Goal: Task Accomplishment & Management: Complete application form

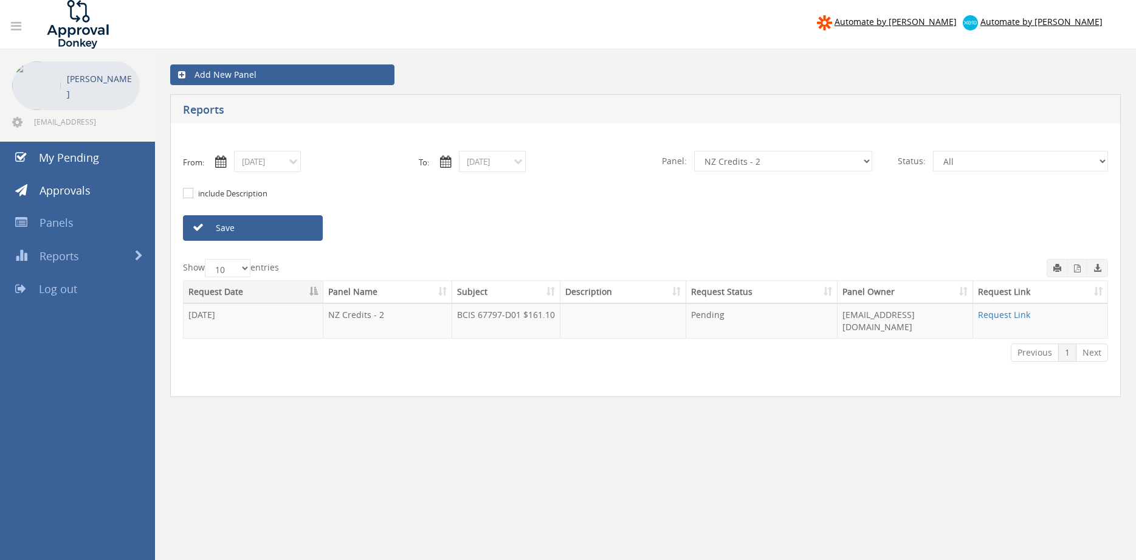
select select "number:9742"
click at [84, 193] on span "Approvals" at bounding box center [65, 190] width 51 height 15
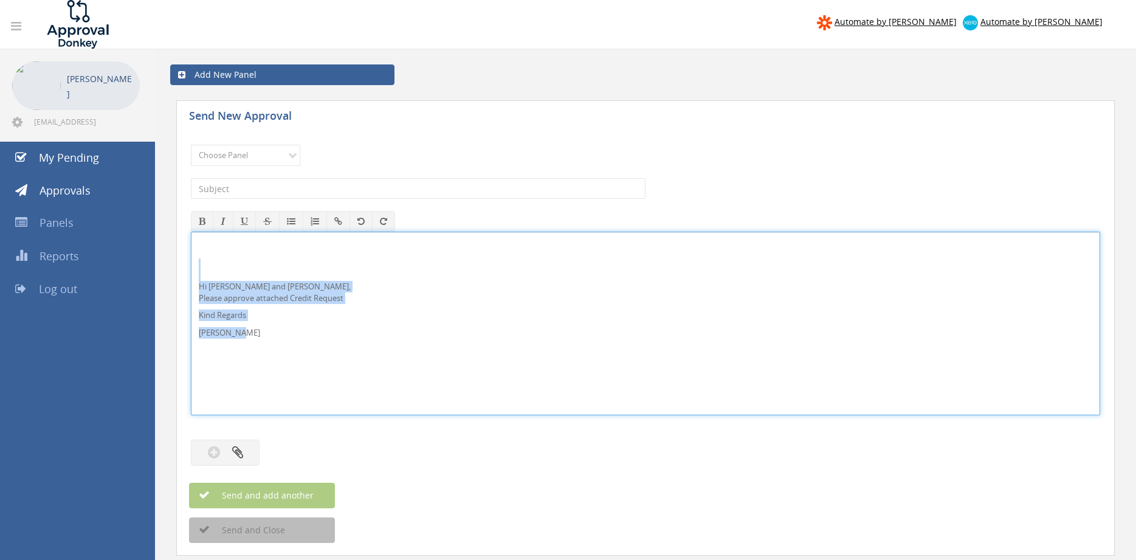
click at [274, 306] on div "Hi Lee, Rob and Ben, Please approve attached Credit Request Kind Regards Pam Wa…" at bounding box center [646, 323] width 908 height 182
drag, startPoint x: 0, startPoint y: 0, endPoint x: 328, endPoint y: 257, distance: 416.6
click at [213, 272] on p "Hi Maddie and Ben, Please approve attached Supplier Invoice." at bounding box center [646, 281] width 894 height 22
drag, startPoint x: 264, startPoint y: 320, endPoint x: 193, endPoint y: 264, distance: 90.0
click at [192, 264] on div "Hi Rob, Please approve attached Supplier Invoice. Kind Regards Pam Walker" at bounding box center [646, 323] width 908 height 182
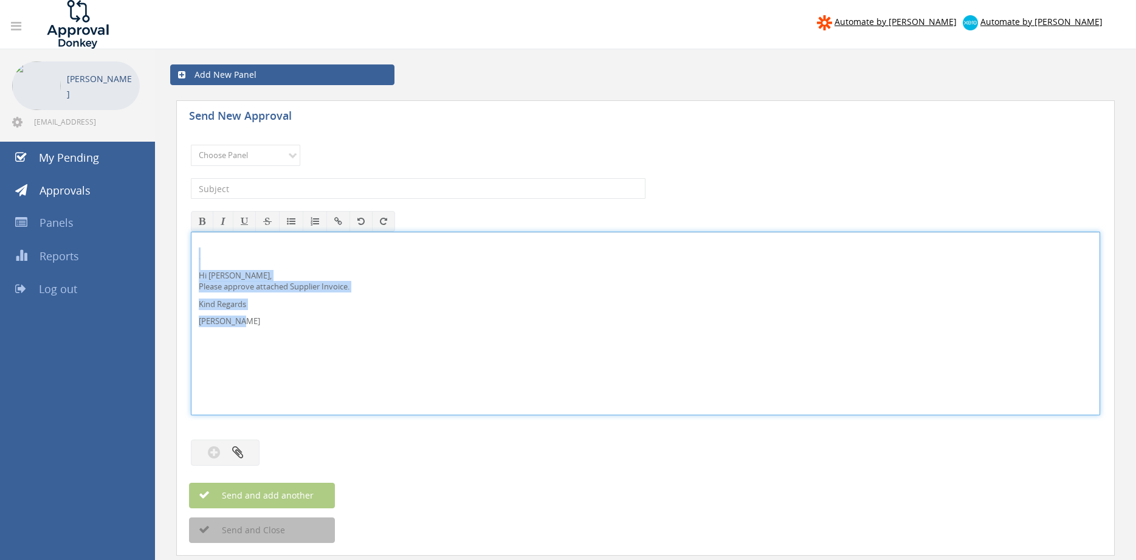
copy div "Hi Rob, Please approve attached Supplier Invoice. Kind Regards Pam Walker"
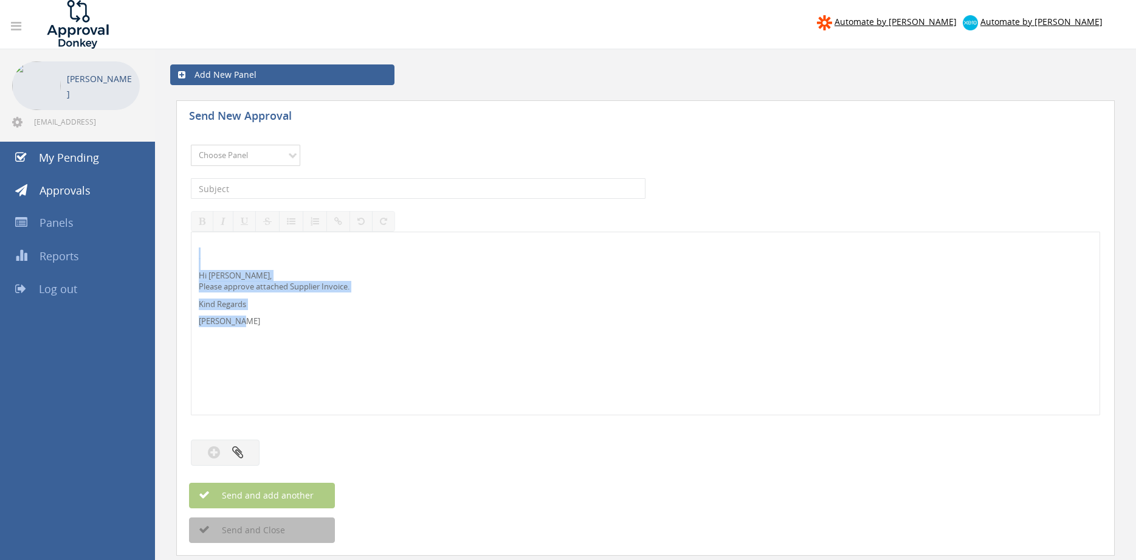
select select "9680"
click option "Alarm Suppliers - 2" at bounding box center [0, 0] width 0 height 0
click at [325, 187] on input "text" at bounding box center [418, 188] width 455 height 21
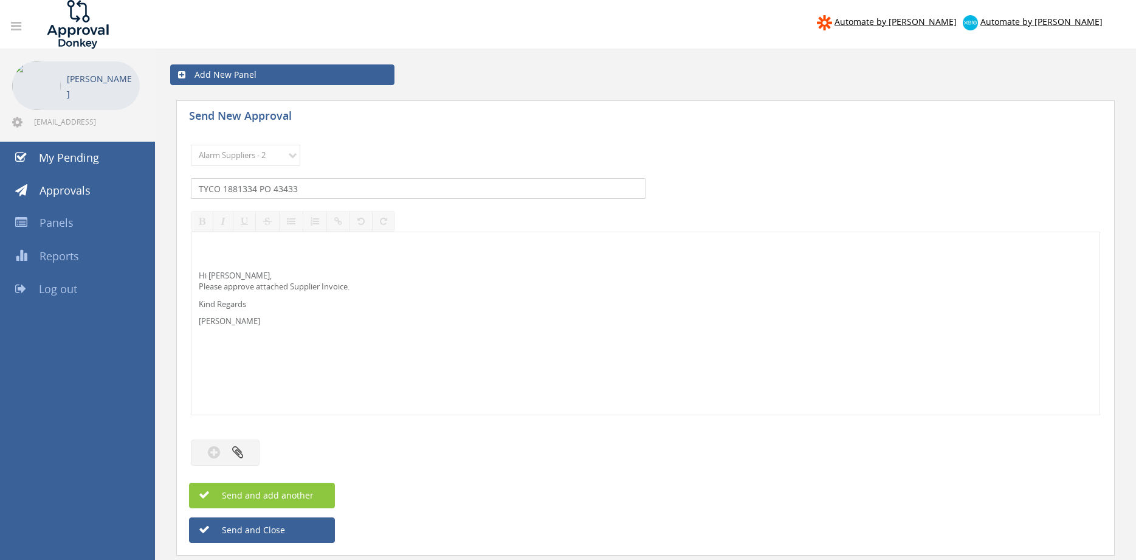
type input "TYCO 1881334 PO 43433"
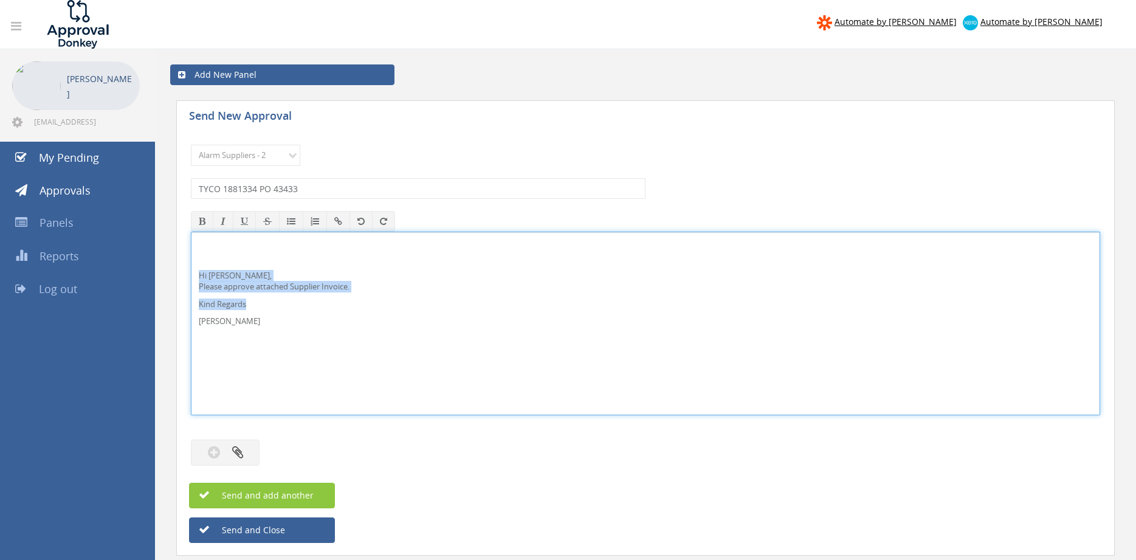
drag, startPoint x: 225, startPoint y: 323, endPoint x: 198, endPoint y: 269, distance: 60.6
click at [198, 269] on div "Hi Rob, Please approve attached Supplier Invoice. Kind Regards Pam Walker" at bounding box center [646, 323] width 908 height 182
copy div "Hi Rob, Please approve attached Supplier Invoice. Kind Regards"
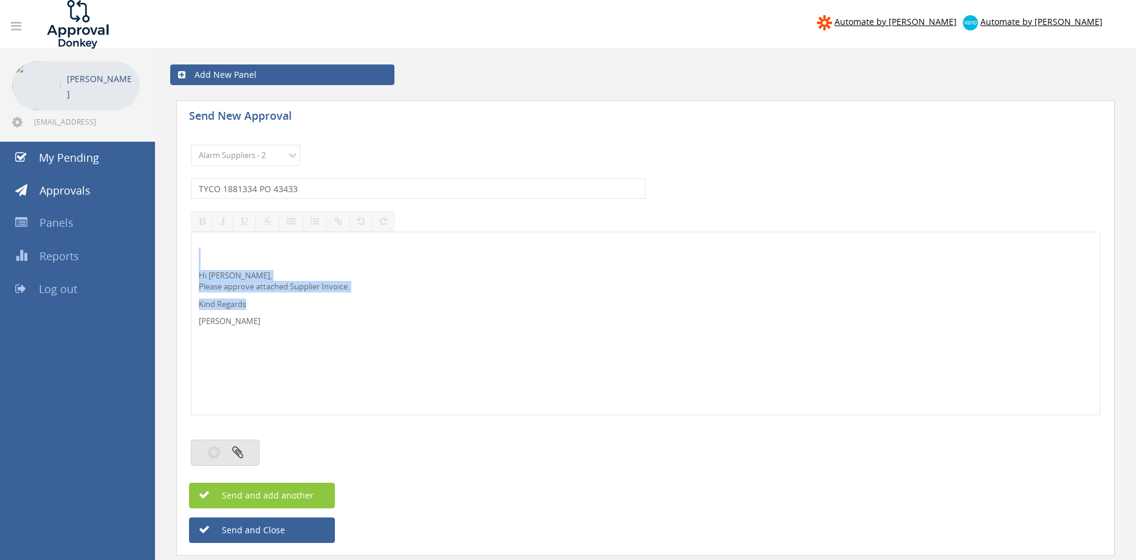
click at [250, 449] on button "button" at bounding box center [225, 453] width 69 height 26
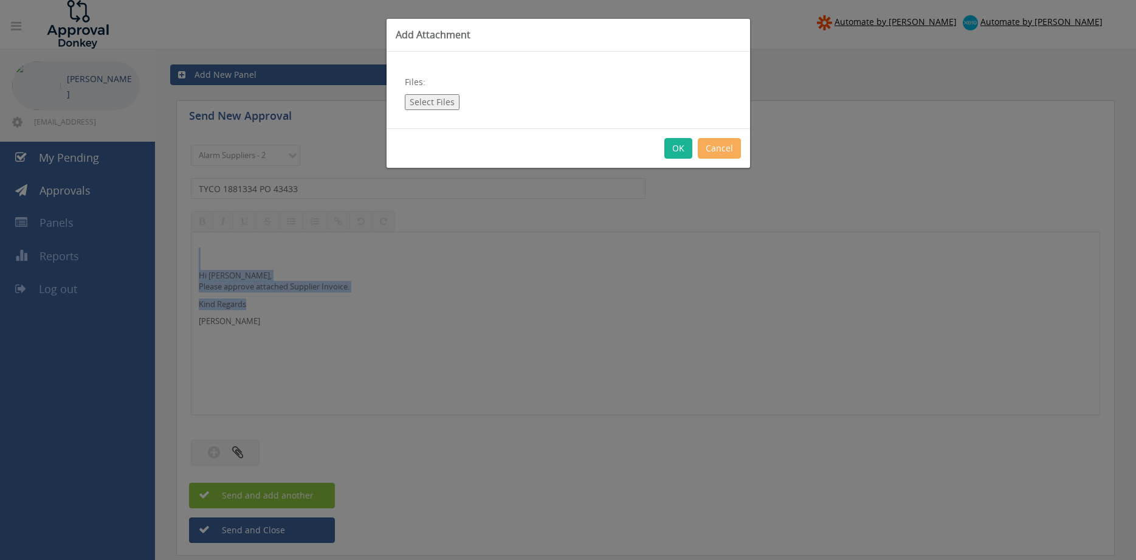
click at [441, 100] on button "Select Files" at bounding box center [432, 102] width 55 height 16
type input "C:\fakepath\TYCO 1881334 12.09.25 PO 43433.pdf"
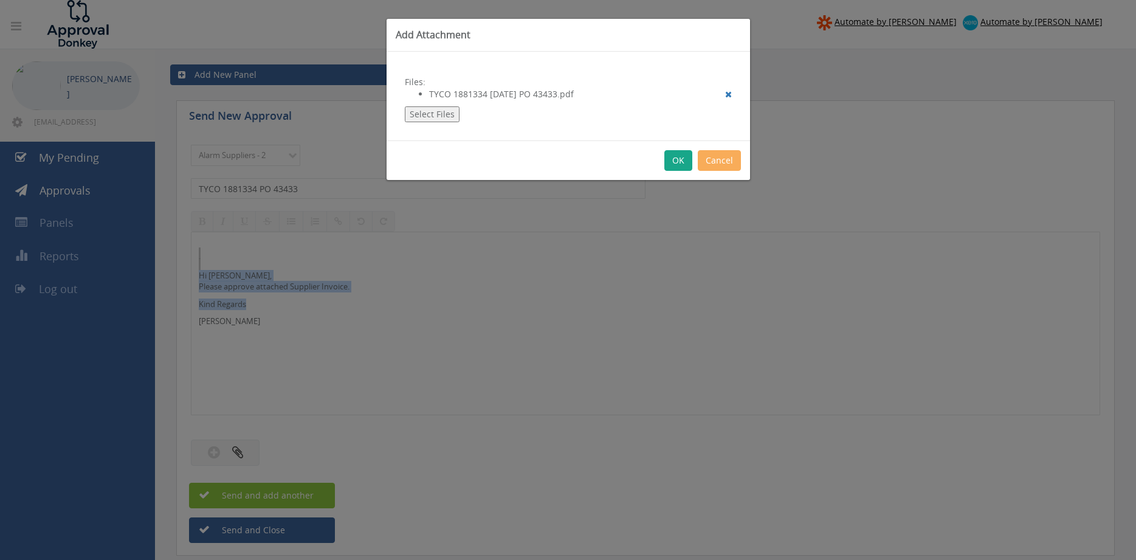
click at [682, 164] on button "OK" at bounding box center [679, 160] width 28 height 21
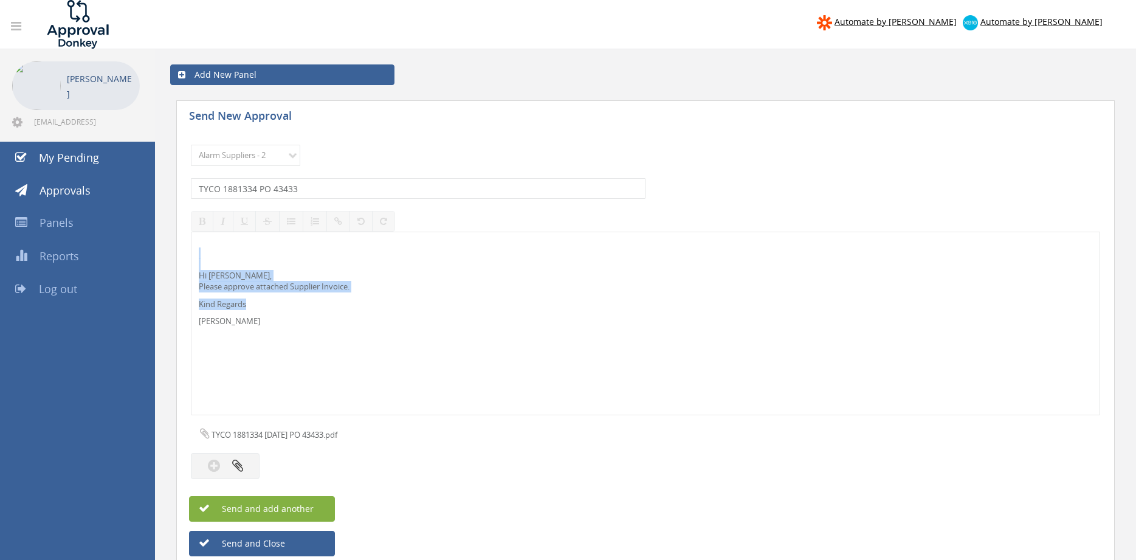
click at [305, 503] on span "Send and add another" at bounding box center [255, 509] width 118 height 12
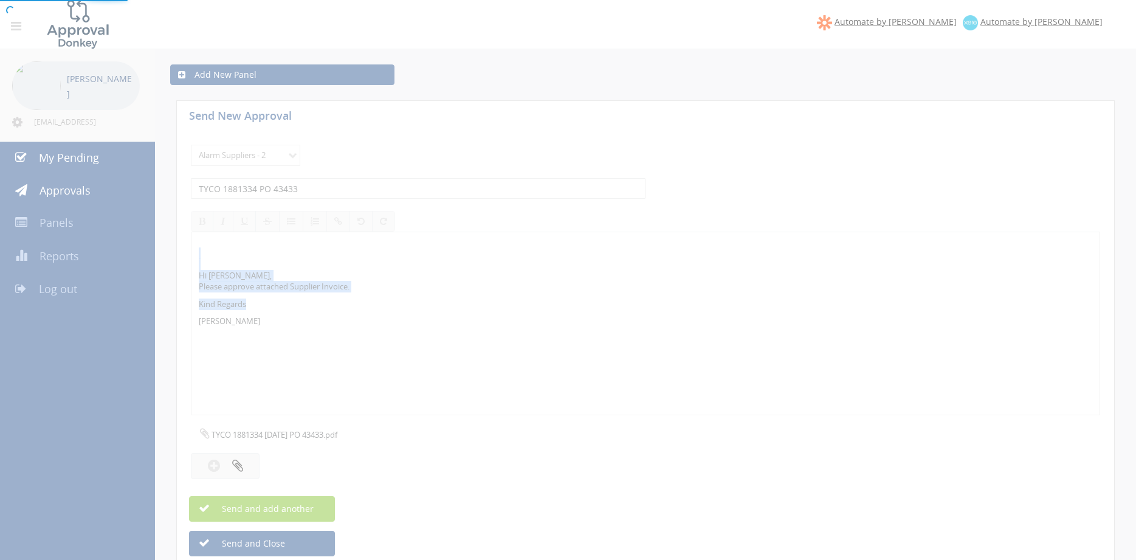
select select
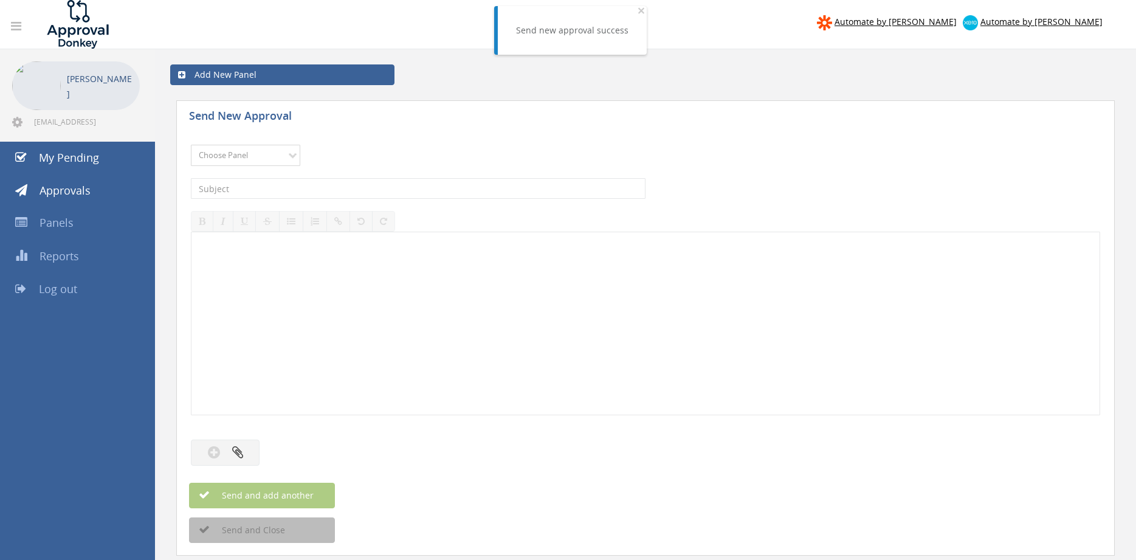
select select "9680"
click option "Alarm Suppliers - 2" at bounding box center [0, 0] width 0 height 0
click at [383, 192] on input "text" at bounding box center [418, 188] width 455 height 21
type input "TYCO 1881302 PO 43411"
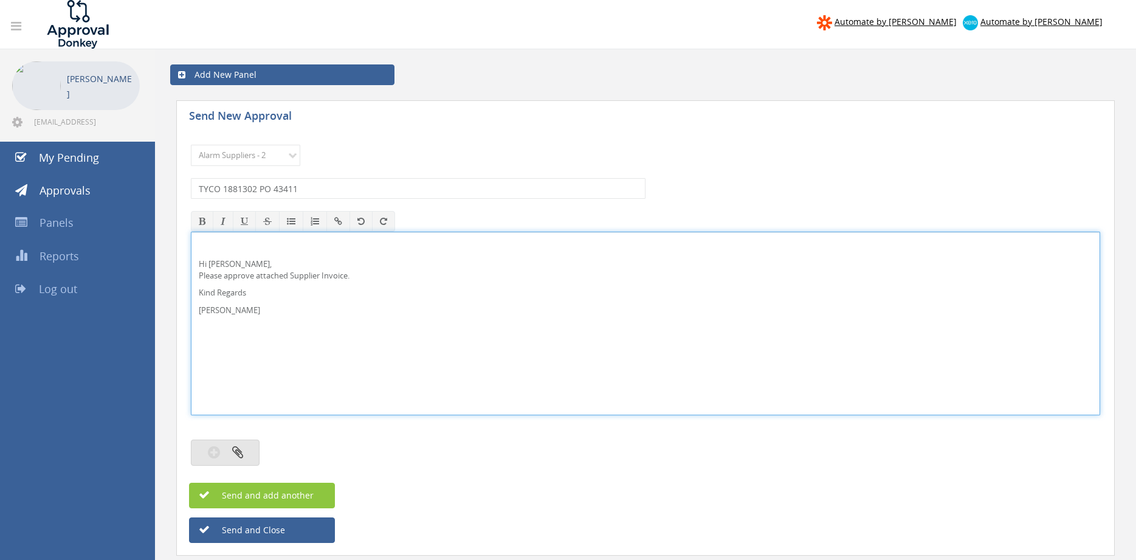
click at [245, 448] on button "button" at bounding box center [225, 453] width 69 height 26
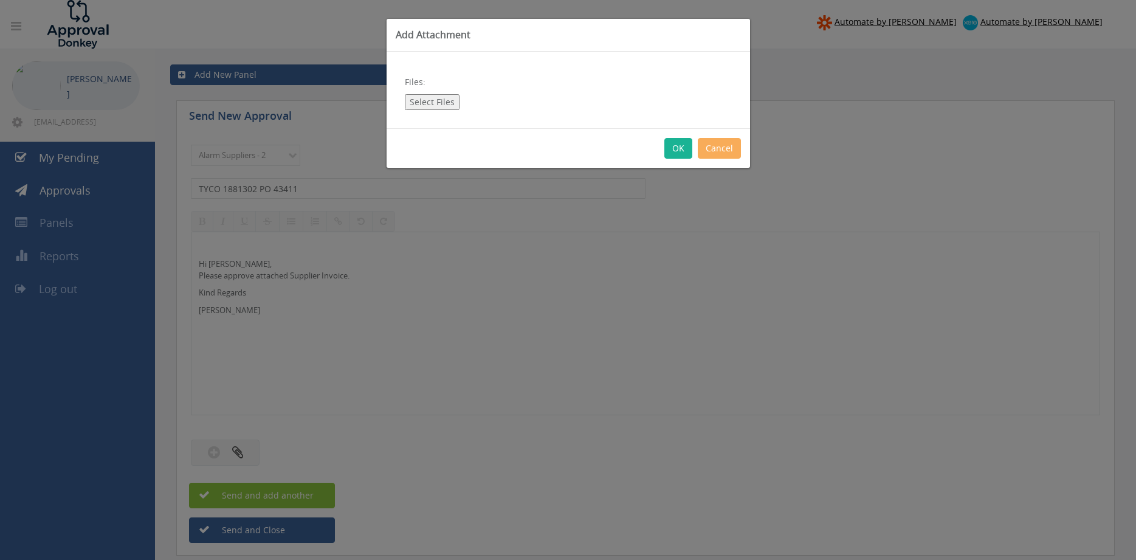
click at [418, 101] on button "Select Files" at bounding box center [432, 102] width 55 height 16
type input "C:\fakepath\TYCO 1881302 11.09.25 PO 43411.pdf"
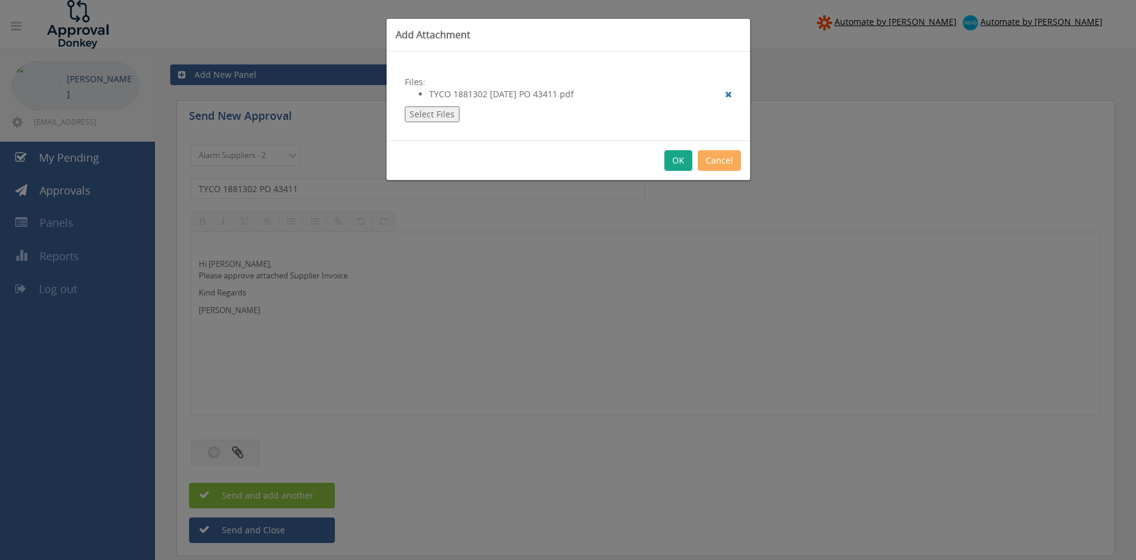
click at [683, 162] on button "OK" at bounding box center [679, 160] width 28 height 21
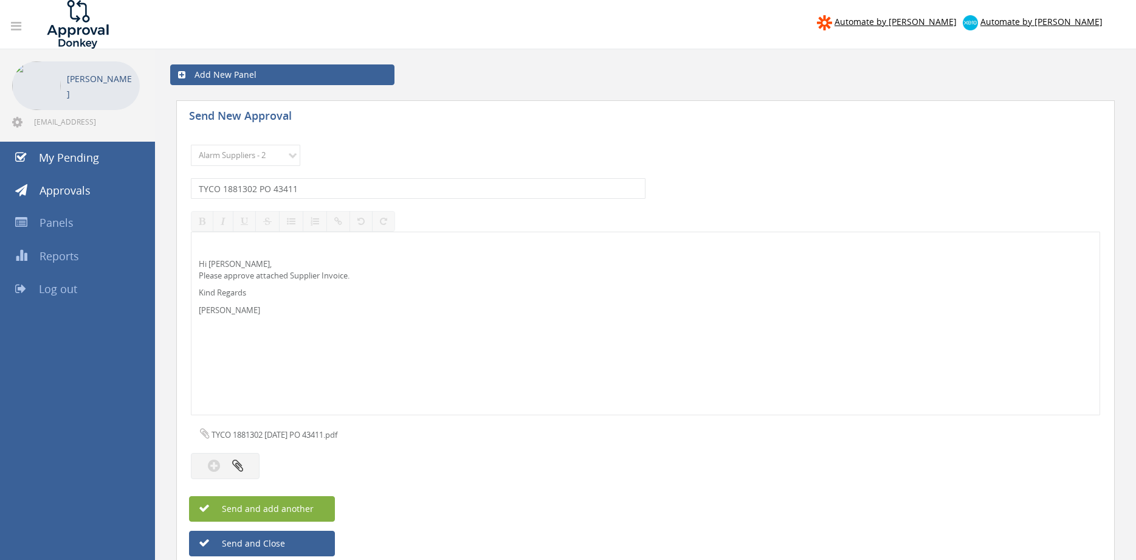
click at [311, 504] on span "Send and add another" at bounding box center [255, 509] width 118 height 12
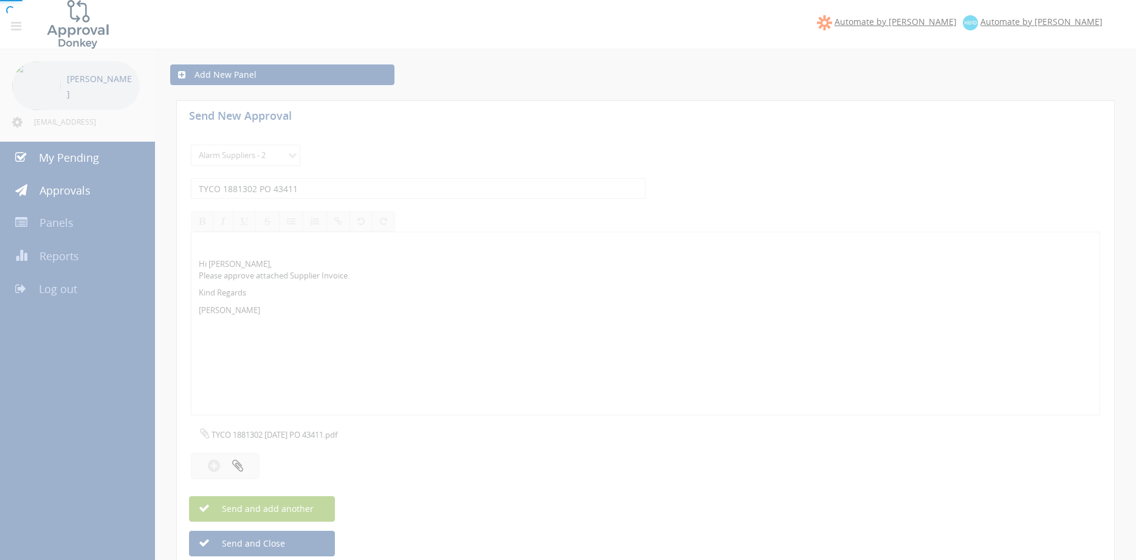
select select
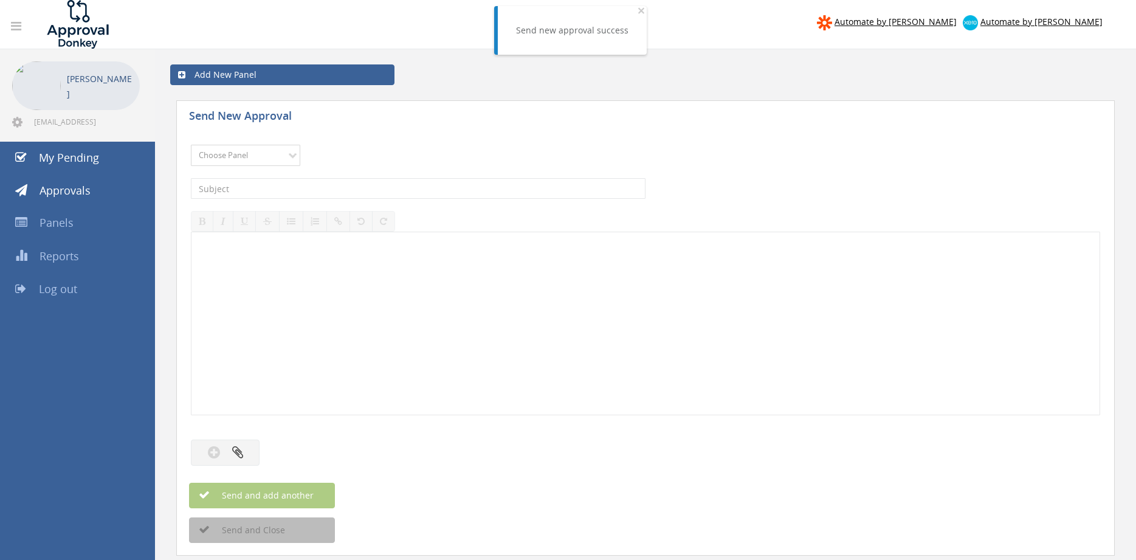
select select "9680"
click option "Alarm Suppliers - 2" at bounding box center [0, 0] width 0 height 0
click at [326, 178] on div "The subject is required." at bounding box center [646, 188] width 910 height 33
click at [323, 190] on input "text" at bounding box center [418, 188] width 455 height 21
type input "TYCO 1881204 PO 43399"
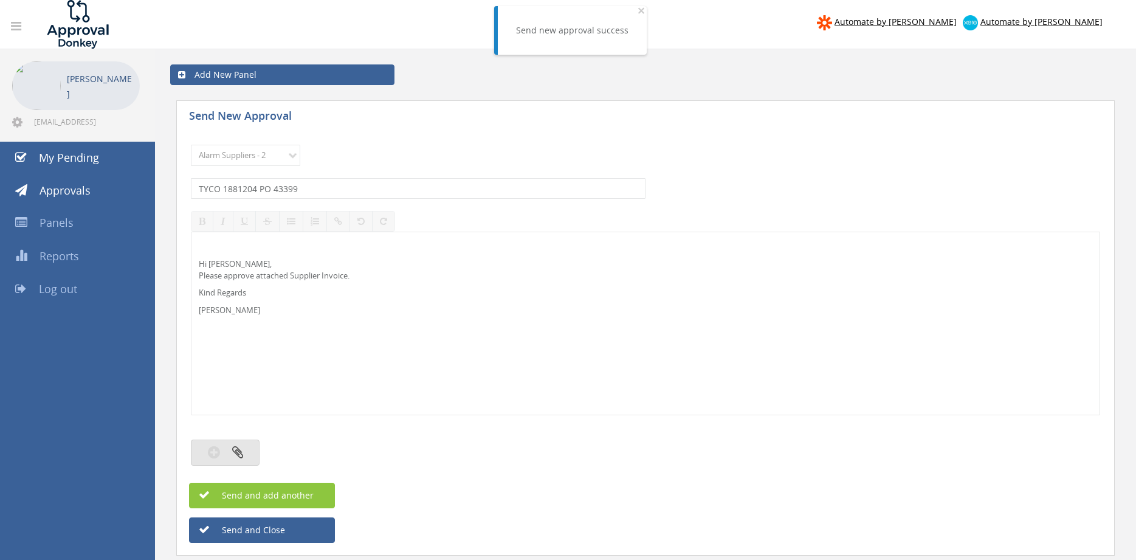
click at [250, 449] on button "button" at bounding box center [225, 453] width 69 height 26
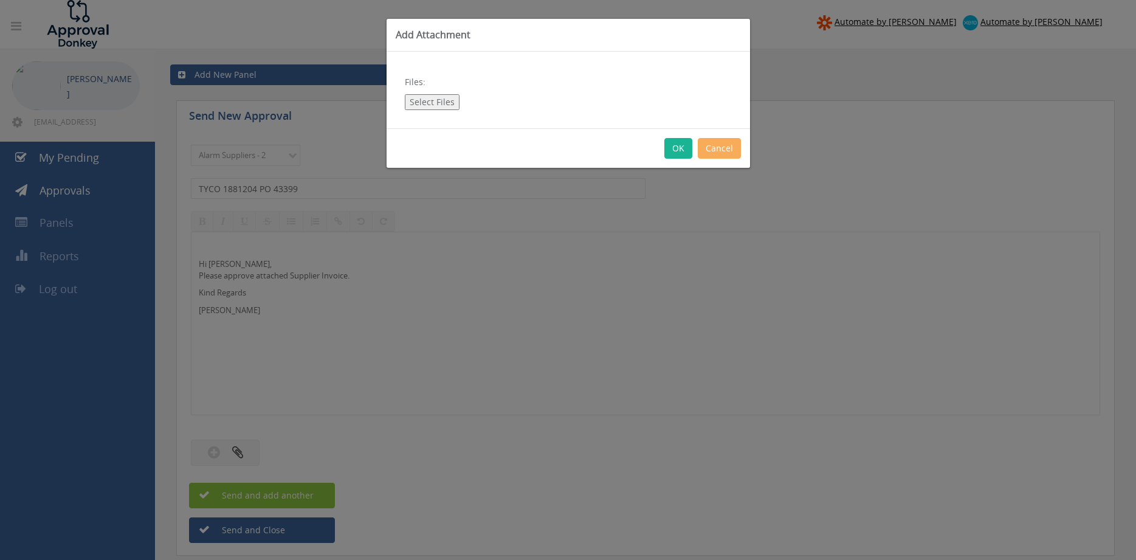
click at [430, 103] on button "Select Files" at bounding box center [432, 102] width 55 height 16
type input "C:\fakepath\TYCO 1881204 09.09.25 PO 43399.pdf"
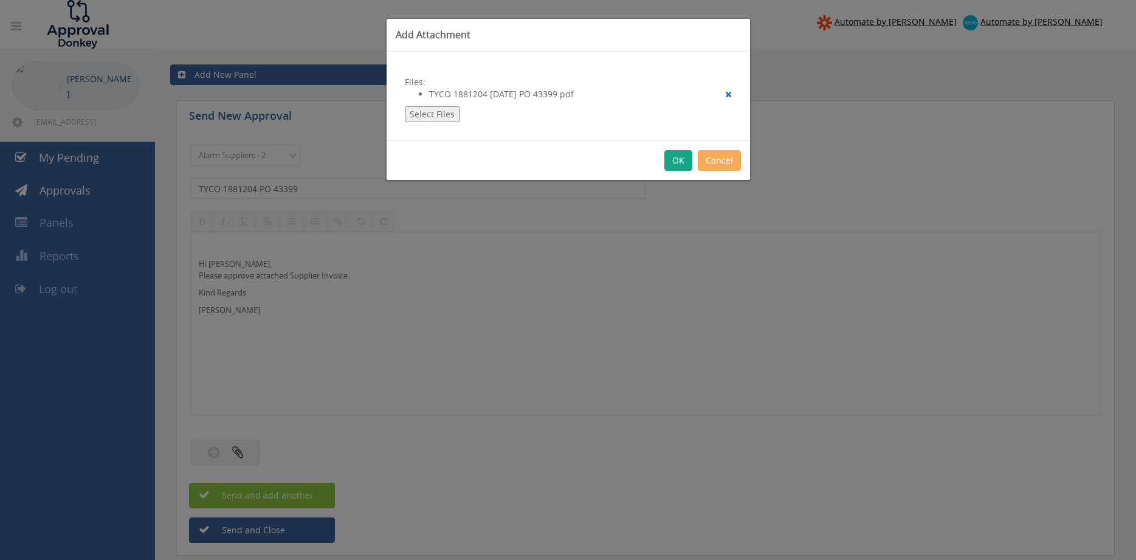
click at [674, 164] on button "OK" at bounding box center [679, 160] width 28 height 21
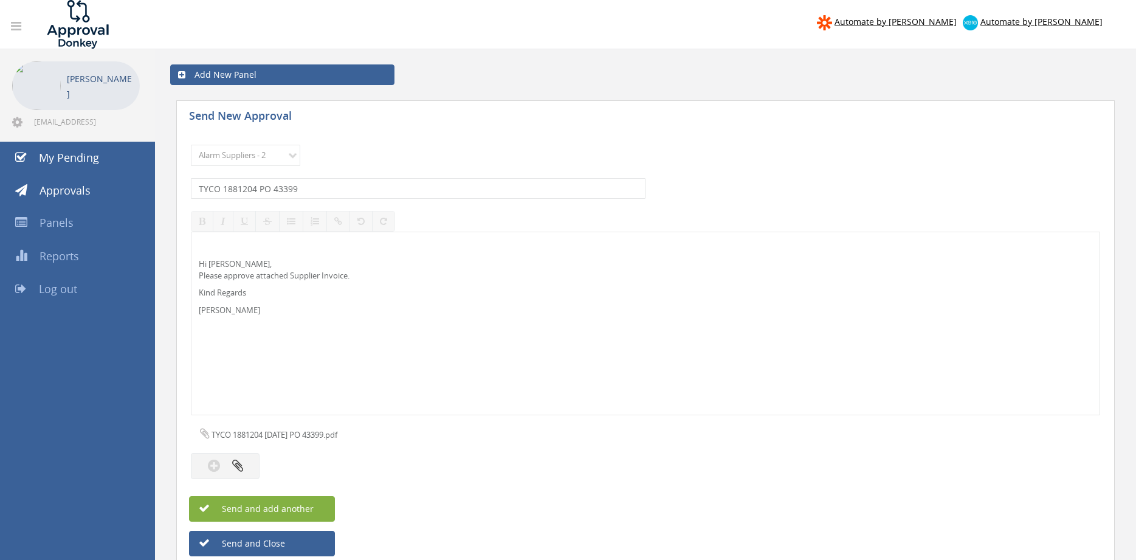
click at [300, 505] on span "Send and add another" at bounding box center [255, 509] width 118 height 12
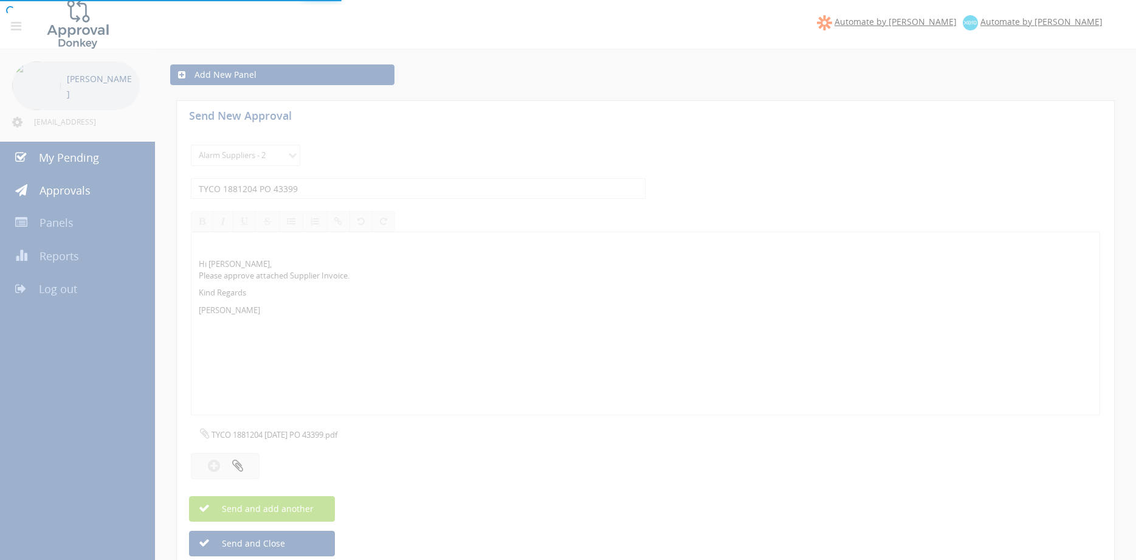
select select
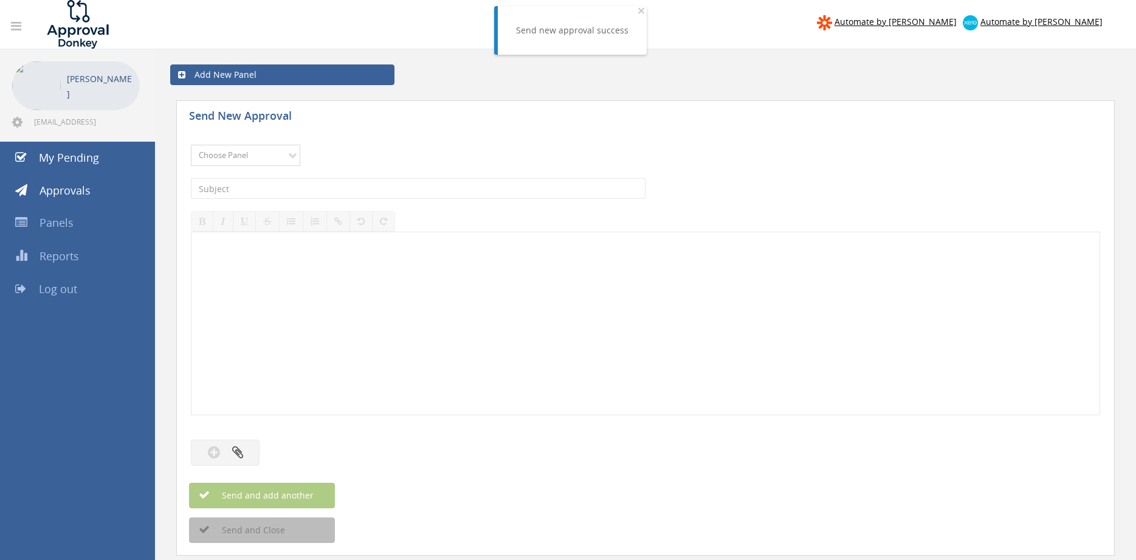
select select "9680"
click option "Alarm Suppliers - 2" at bounding box center [0, 0] width 0 height 0
click at [368, 190] on input "text" at bounding box center [418, 188] width 455 height 21
type input "TYCO 1881170 PO 43373"
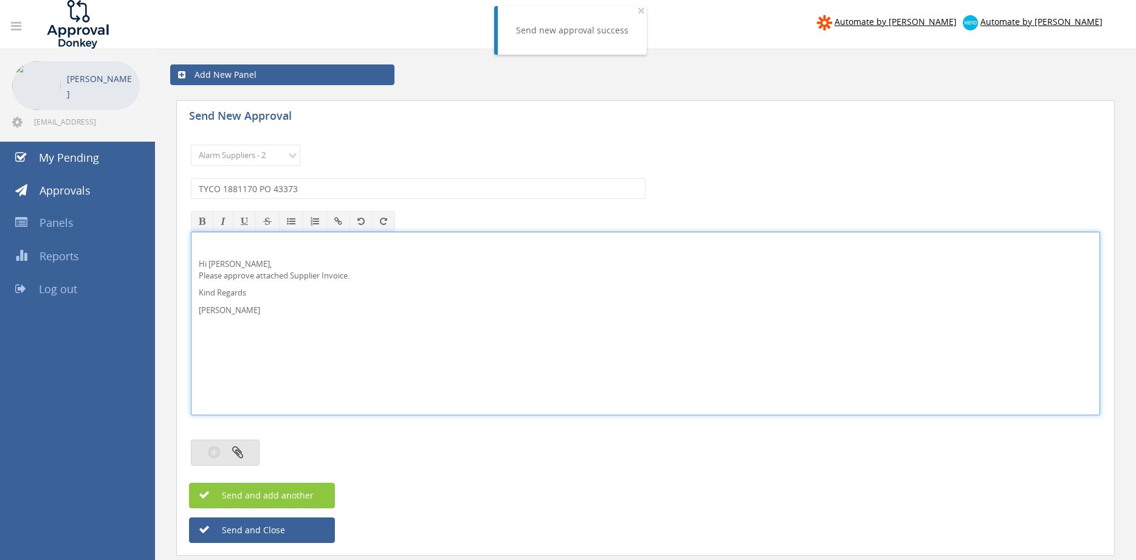
click at [238, 449] on icon "button" at bounding box center [237, 452] width 11 height 14
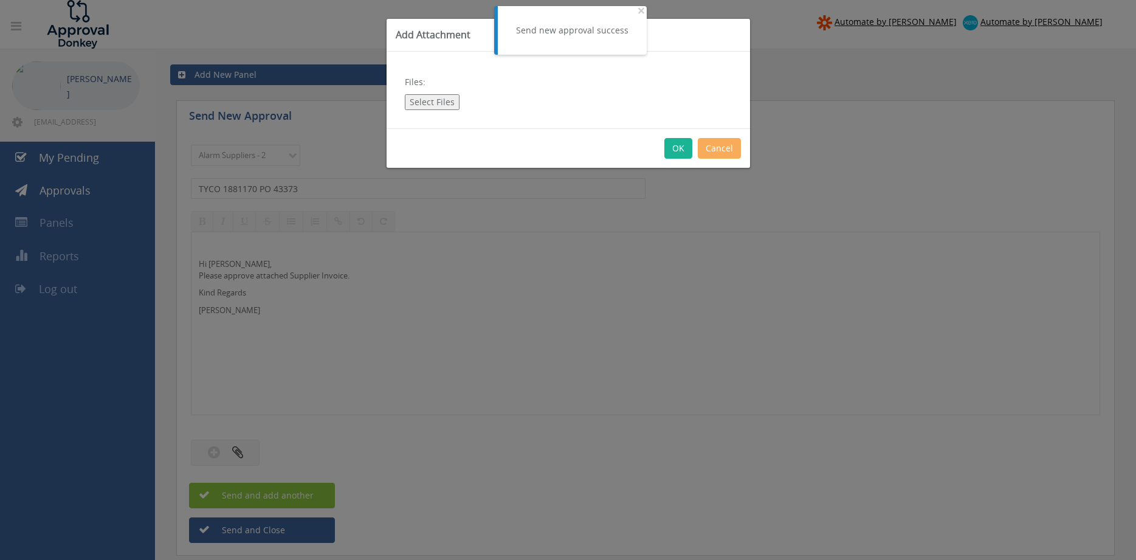
click at [435, 106] on button "Select Files" at bounding box center [432, 102] width 55 height 16
type input "C:\fakepath\TYCO 1881170 09.09.25 PO 43373.pdf"
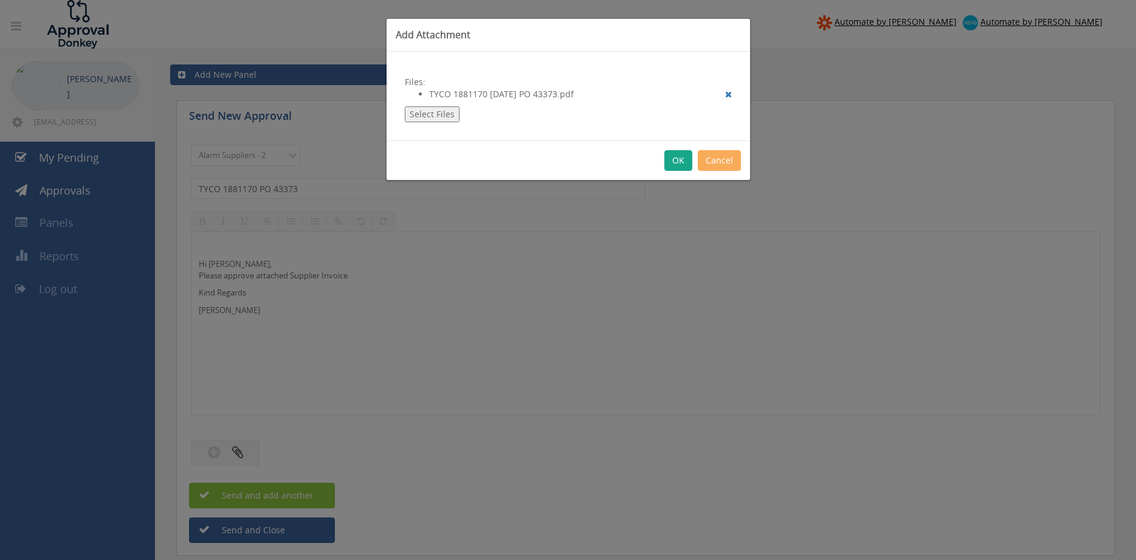
click at [681, 164] on button "OK" at bounding box center [679, 160] width 28 height 21
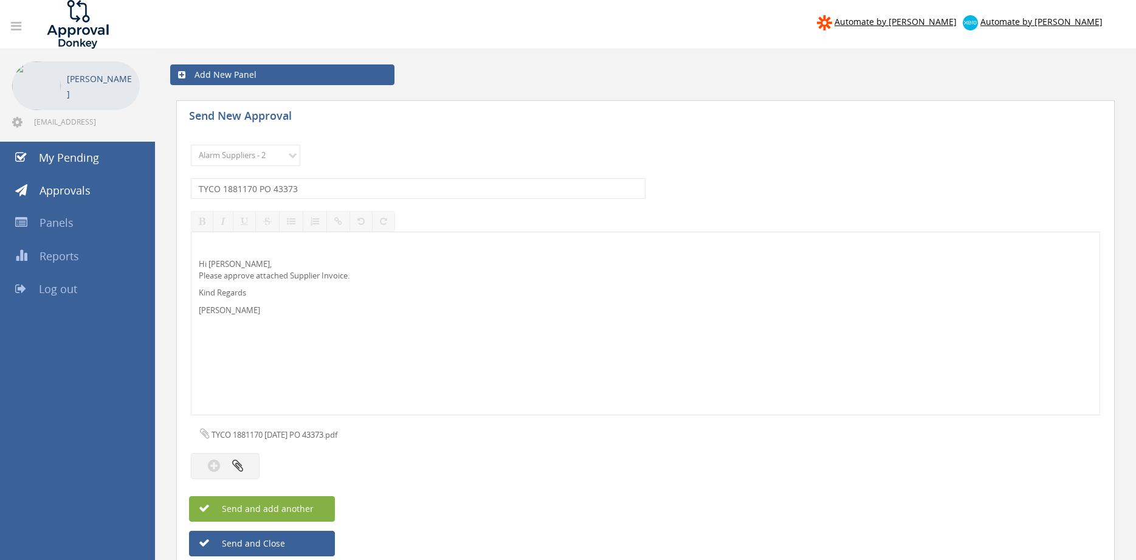
click at [320, 510] on button "Send and add another" at bounding box center [262, 509] width 146 height 26
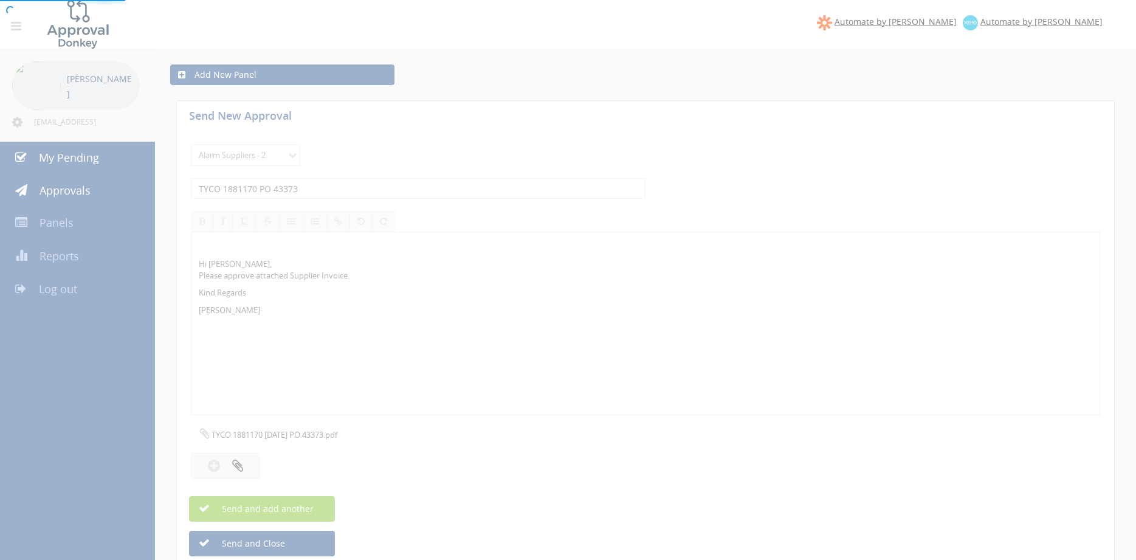
select select
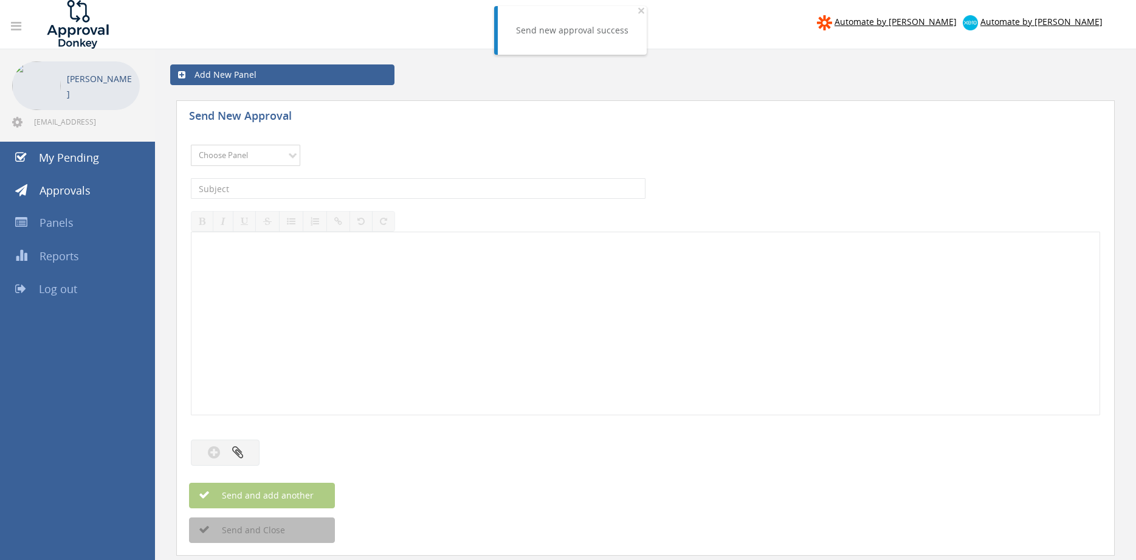
select select "9680"
click option "Alarm Suppliers - 2" at bounding box center [0, 0] width 0 height 0
click at [344, 192] on input "text" at bounding box center [418, 188] width 455 height 21
type input "TYCO 1881160 PO 43348"
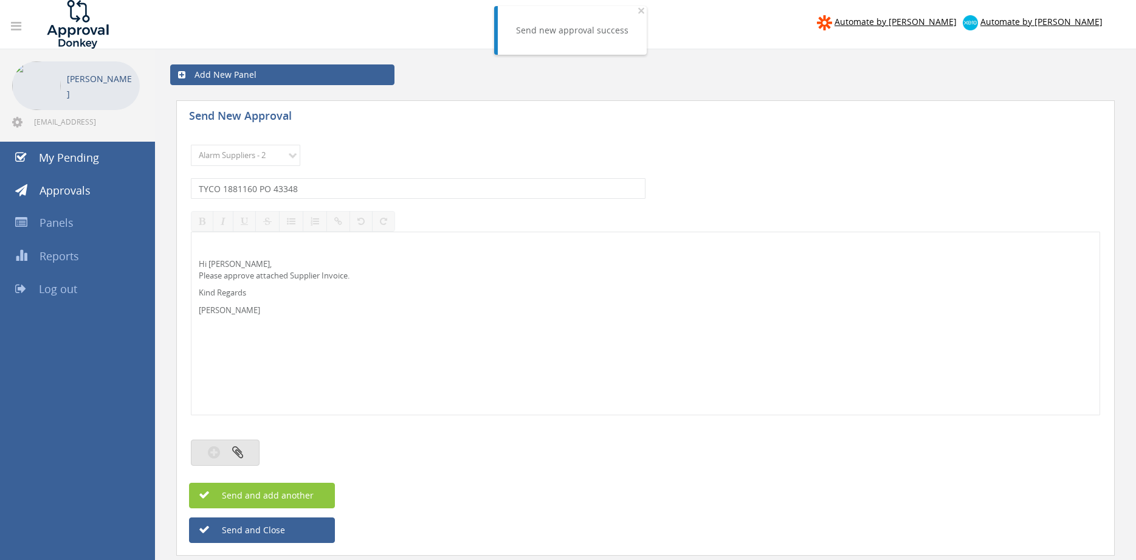
click at [233, 451] on icon "button" at bounding box center [237, 452] width 11 height 14
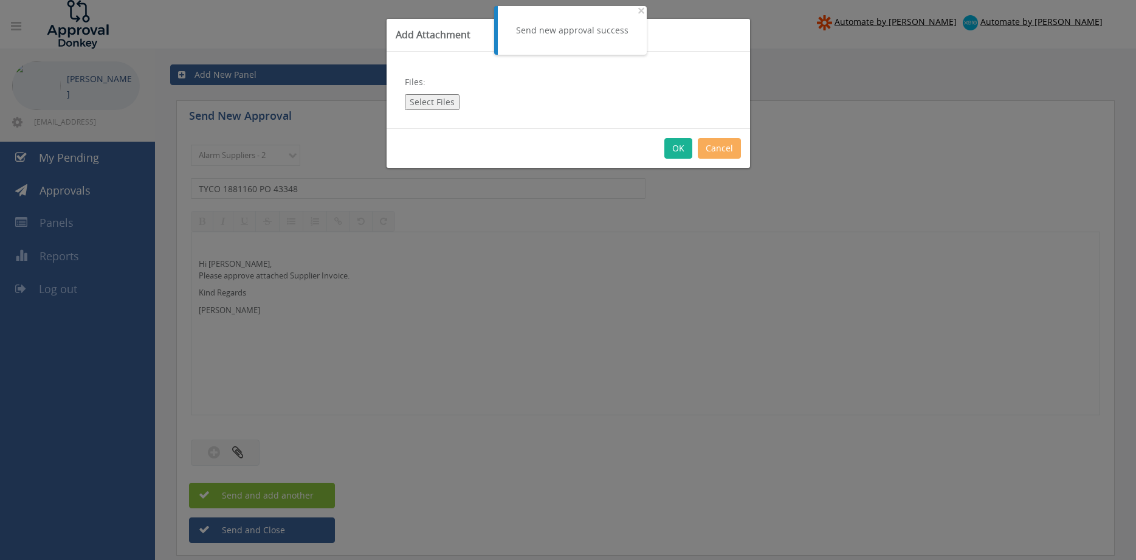
click at [429, 103] on button "Select Files" at bounding box center [432, 102] width 55 height 16
type input "C:\fakepath\TYCO 1881160 08.09.25 PO 43348.pdf"
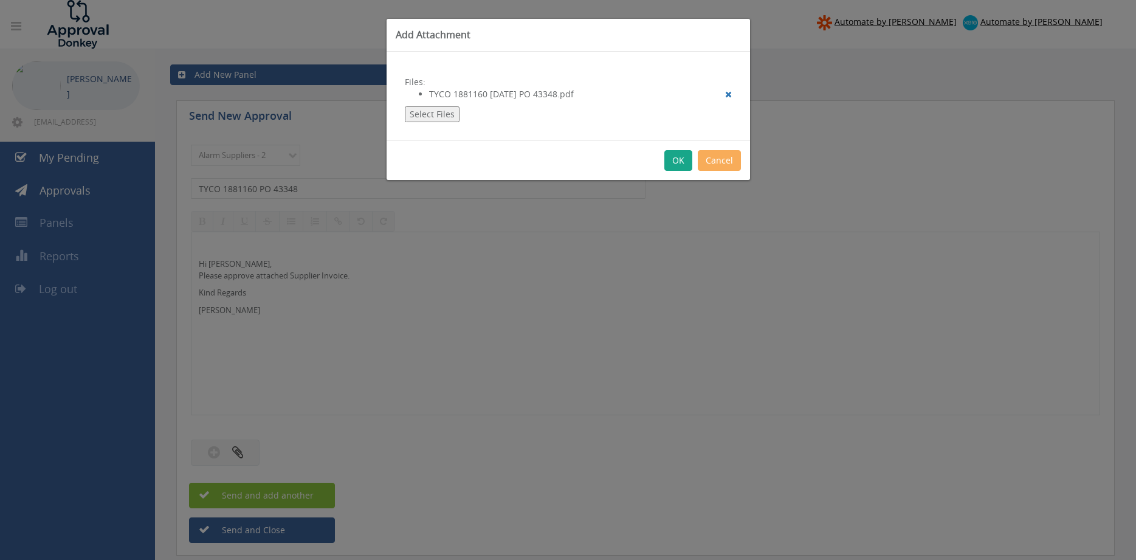
click at [680, 159] on button "OK" at bounding box center [679, 160] width 28 height 21
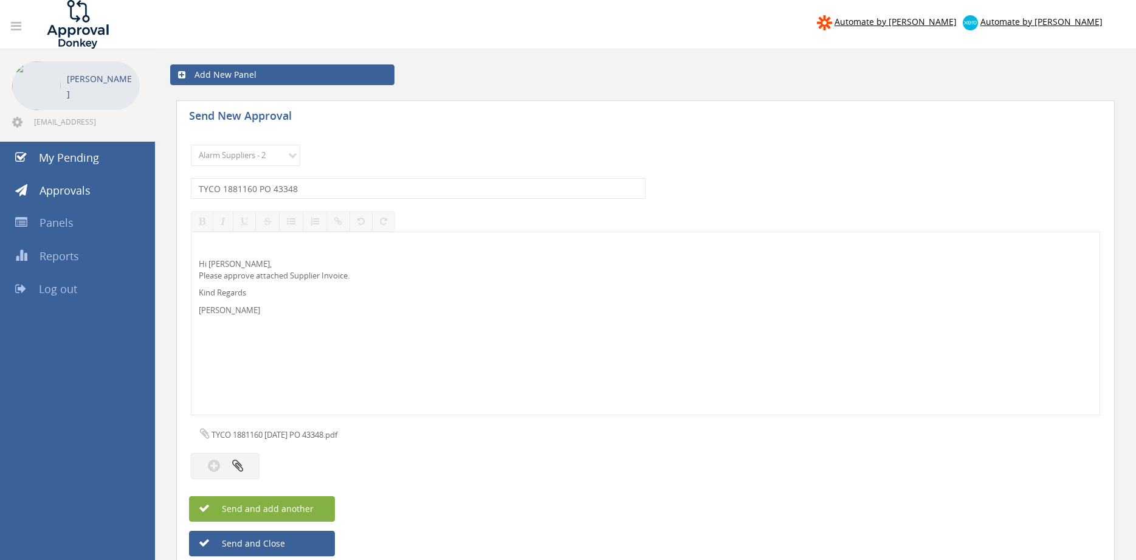
click at [299, 508] on span "Send and add another" at bounding box center [255, 509] width 118 height 12
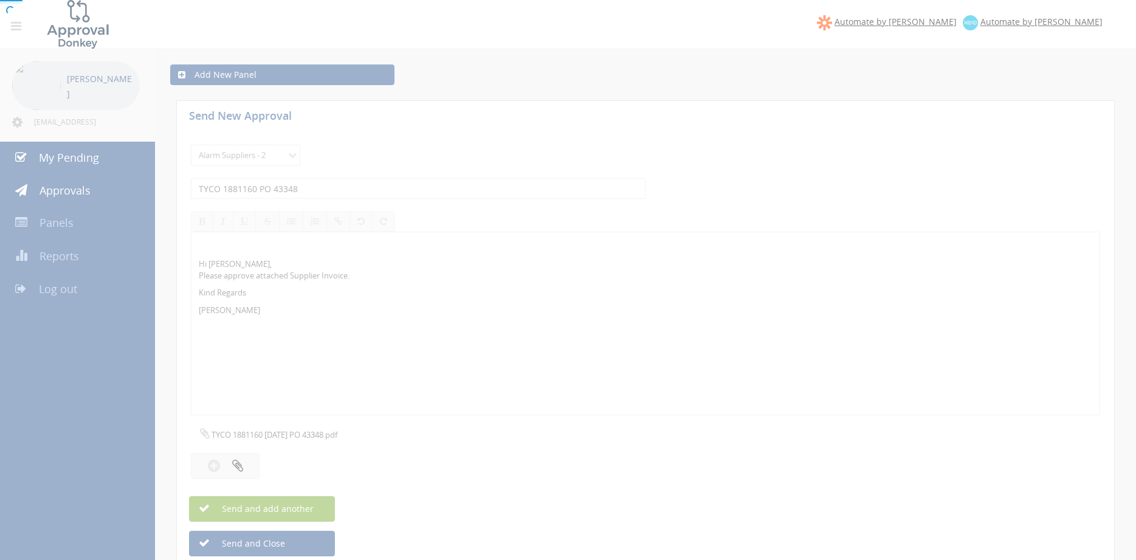
select select
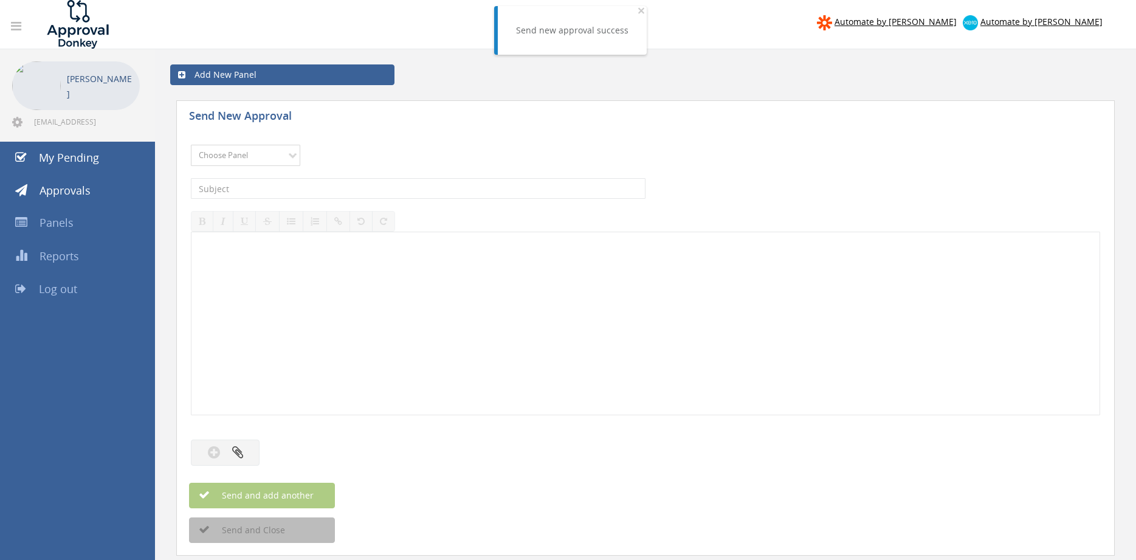
select select "9680"
click option "Alarm Suppliers - 2" at bounding box center [0, 0] width 0 height 0
click at [330, 192] on input "text" at bounding box center [418, 188] width 455 height 21
type input "TYCO 1881148 PO 43361"
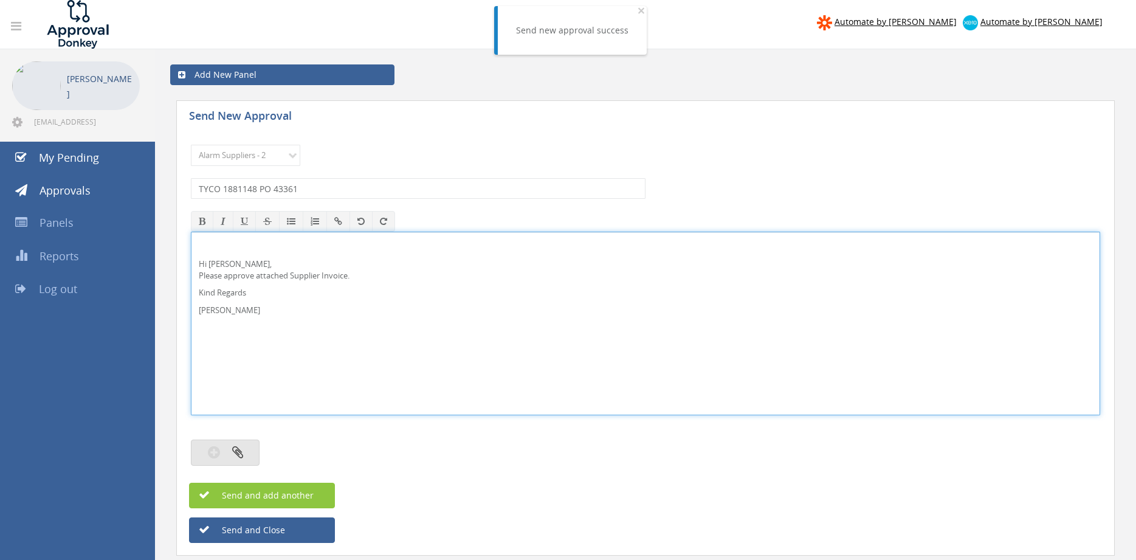
click at [249, 454] on button "button" at bounding box center [225, 453] width 69 height 26
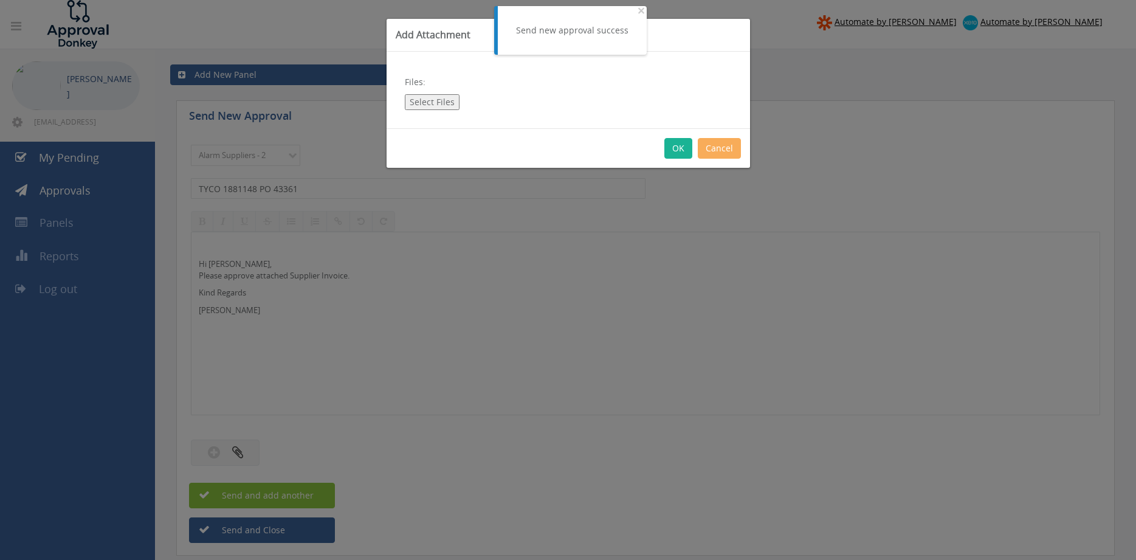
click at [424, 102] on button "Select Files" at bounding box center [432, 102] width 55 height 16
type input "C:\fakepath\TYCO 1881148 08.09.25 PO 43361.pdf"
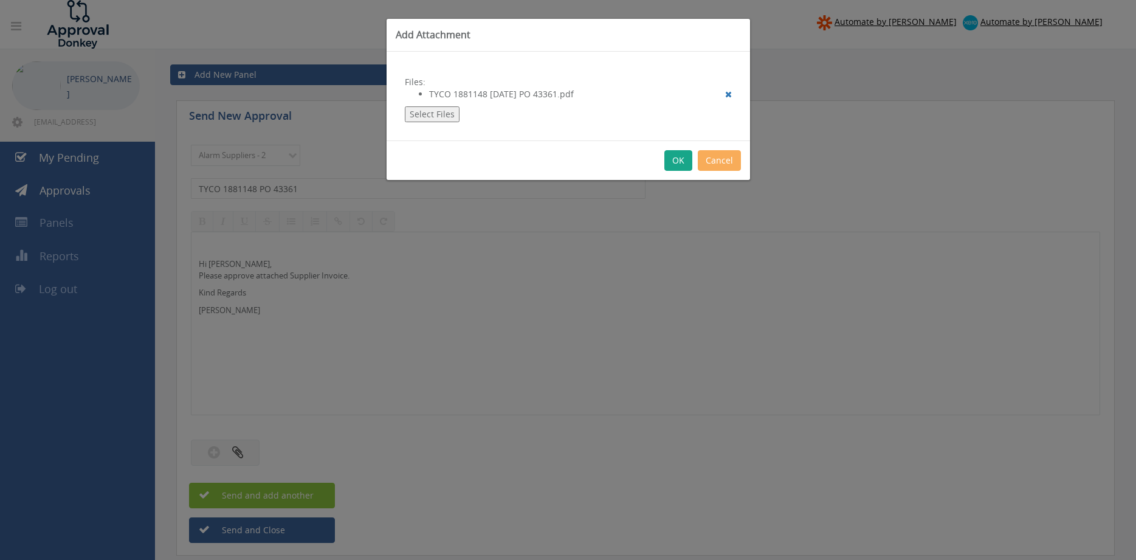
click at [683, 161] on button "OK" at bounding box center [679, 160] width 28 height 21
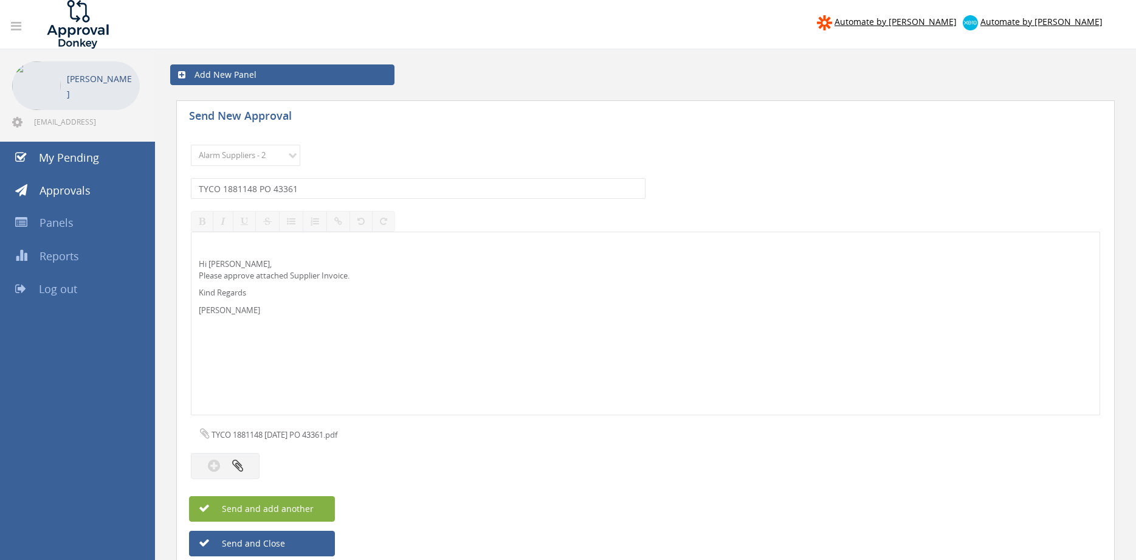
click at [308, 508] on span "Send and add another" at bounding box center [255, 509] width 118 height 12
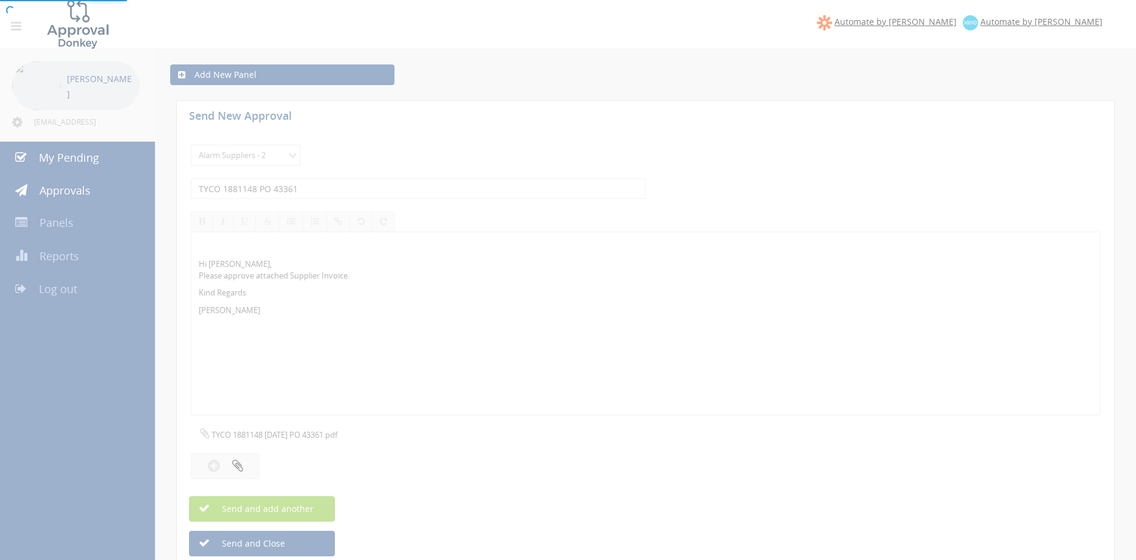
select select
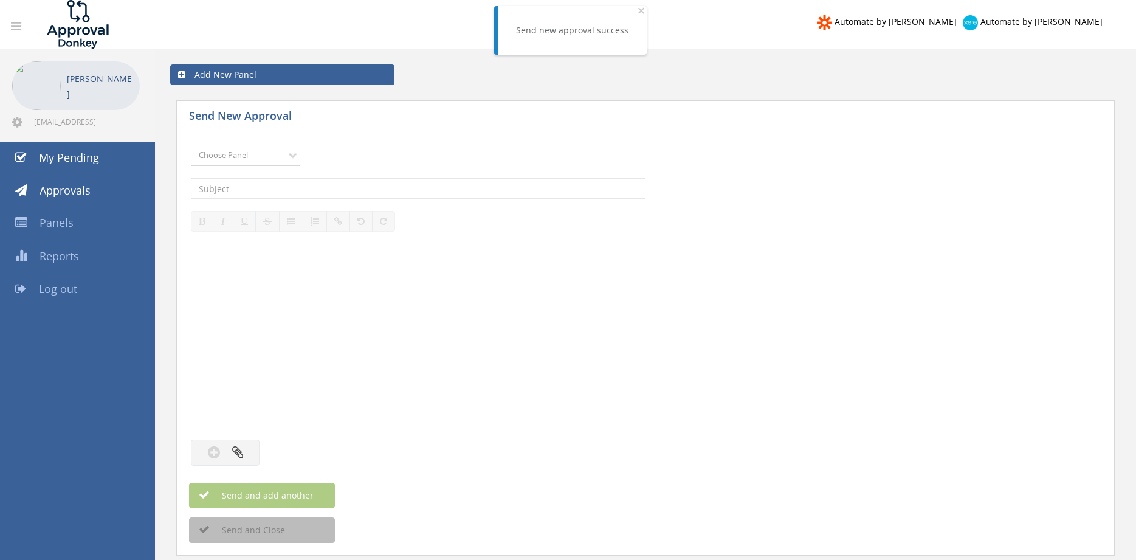
select select "9680"
click option "Alarm Suppliers - 2" at bounding box center [0, 0] width 0 height 0
click at [396, 184] on input "text" at bounding box center [418, 188] width 455 height 21
type input "TYCO 1881131 PO 43347"
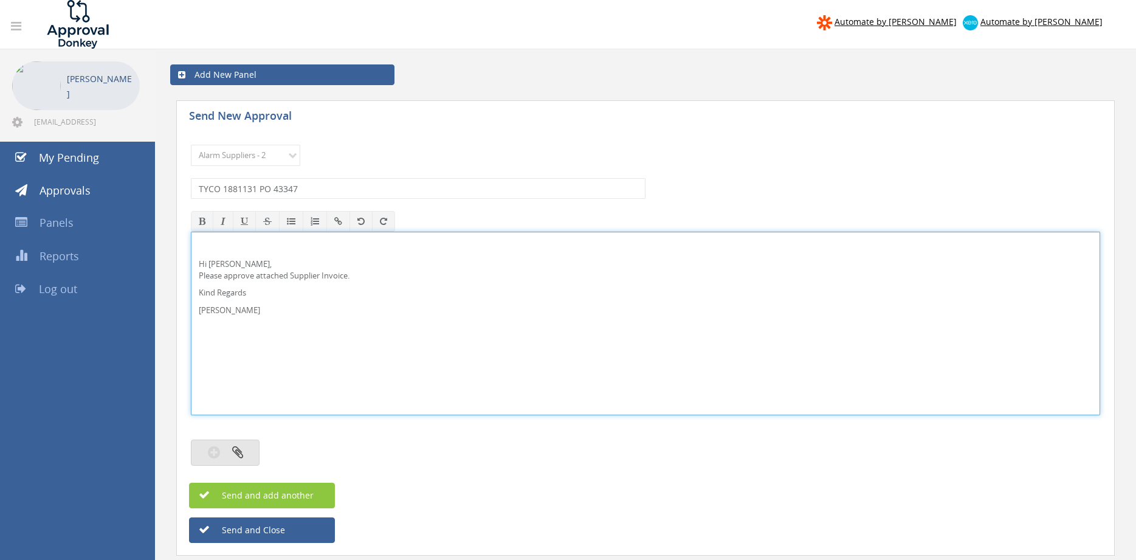
click at [240, 440] on button "button" at bounding box center [225, 453] width 69 height 26
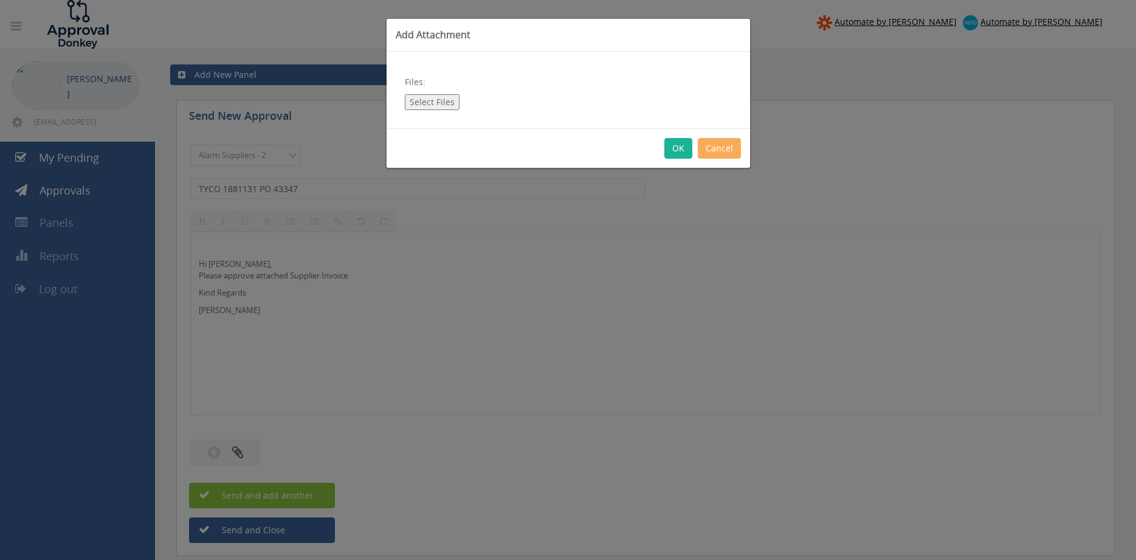
click at [446, 102] on button "Select Files" at bounding box center [432, 102] width 55 height 16
type input "C:\fakepath\TYCO 1881131 08.09.25 PO 43347.pdf"
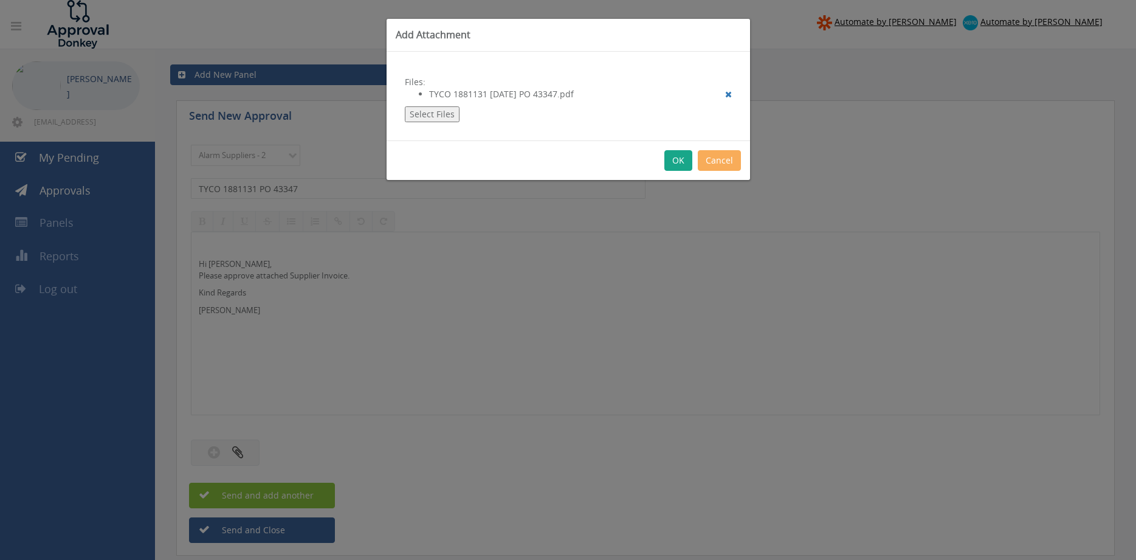
click at [684, 159] on button "OK" at bounding box center [679, 160] width 28 height 21
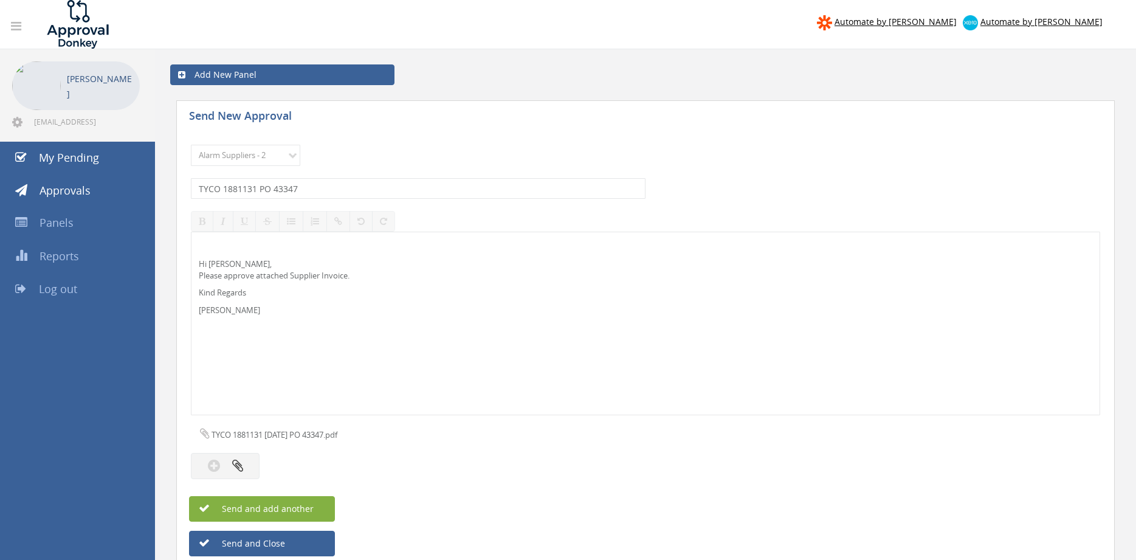
click at [320, 506] on button "Send and add another" at bounding box center [262, 509] width 146 height 26
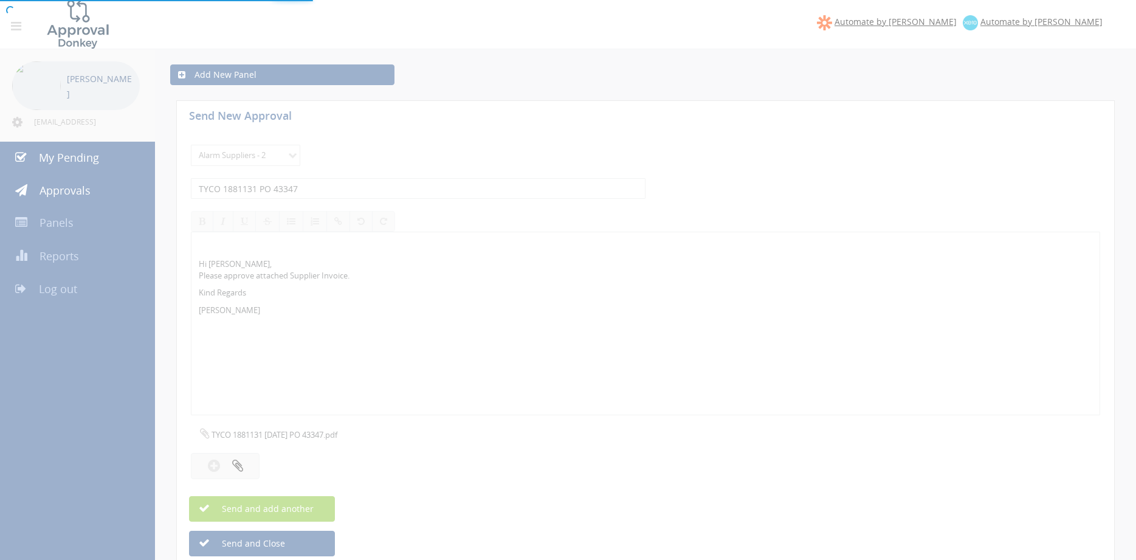
select select
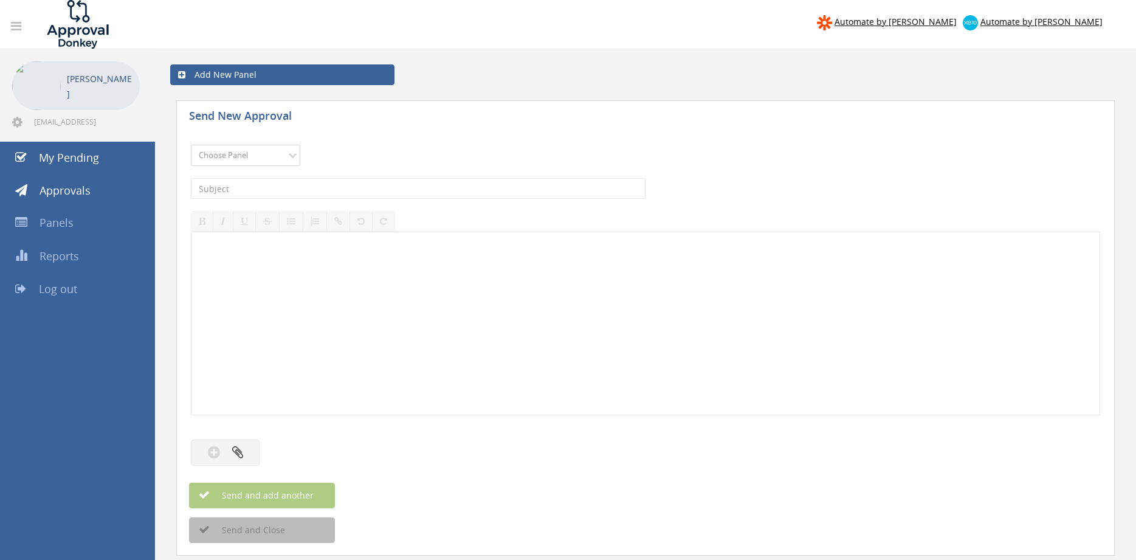
click at [191, 145] on select "Choose Panel Alarm Credits RG - 3 NZ Utilities Cable and SAI Global NZ Alarms-1…" at bounding box center [245, 155] width 109 height 21
select select "9680"
click option "Alarm Suppliers - 2" at bounding box center [0, 0] width 0 height 0
click at [309, 186] on input "text" at bounding box center [418, 188] width 455 height 21
type input "TYCO 1881122A PO 43335"
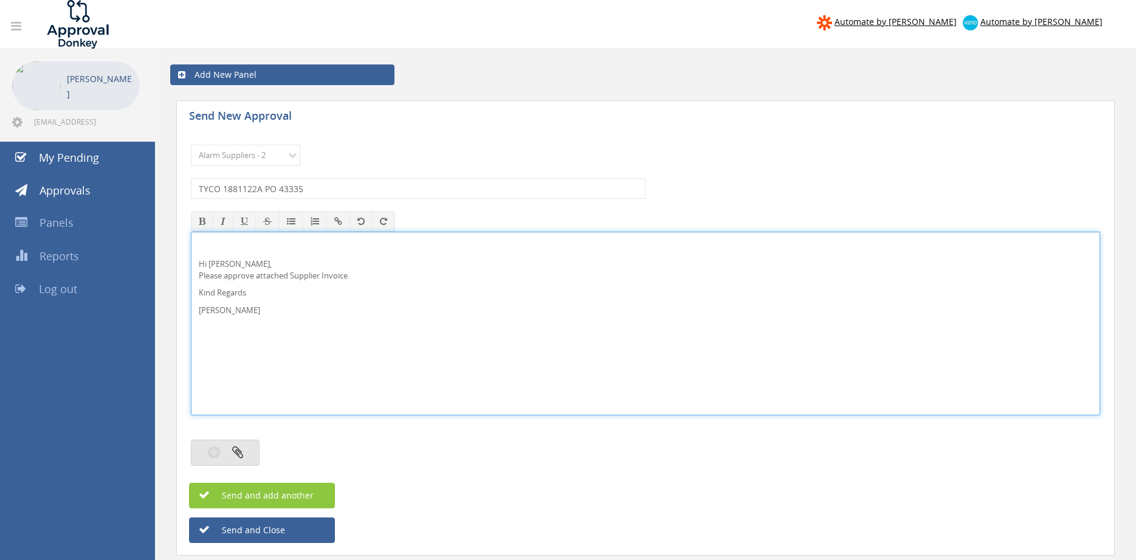
click at [239, 452] on icon "button" at bounding box center [237, 452] width 11 height 14
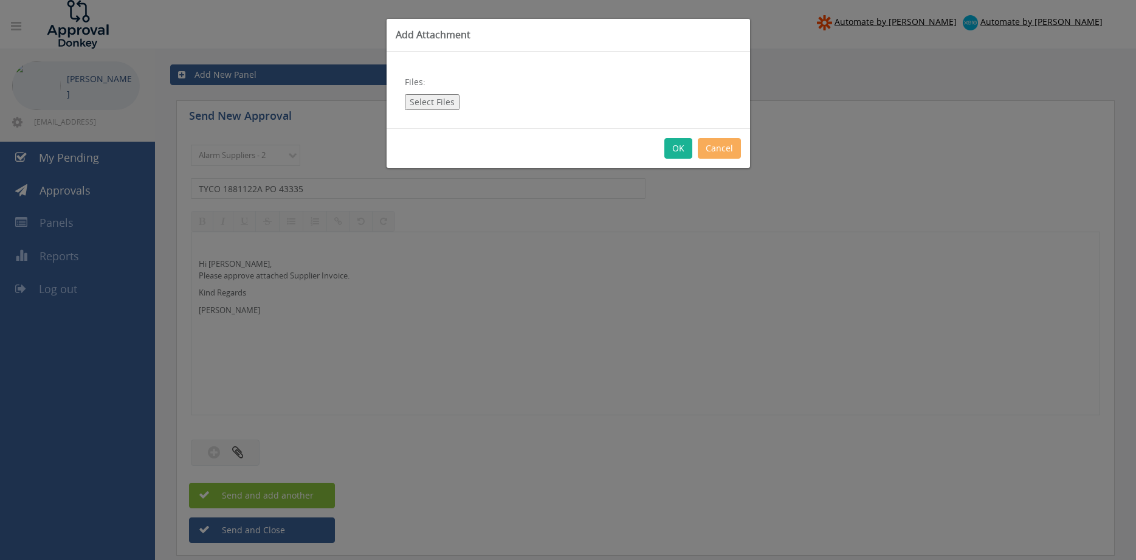
click at [441, 108] on button "Select Files" at bounding box center [432, 102] width 55 height 16
type input "C:\fakepath\TYCO 1881122A 08.09.25 PO 43335.pdf"
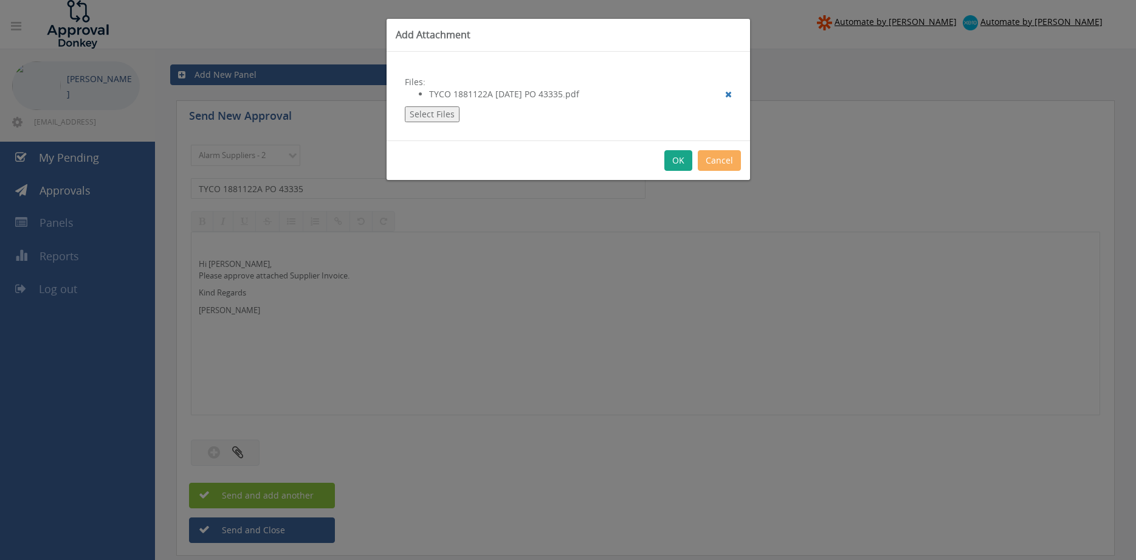
click at [672, 160] on button "OK" at bounding box center [679, 160] width 28 height 21
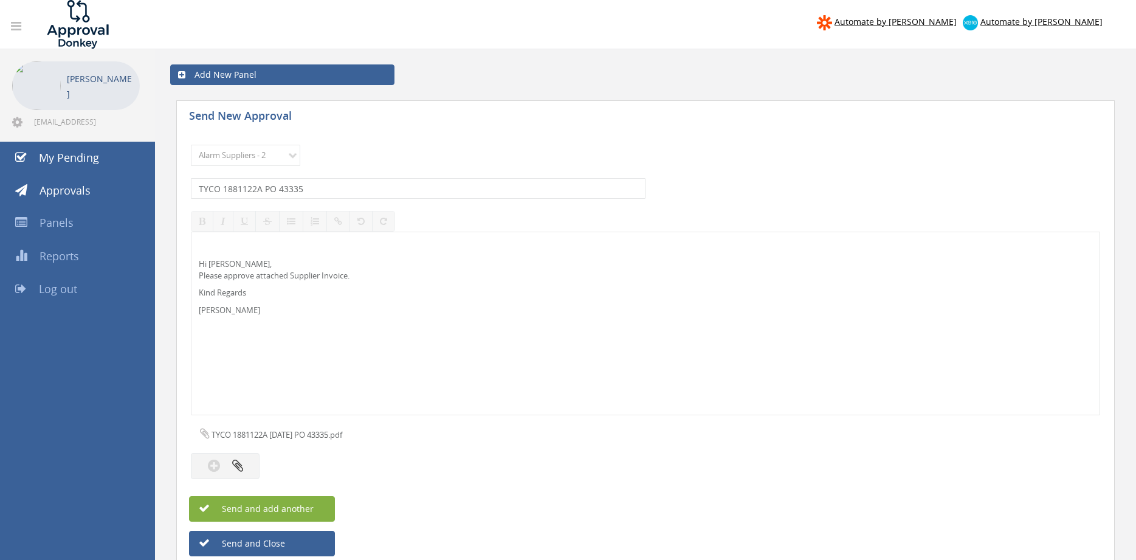
click at [302, 509] on span "Send and add another" at bounding box center [255, 509] width 118 height 12
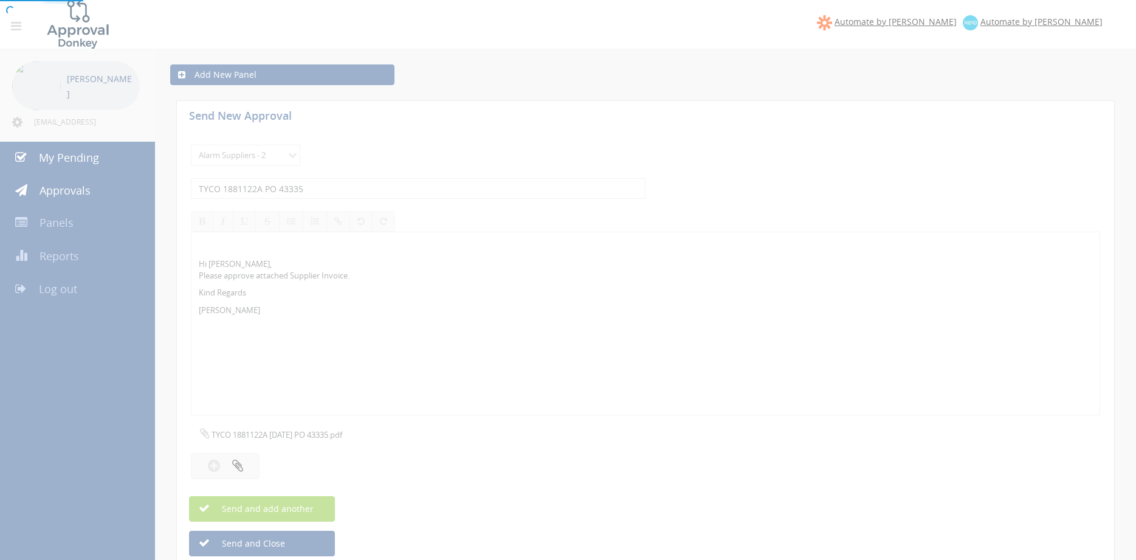
select select
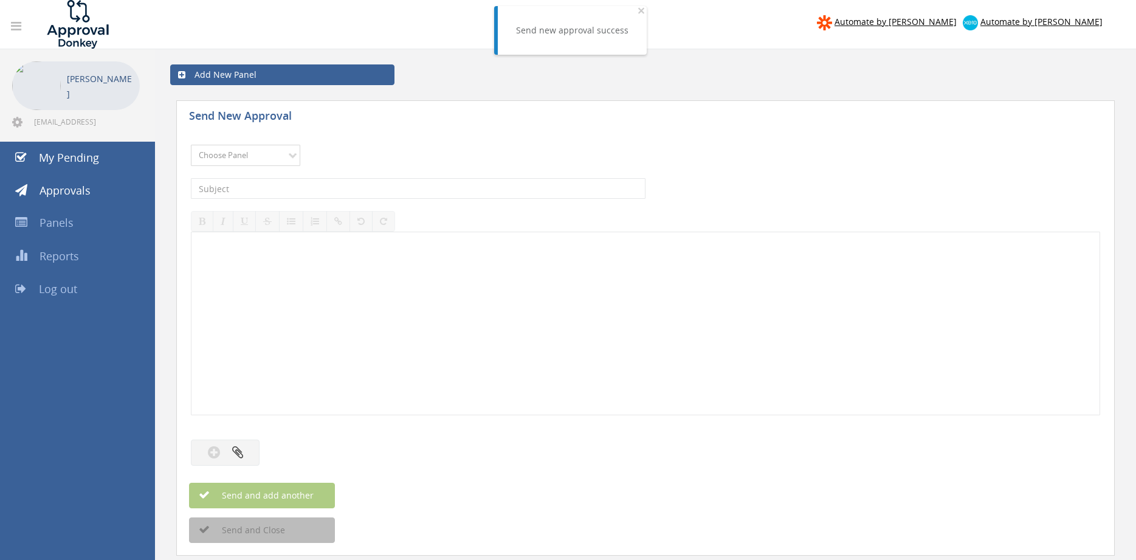
click at [191, 145] on select "Choose Panel Alarm Credits RG - 3 NZ Utilities Cable and SAI Global NZ Alarms-1…" at bounding box center [245, 155] width 109 height 21
select select "9680"
click option "Alarm Suppliers - 2" at bounding box center [0, 0] width 0 height 0
click at [339, 187] on input "text" at bounding box center [418, 188] width 455 height 21
type input "TYCO 1881122 PO 43335"
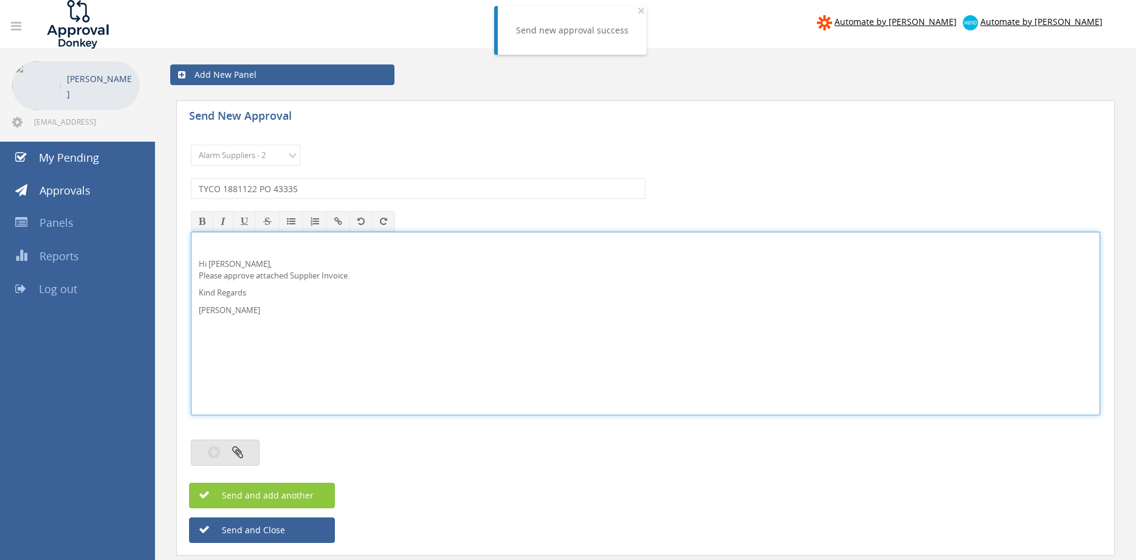
click at [239, 446] on icon "button" at bounding box center [237, 452] width 11 height 14
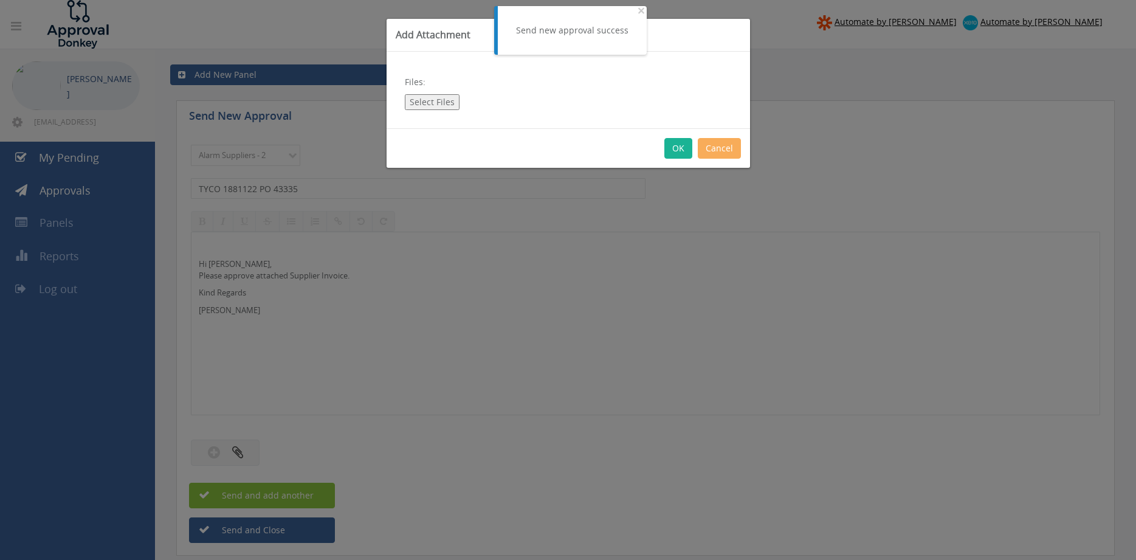
click at [421, 106] on button "Select Files" at bounding box center [432, 102] width 55 height 16
type input "C:\fakepath\TYCO 1881122 08.09.25 PO 43335.pdf"
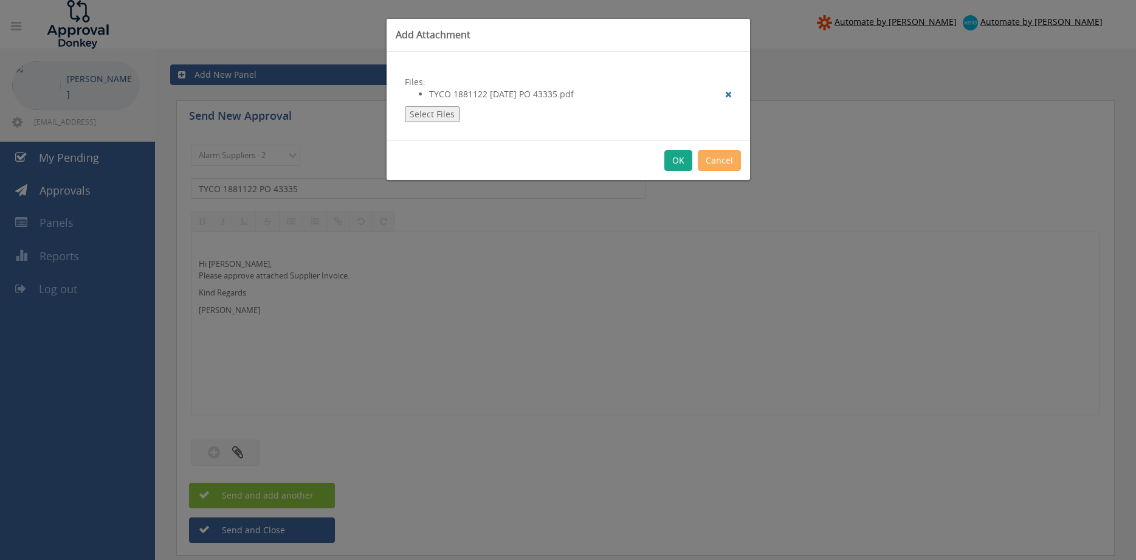
click at [678, 163] on button "OK" at bounding box center [679, 160] width 28 height 21
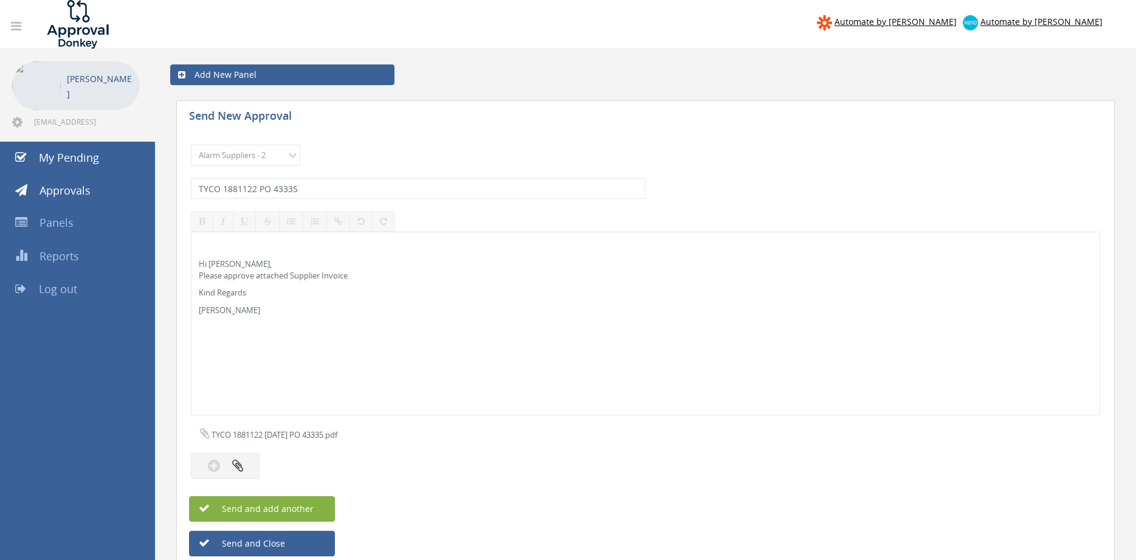
click at [311, 505] on span "Send and add another" at bounding box center [255, 509] width 118 height 12
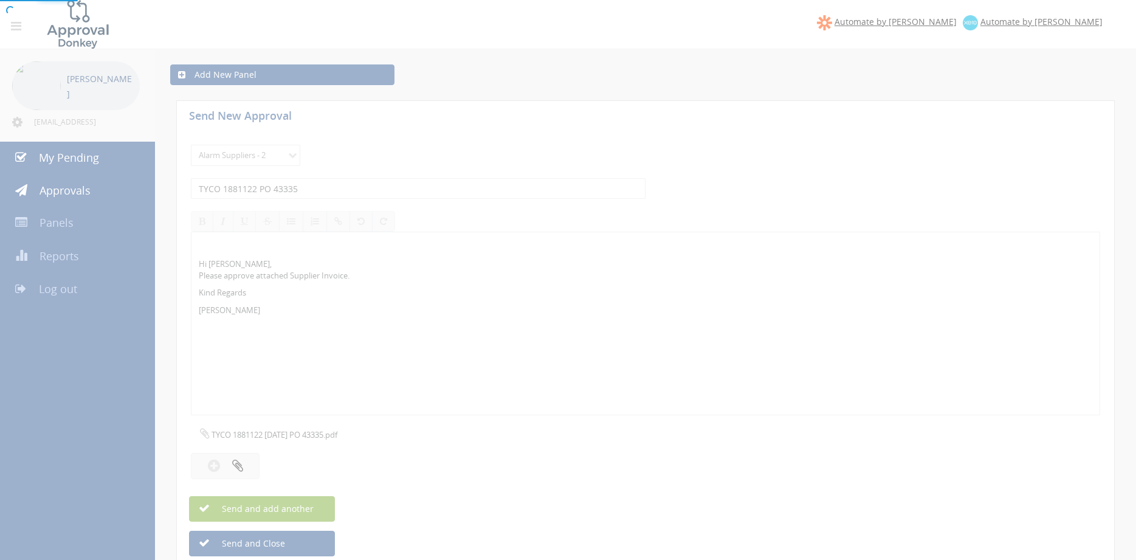
select select
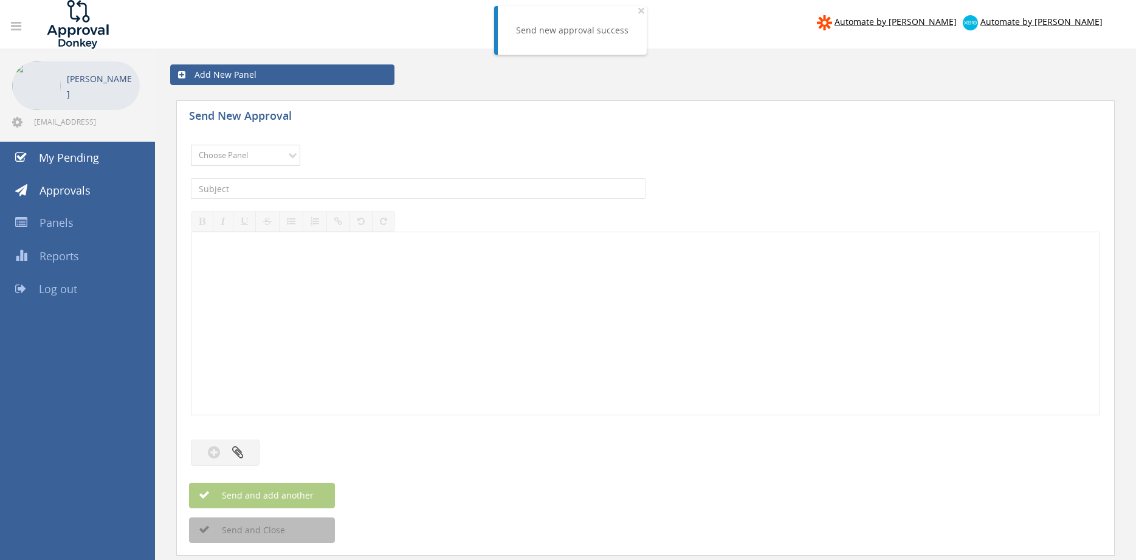
select select "9680"
click option "Alarm Suppliers - 2" at bounding box center [0, 0] width 0 height 0
click at [324, 187] on input "text" at bounding box center [418, 188] width 455 height 21
type input "TYCO 1881109 PO 43329"
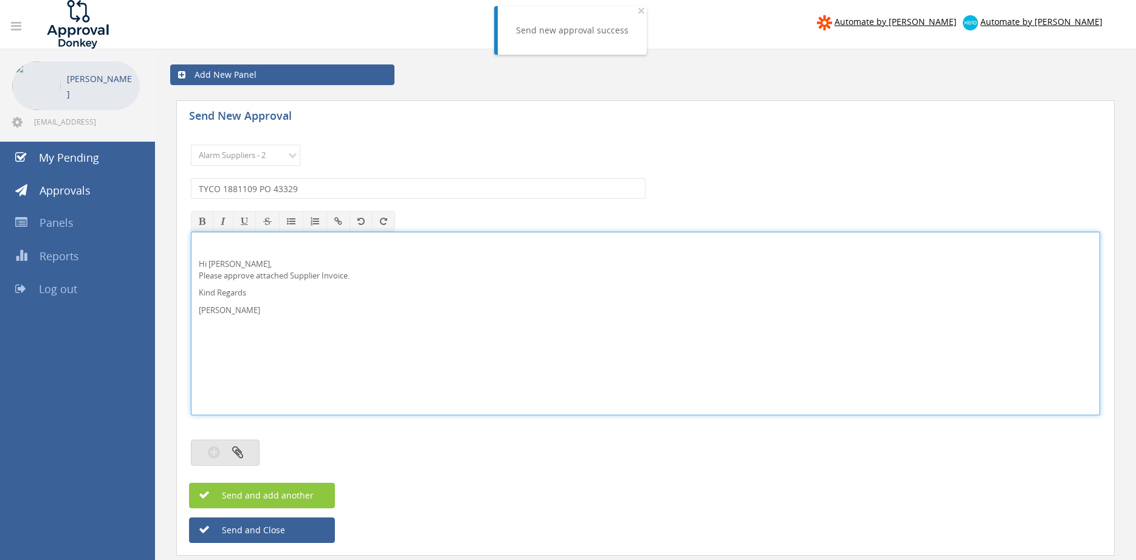
click at [246, 444] on button "button" at bounding box center [225, 453] width 69 height 26
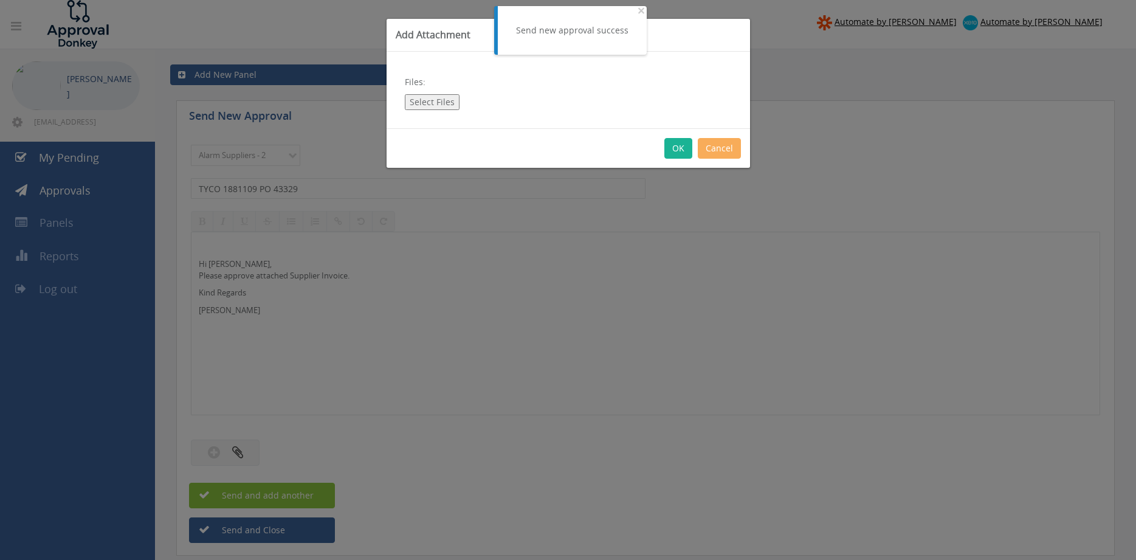
click at [440, 100] on button "Select Files" at bounding box center [432, 102] width 55 height 16
type input "C:\fakepath\TYCO 1881109 08.09.25 PO 43329.pdf"
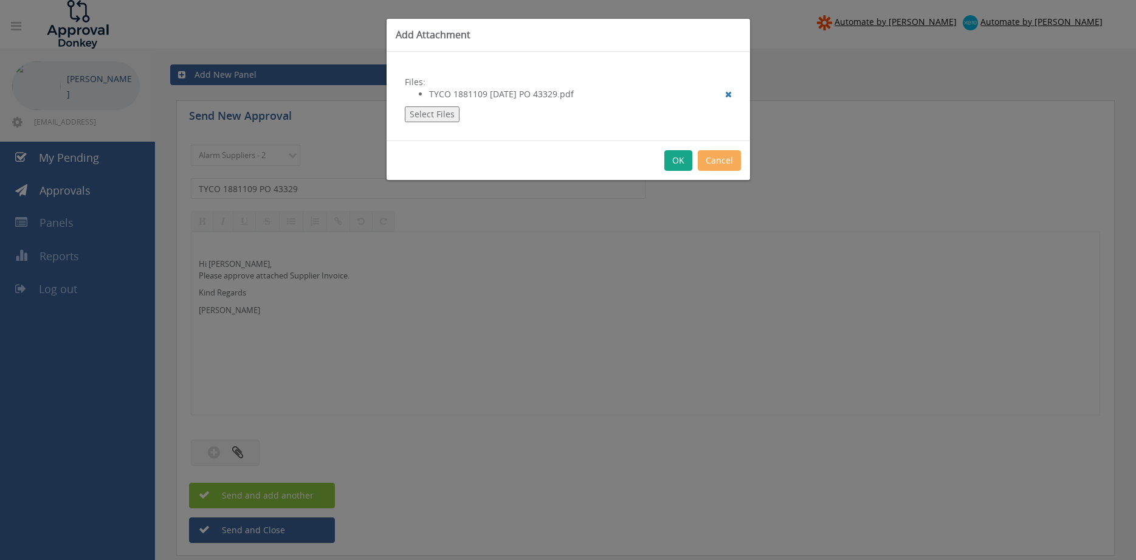
click at [677, 161] on button "OK" at bounding box center [679, 160] width 28 height 21
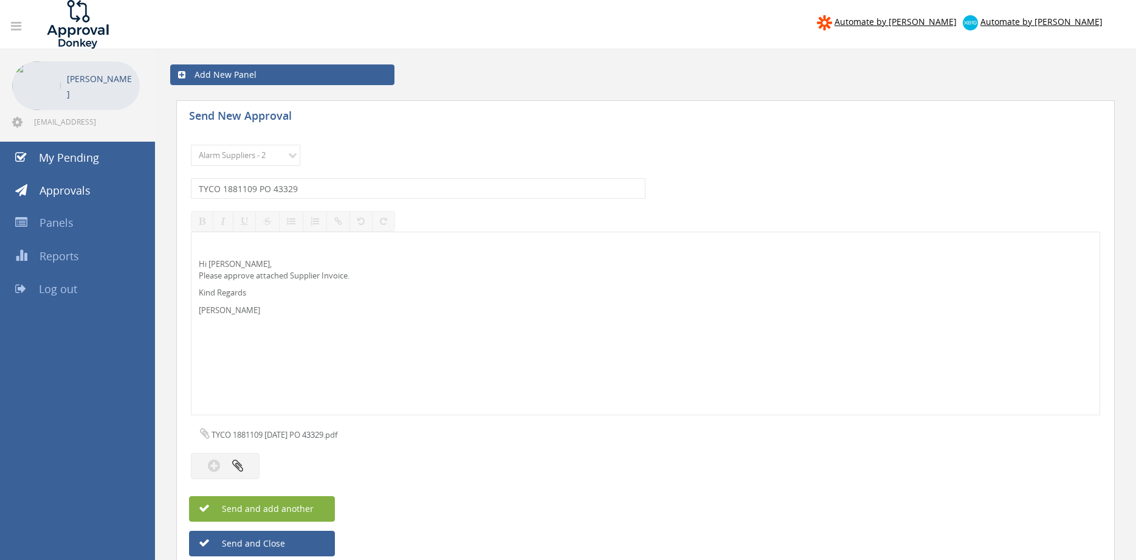
click at [309, 505] on span "Send and add another" at bounding box center [255, 509] width 118 height 12
select select
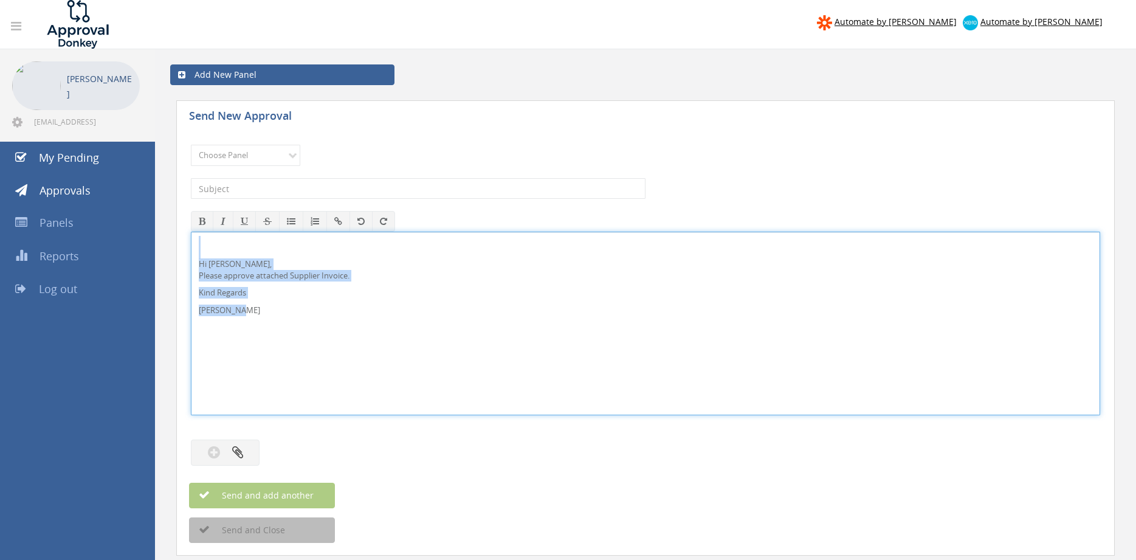
drag, startPoint x: 259, startPoint y: 315, endPoint x: 160, endPoint y: 226, distance: 133.0
click at [191, 232] on div "Hi Rob, Please approve attached Supplier Invoice. Kind Regards Pam Walker" at bounding box center [646, 324] width 910 height 184
click at [191, 145] on select "Choose Panel Alarm Credits RG - 3 NZ Utilities Cable and SAI Global NZ Alarms-1…" at bounding box center [245, 155] width 109 height 21
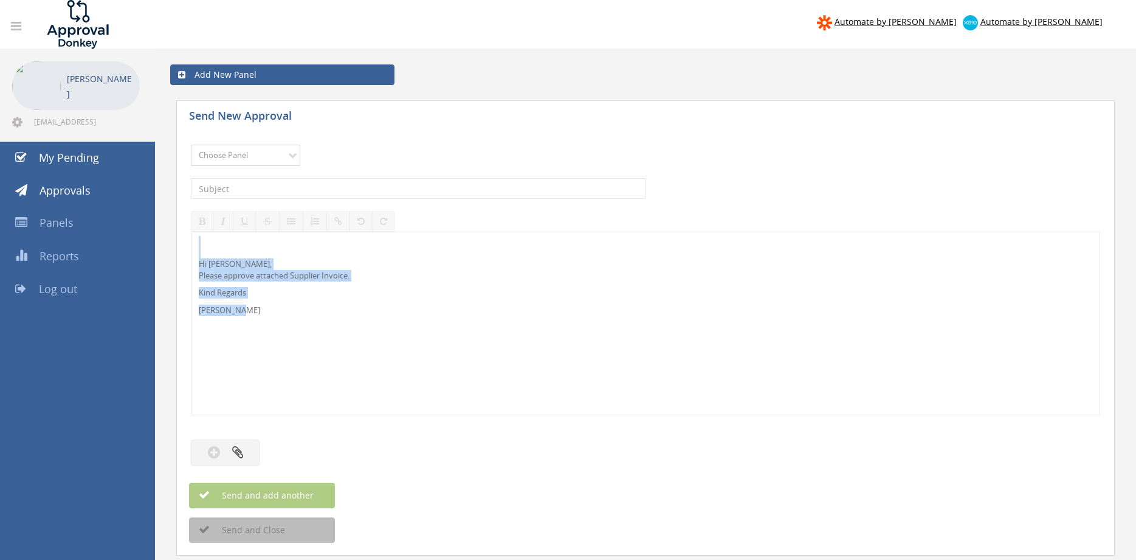
select select "9680"
click option "Alarm Suppliers - 2" at bounding box center [0, 0] width 0 height 0
click at [320, 189] on input "text" at bounding box center [418, 188] width 455 height 21
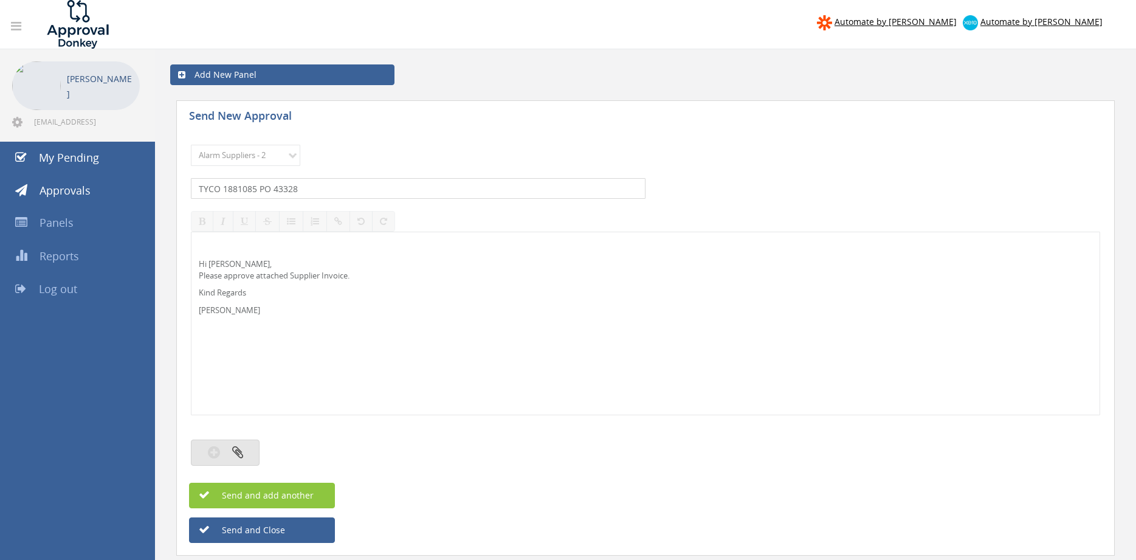
type input "TYCO 1881085 PO 43328"
click at [246, 452] on button "button" at bounding box center [225, 453] width 69 height 26
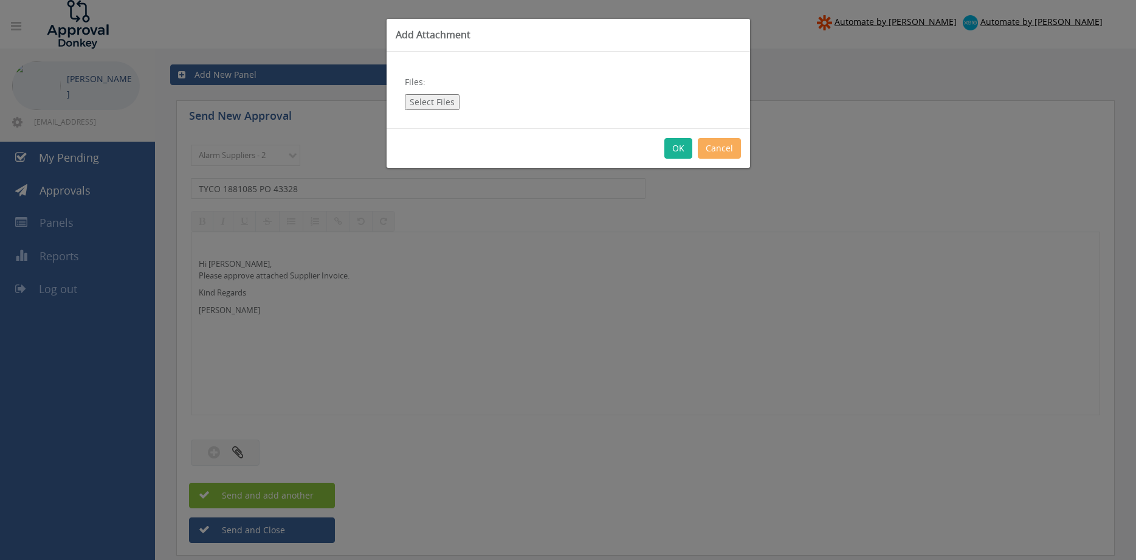
click at [441, 103] on button "Select Files" at bounding box center [432, 102] width 55 height 16
type input "C:\fakepath\TYCO 1881085 05.09.25 PO 43328.pdf"
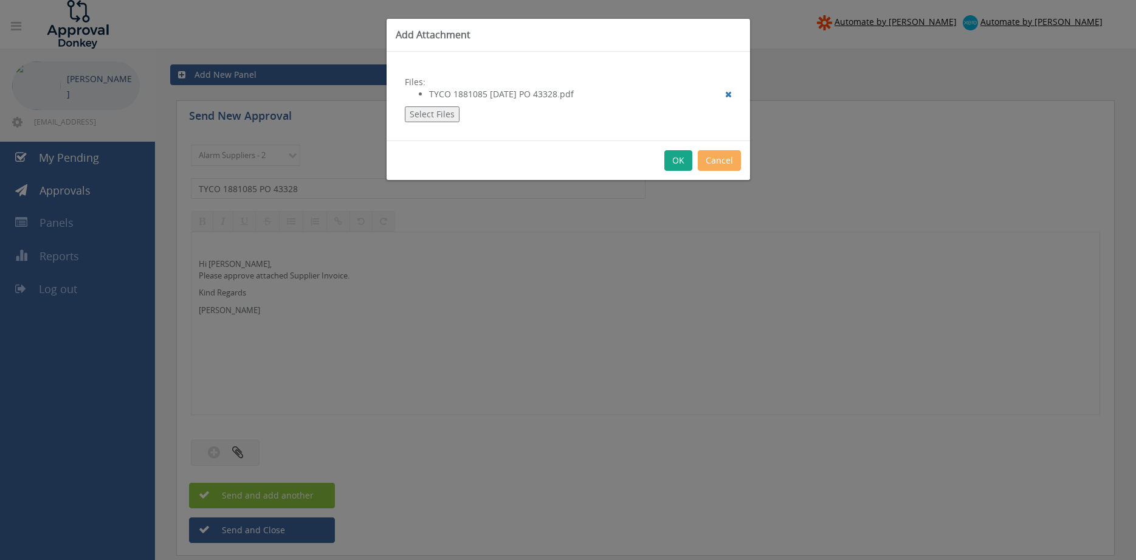
click at [683, 157] on button "OK" at bounding box center [679, 160] width 28 height 21
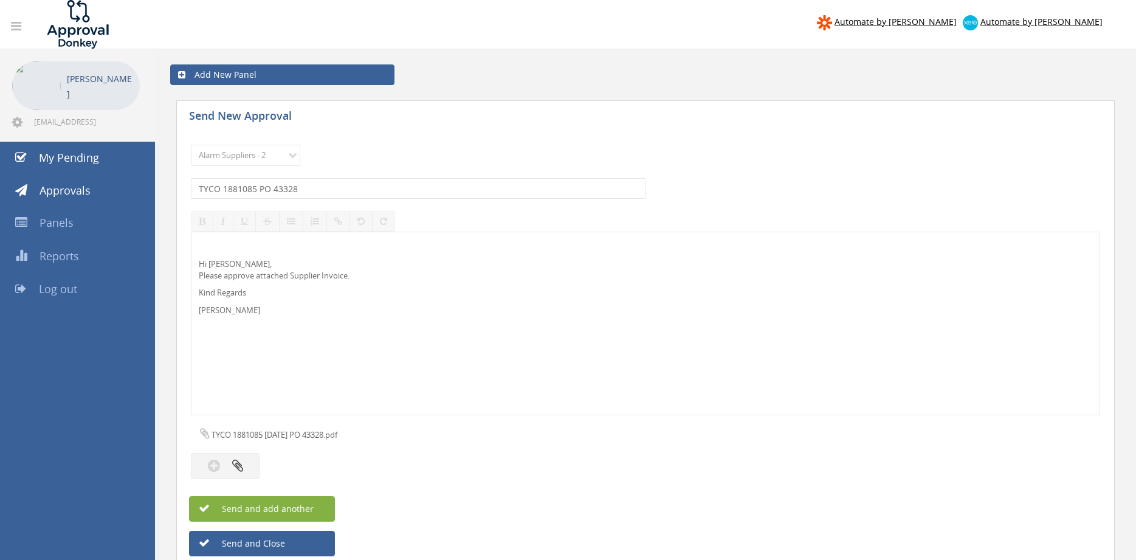
click at [304, 507] on span "Send and add another" at bounding box center [255, 509] width 118 height 12
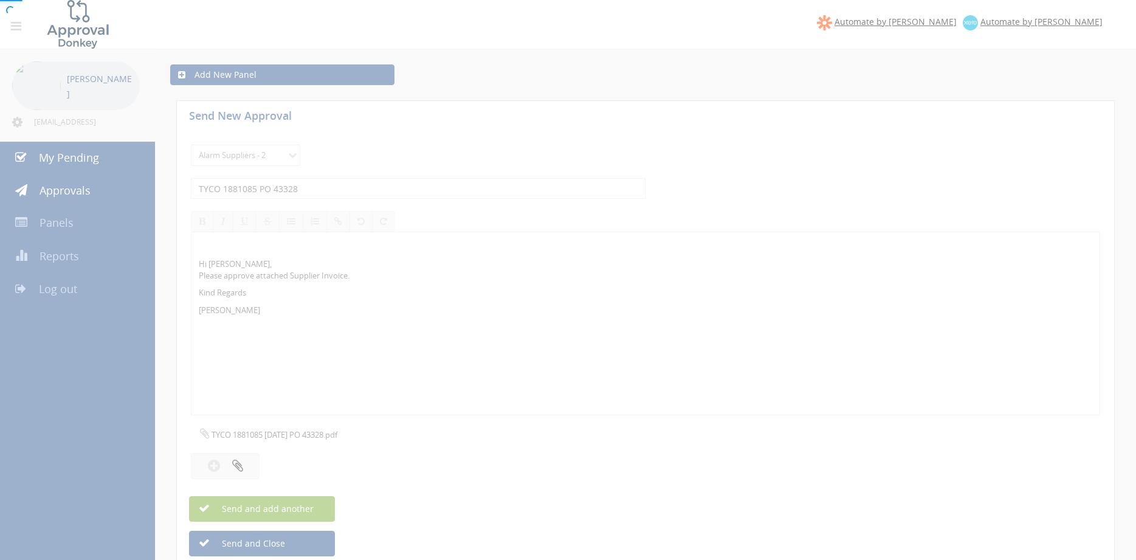
select select
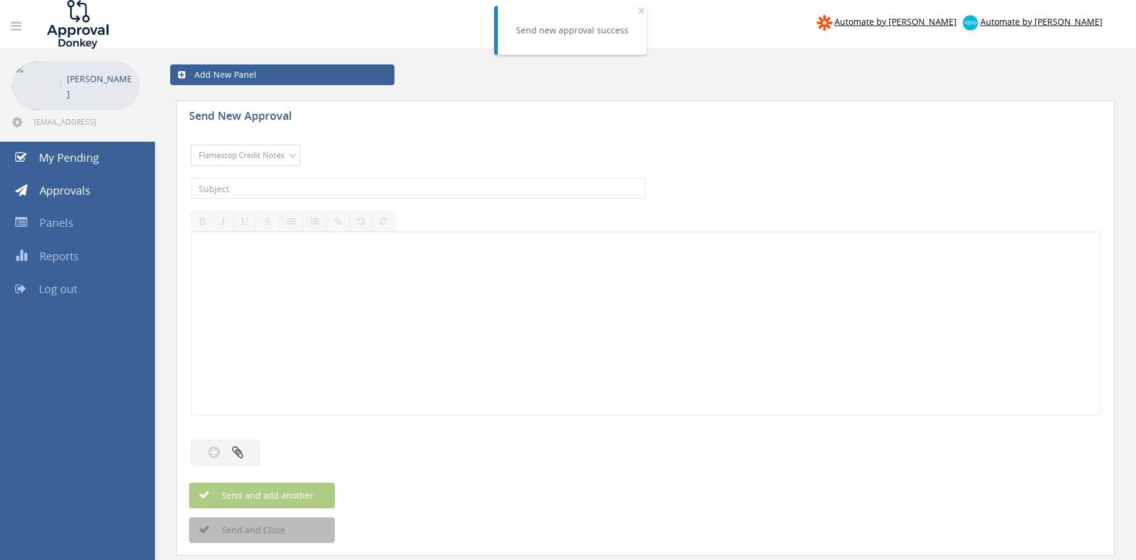
click option "Flamestop Credit Notes" at bounding box center [0, 0] width 0 height 0
click at [191, 145] on select "Choose Panel Alarm Credits RG - 3 NZ Utilities Cable and SAI Global NZ Alarms-1…" at bounding box center [245, 155] width 109 height 21
select select "9680"
click option "Alarm Suppliers - 2" at bounding box center [0, 0] width 0 height 0
click at [320, 193] on input "text" at bounding box center [418, 188] width 455 height 21
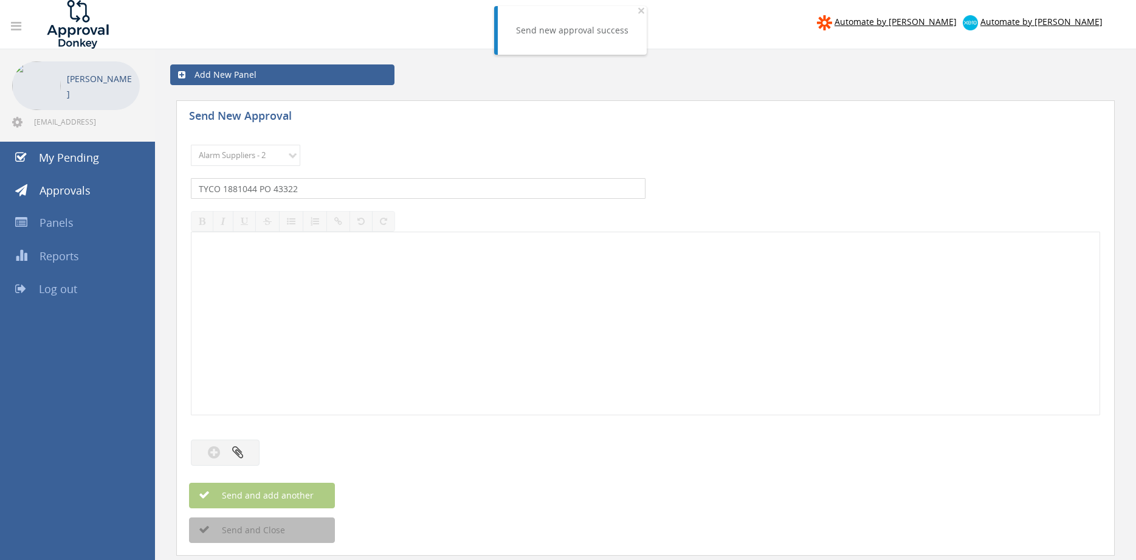
type input "TYCO 1881044 PO 43322"
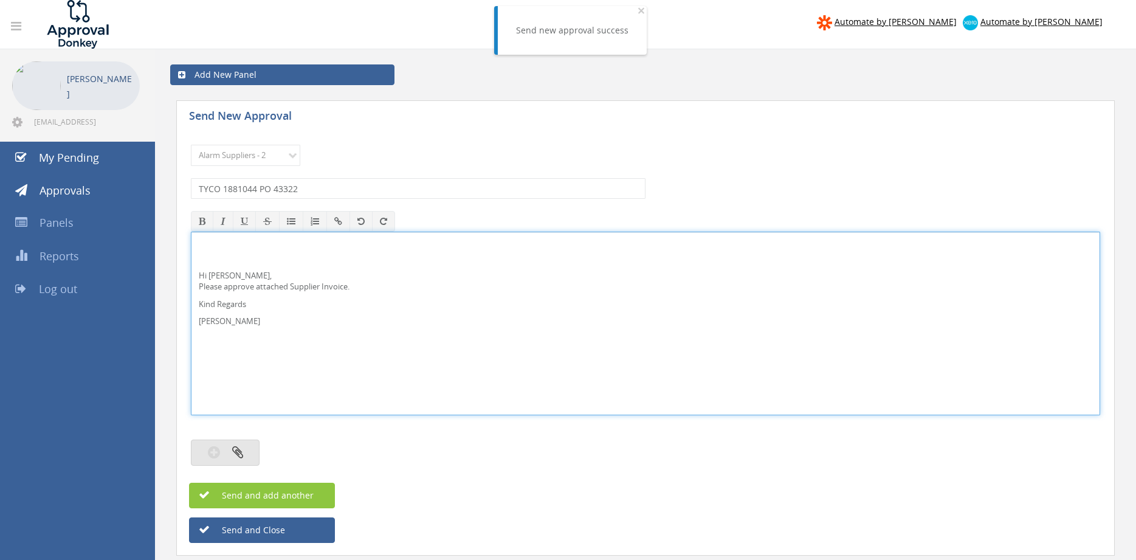
click at [243, 452] on icon "button" at bounding box center [237, 452] width 11 height 14
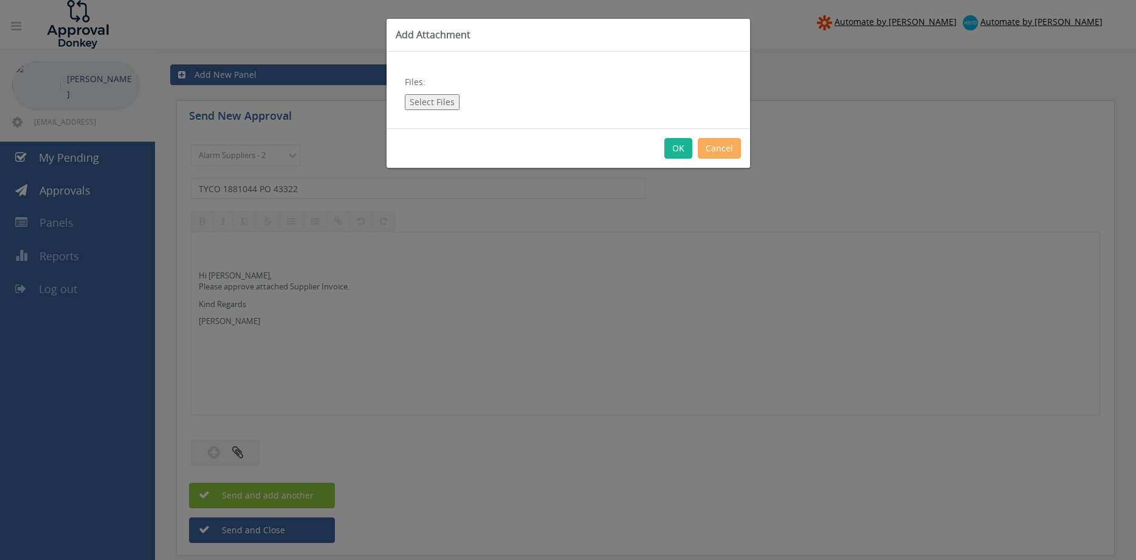
click at [424, 100] on button "Select Files" at bounding box center [432, 102] width 55 height 16
type input "C:\fakepath\TYCO 1881044 05.09.25 PO 43322.pdf"
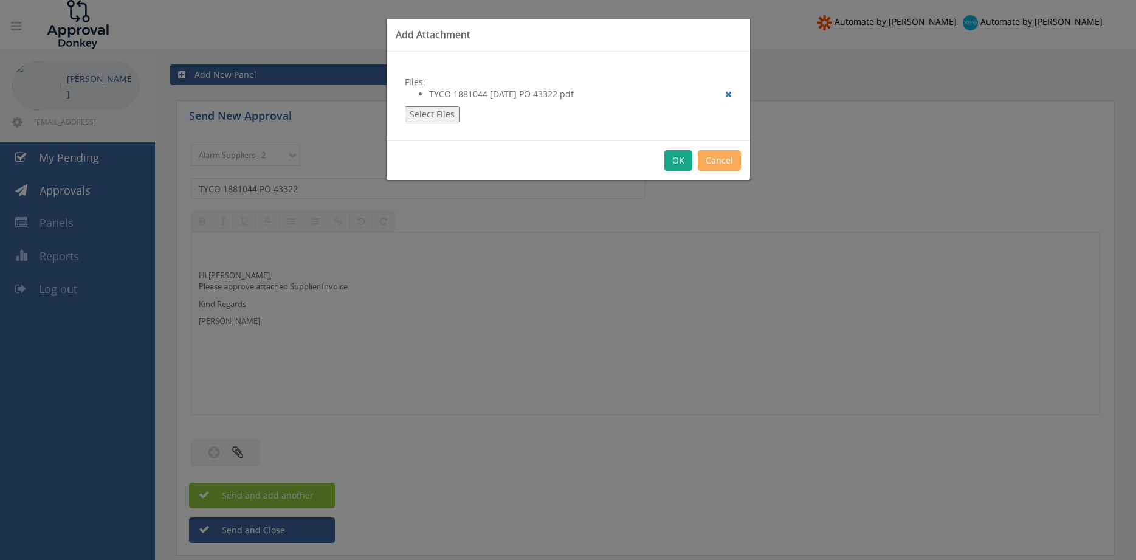
click at [674, 162] on button "OK" at bounding box center [679, 160] width 28 height 21
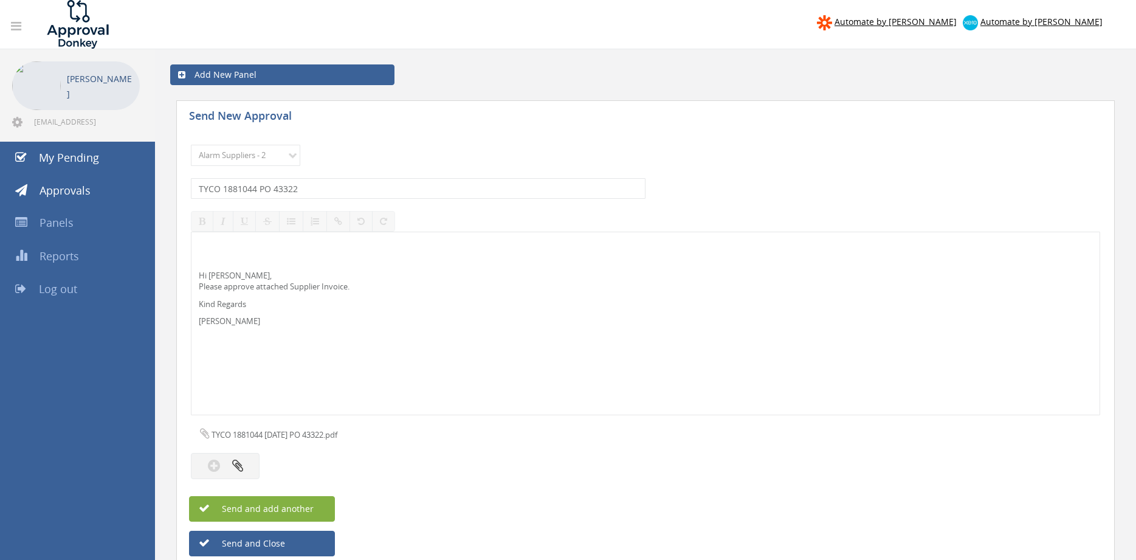
click at [301, 500] on button "Send and add another" at bounding box center [262, 509] width 146 height 26
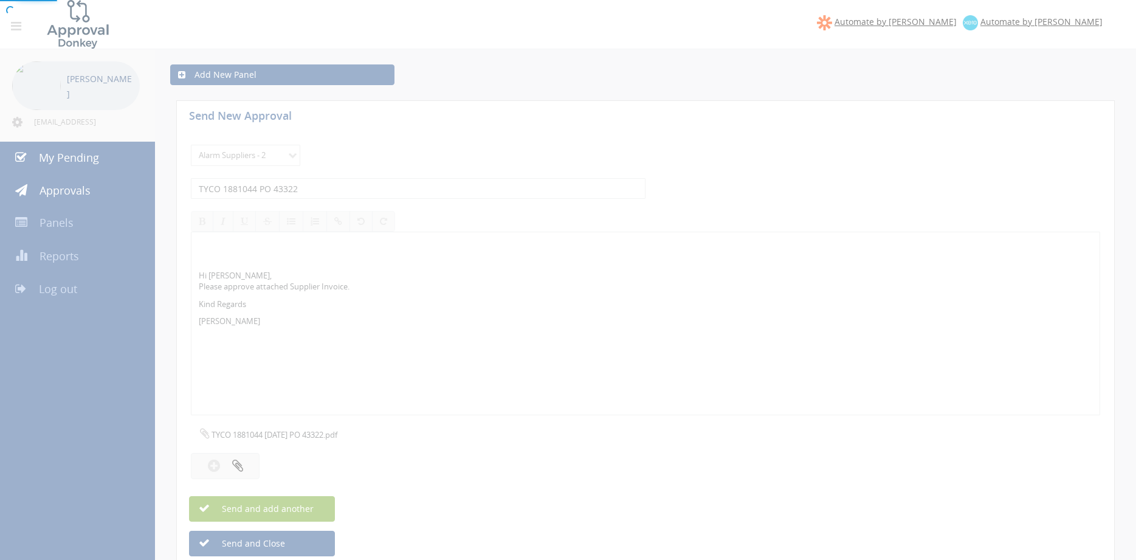
select select
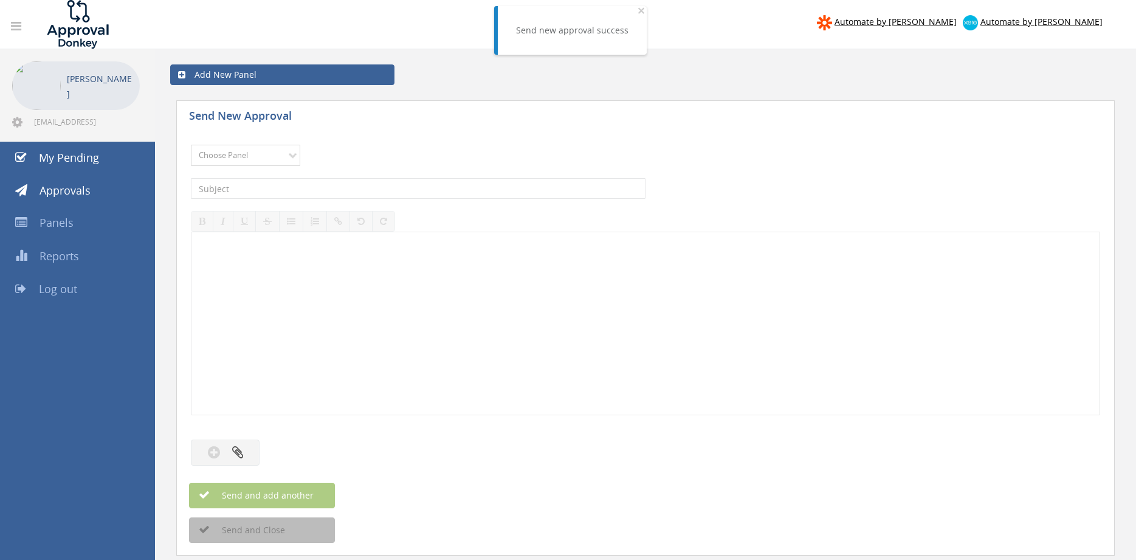
click at [191, 145] on select "Choose Panel Alarm Credits RG - 3 NZ Utilities Cable and SAI Global NZ Alarms-1…" at bounding box center [245, 155] width 109 height 21
select select "9680"
click option "Alarm Suppliers - 2" at bounding box center [0, 0] width 0 height 0
click at [319, 184] on input "text" at bounding box center [418, 188] width 455 height 21
type input "TYCO 1880997 PO 43313"
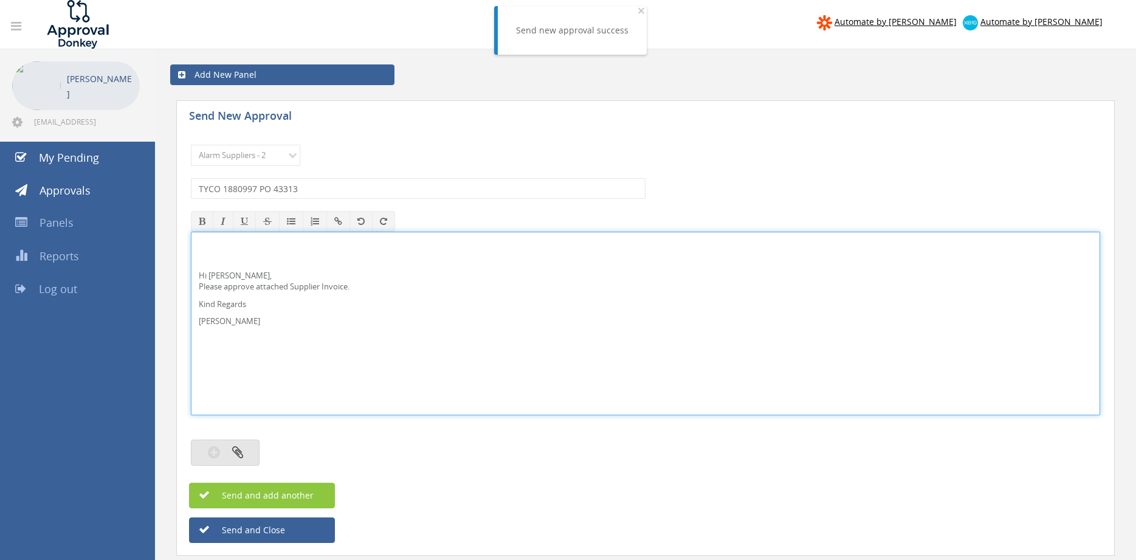
click at [235, 452] on icon "button" at bounding box center [237, 452] width 11 height 14
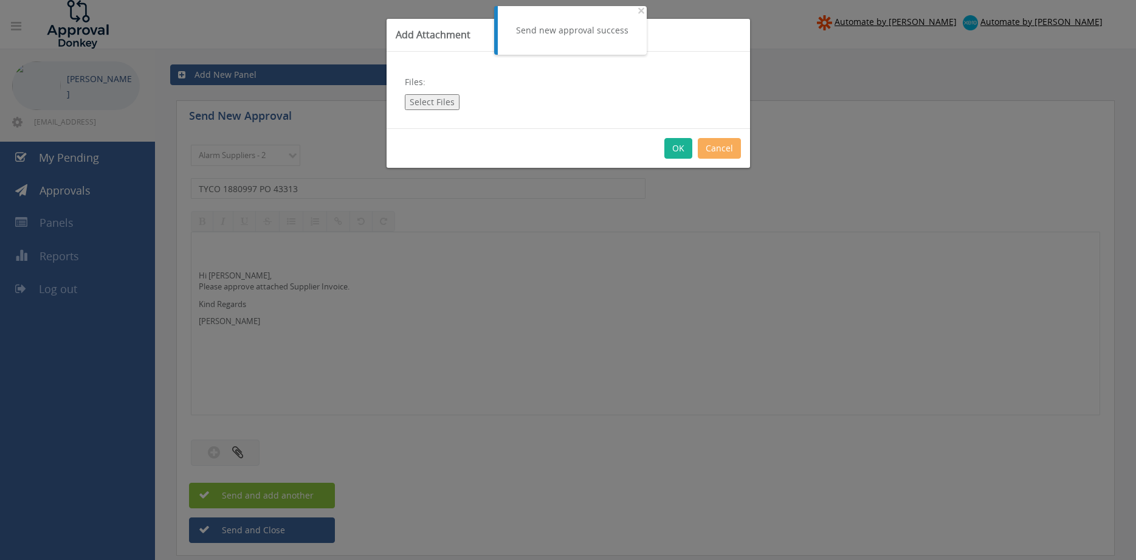
click at [430, 95] on button "Select Files" at bounding box center [432, 102] width 55 height 16
type input "C:\fakepath\TYCO 1880997 04.09.25 PO 43313.pdf"
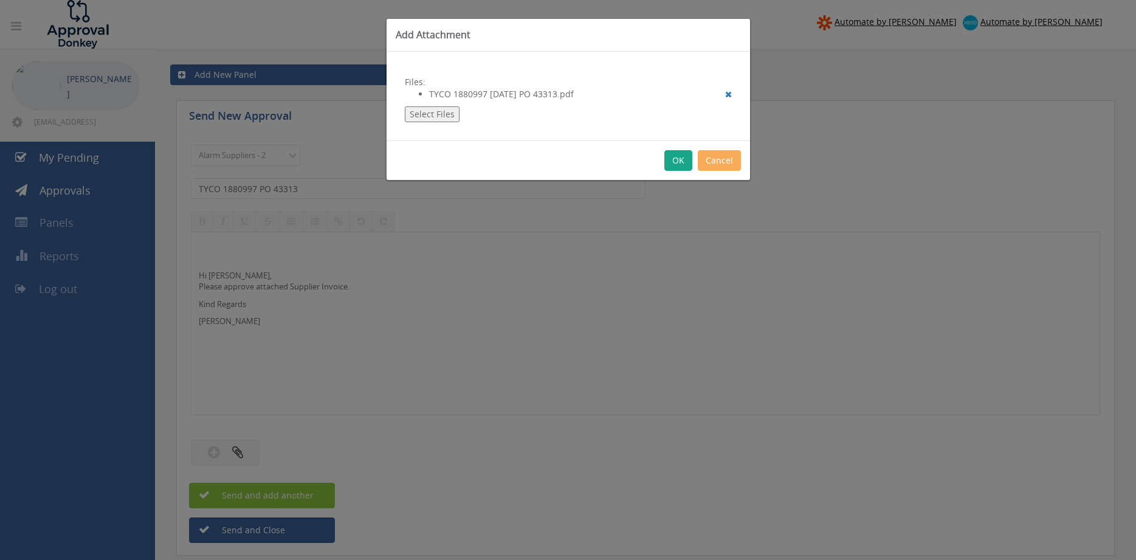
drag, startPoint x: 674, startPoint y: 158, endPoint x: 695, endPoint y: 188, distance: 36.6
click at [674, 159] on button "OK" at bounding box center [679, 160] width 28 height 21
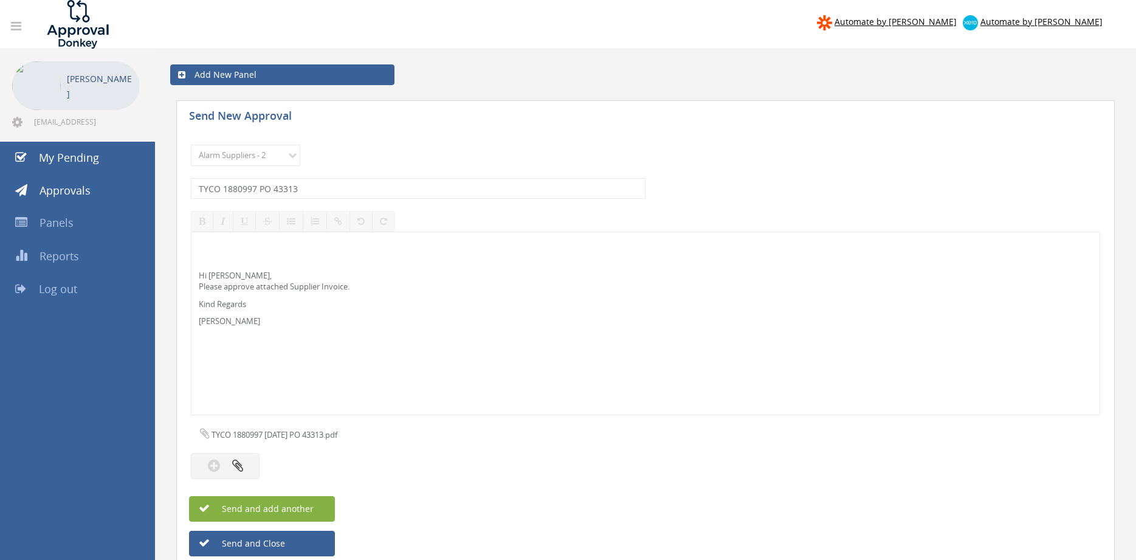
click at [320, 509] on button "Send and add another" at bounding box center [262, 509] width 146 height 26
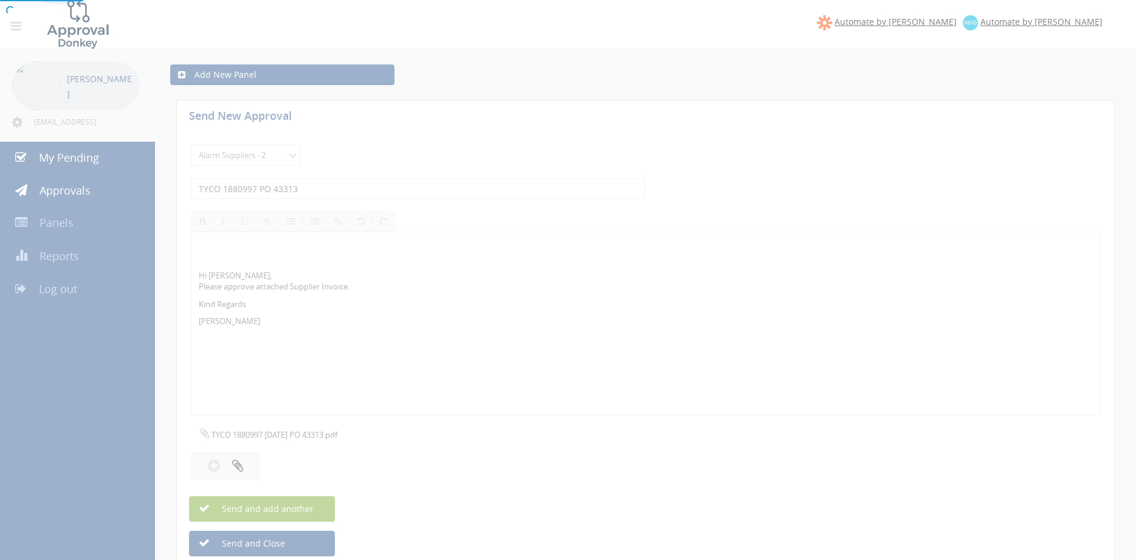
select select
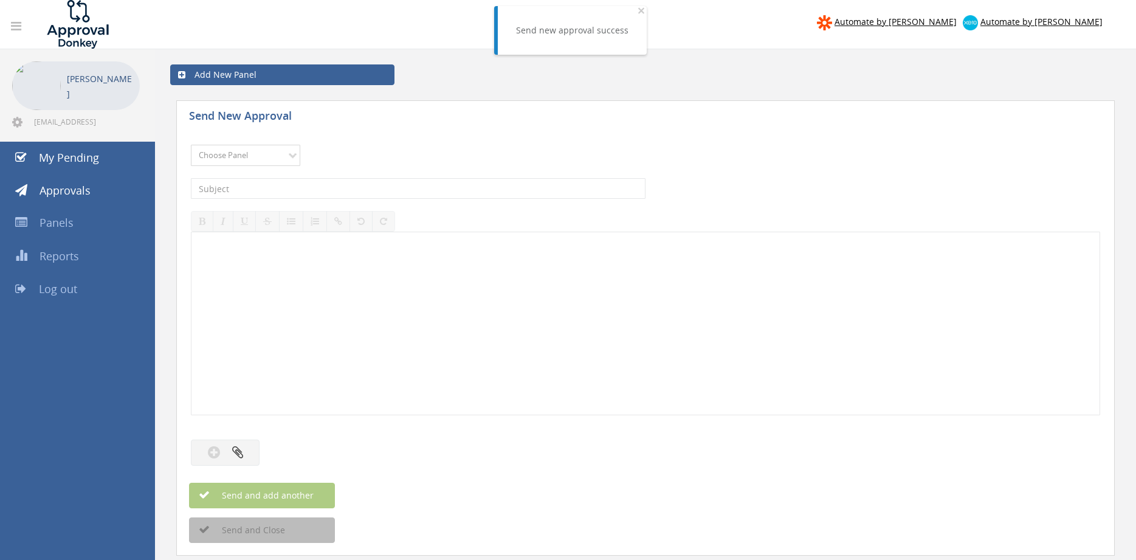
select select "9680"
click option "Alarm Suppliers - 2" at bounding box center [0, 0] width 0 height 0
click at [321, 184] on input "text" at bounding box center [418, 188] width 455 height 21
type input "TYCO 1880994 PO 43312"
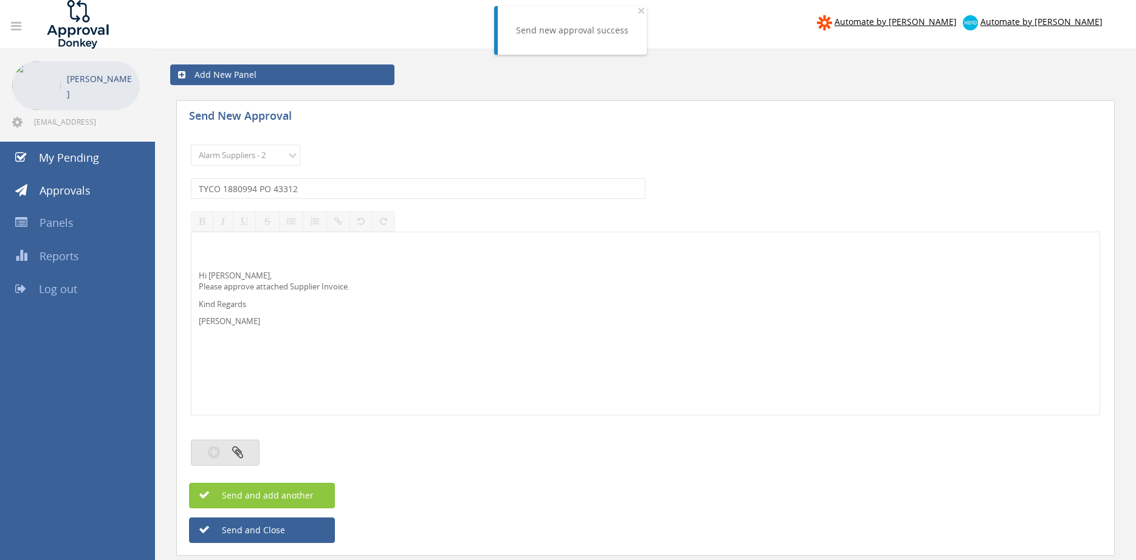
click at [236, 454] on icon "button" at bounding box center [237, 452] width 11 height 14
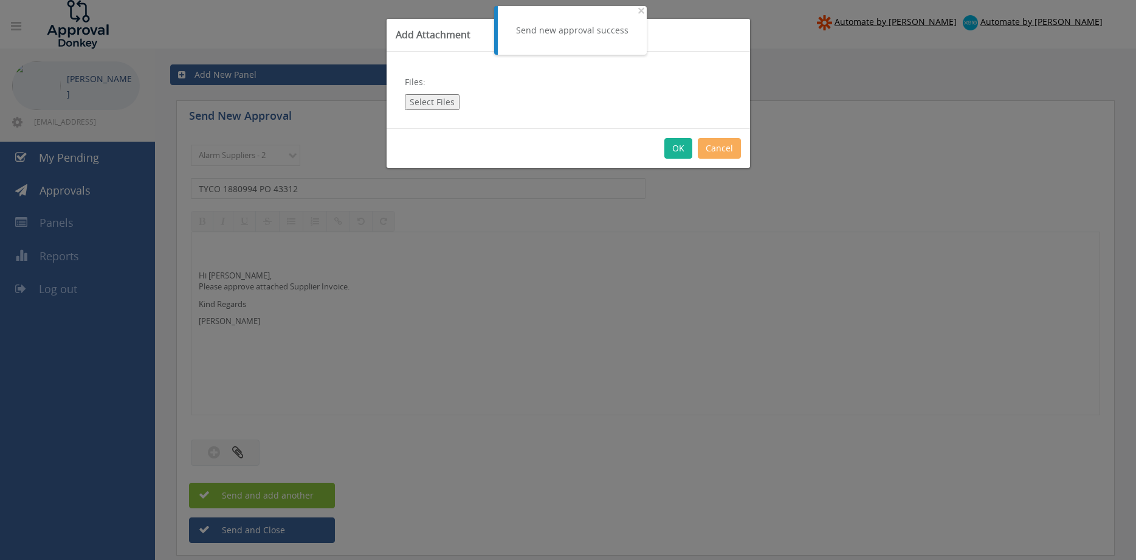
click at [427, 101] on button "Select Files" at bounding box center [432, 102] width 55 height 16
type input "C:\fakepath\TYCO 1880994 04.09.25 PO 43312.pdf"
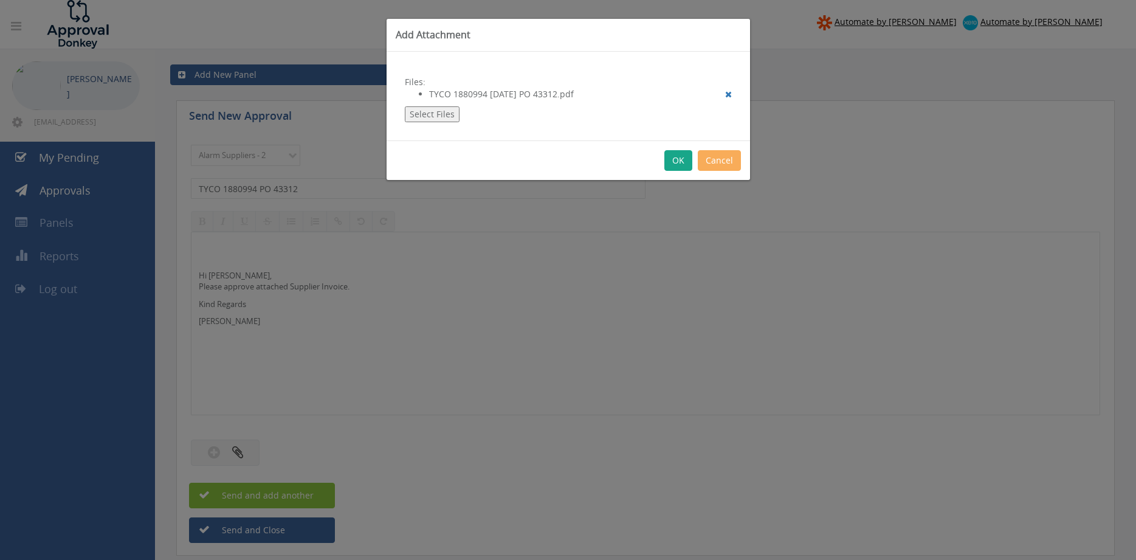
click at [670, 162] on button "OK" at bounding box center [679, 160] width 28 height 21
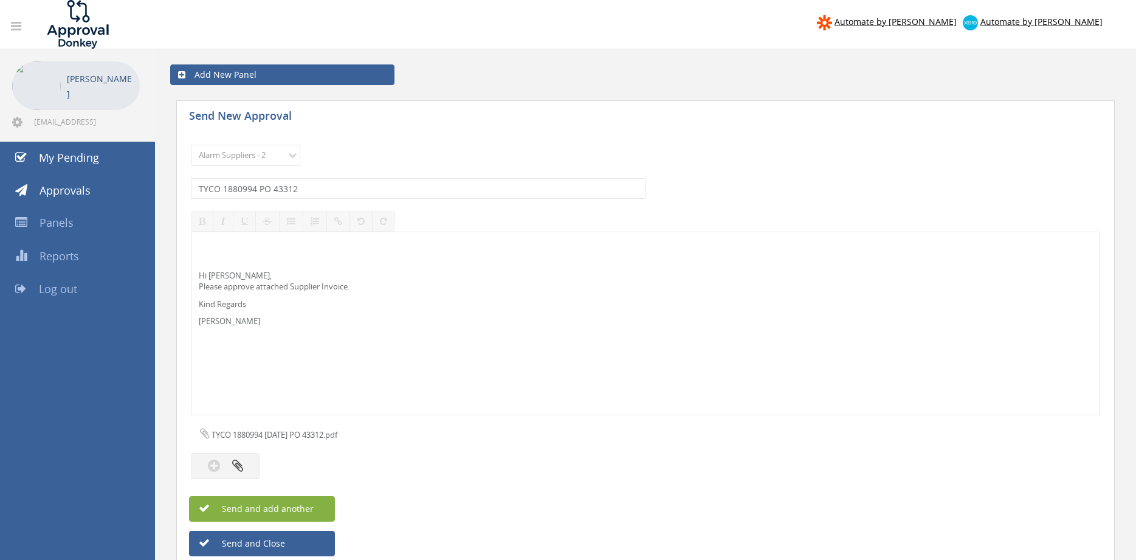
click at [319, 503] on button "Send and add another" at bounding box center [262, 509] width 146 height 26
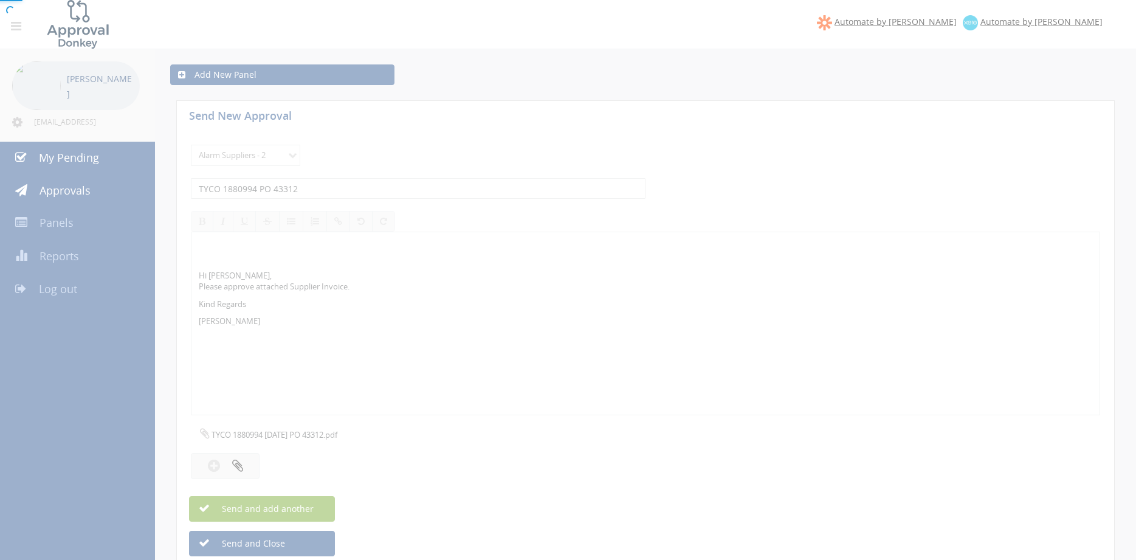
select select
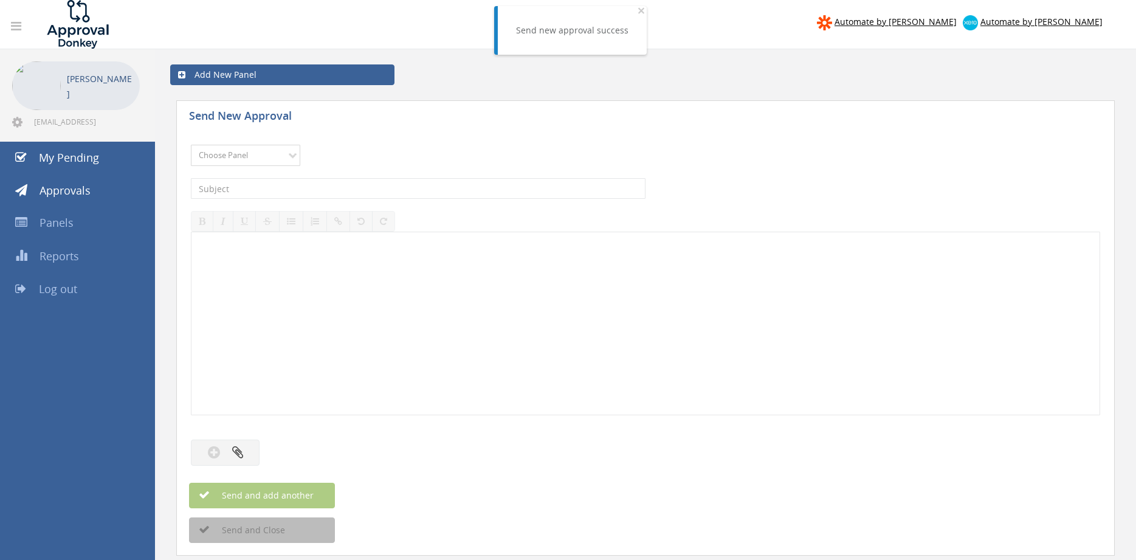
select select "9680"
click option "Alarm Suppliers - 2" at bounding box center [0, 0] width 0 height 0
click at [326, 185] on input "text" at bounding box center [418, 188] width 455 height 21
type input "TYCO 1880985 PO 43304"
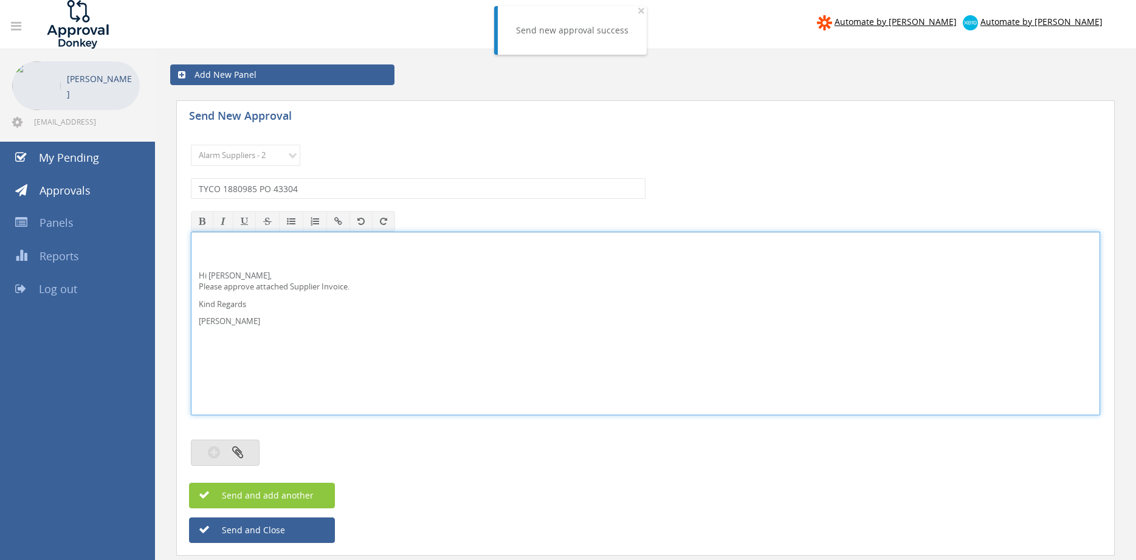
click at [242, 448] on icon "button" at bounding box center [237, 452] width 11 height 14
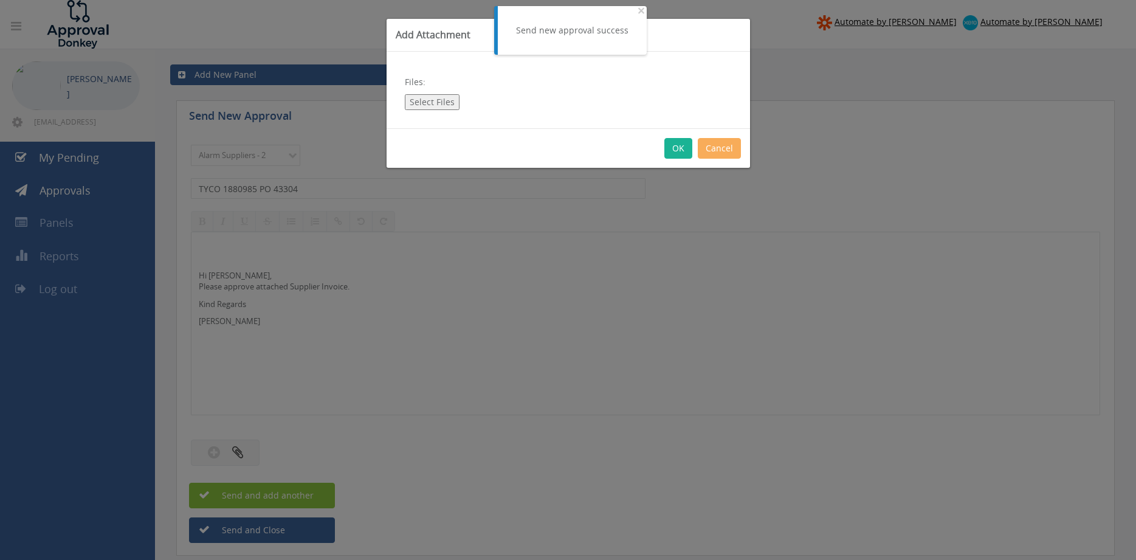
click at [423, 103] on button "Select Files" at bounding box center [432, 102] width 55 height 16
type input "C:\fakepath\TYCO 1880985 04.09.25 PO 43304.pdf"
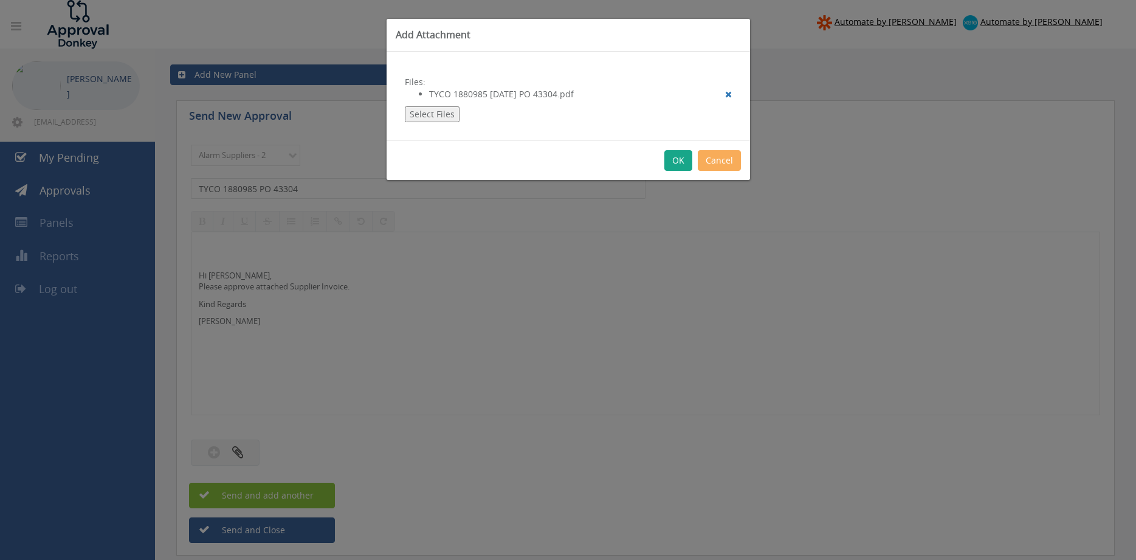
click at [675, 166] on button "OK" at bounding box center [679, 160] width 28 height 21
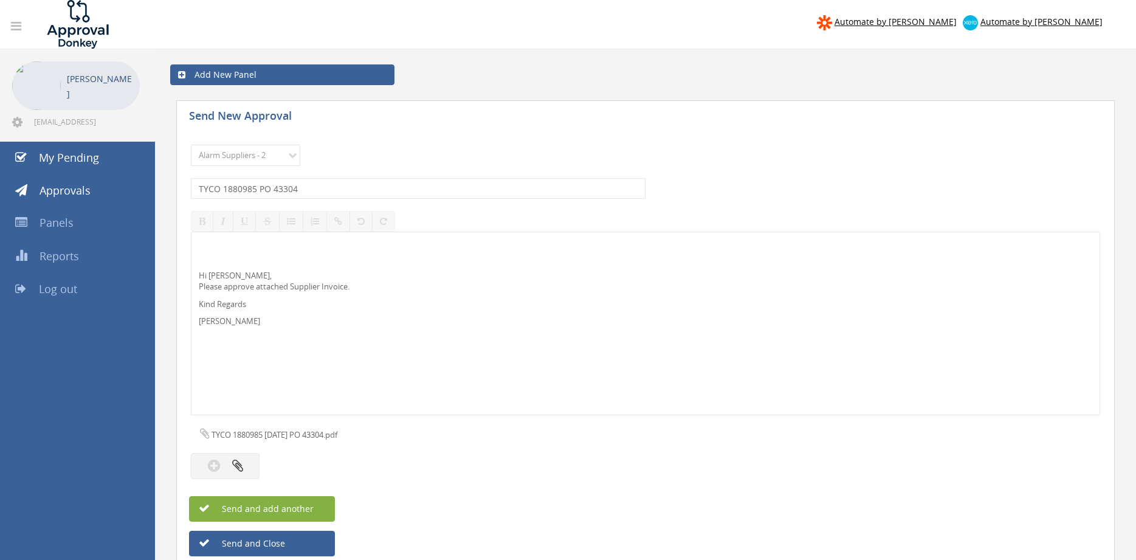
click at [299, 503] on span "Send and add another" at bounding box center [255, 509] width 118 height 12
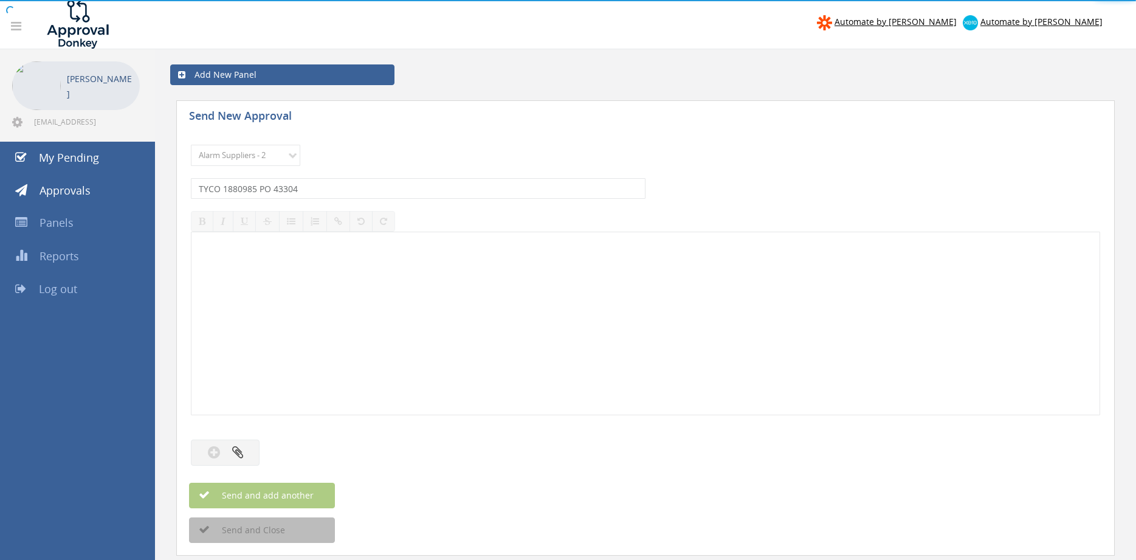
select select
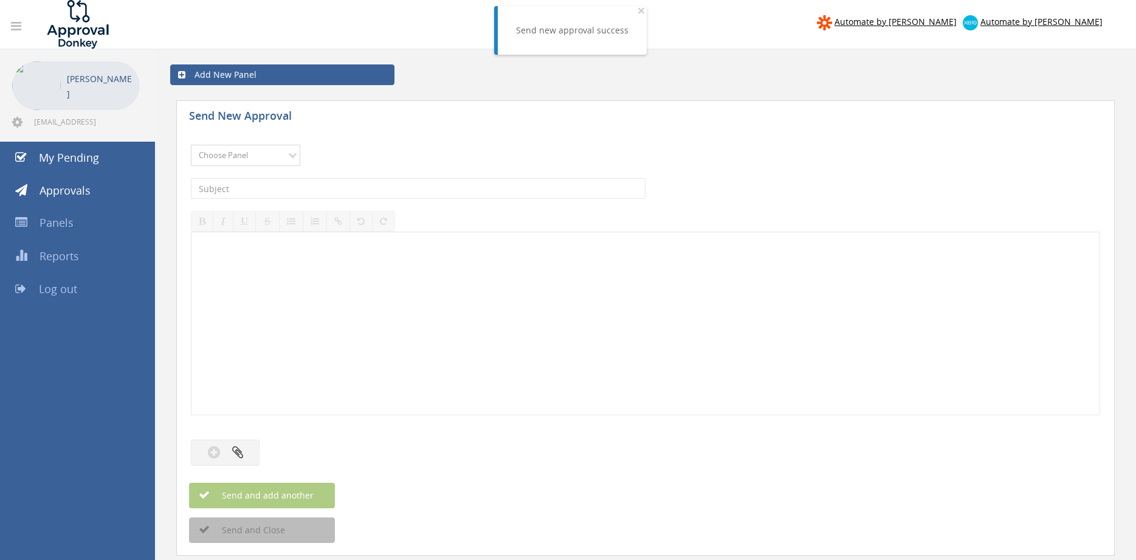
select select "9680"
click option "Alarm Suppliers - 2" at bounding box center [0, 0] width 0 height 0
click at [331, 191] on input "text" at bounding box center [418, 188] width 455 height 21
type input "TYCO 1880982 PO 43306"
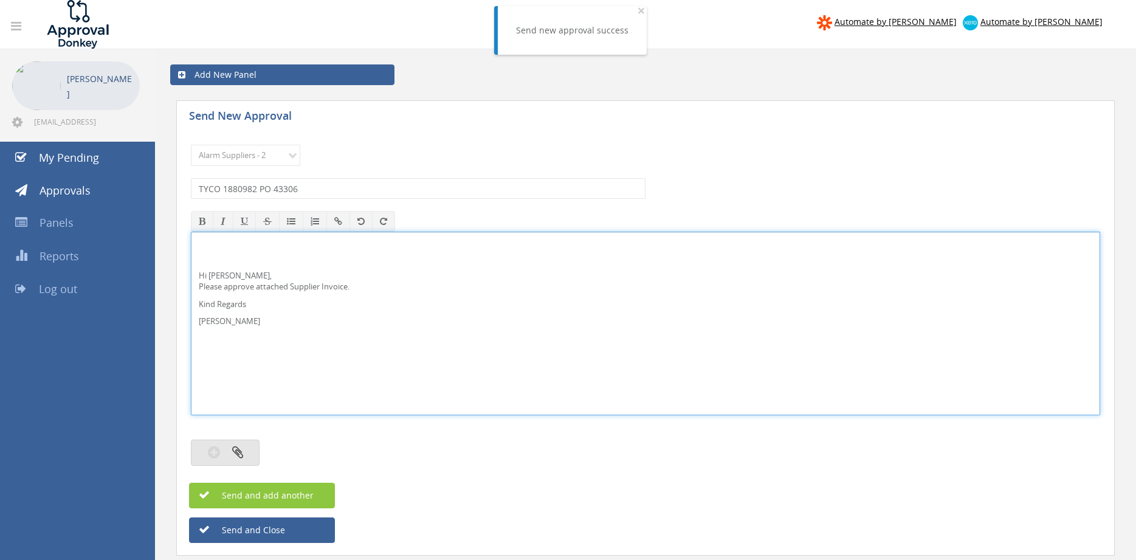
click at [250, 449] on button "button" at bounding box center [225, 453] width 69 height 26
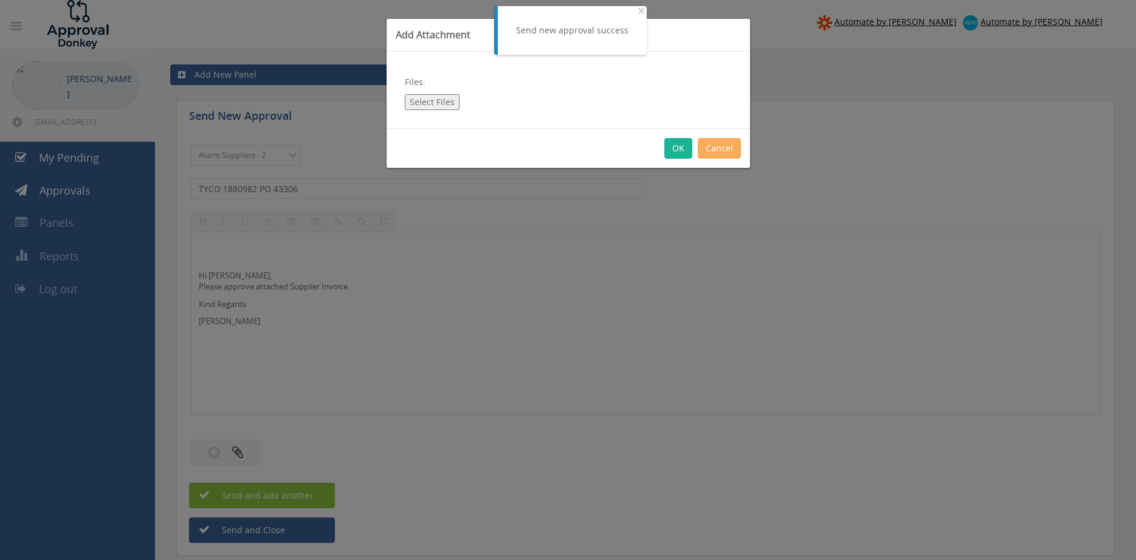
click at [440, 101] on button "Select Files" at bounding box center [432, 102] width 55 height 16
type input "C:\fakepath\TYCO 1880982 04.09.25 PO 43306.pdf"
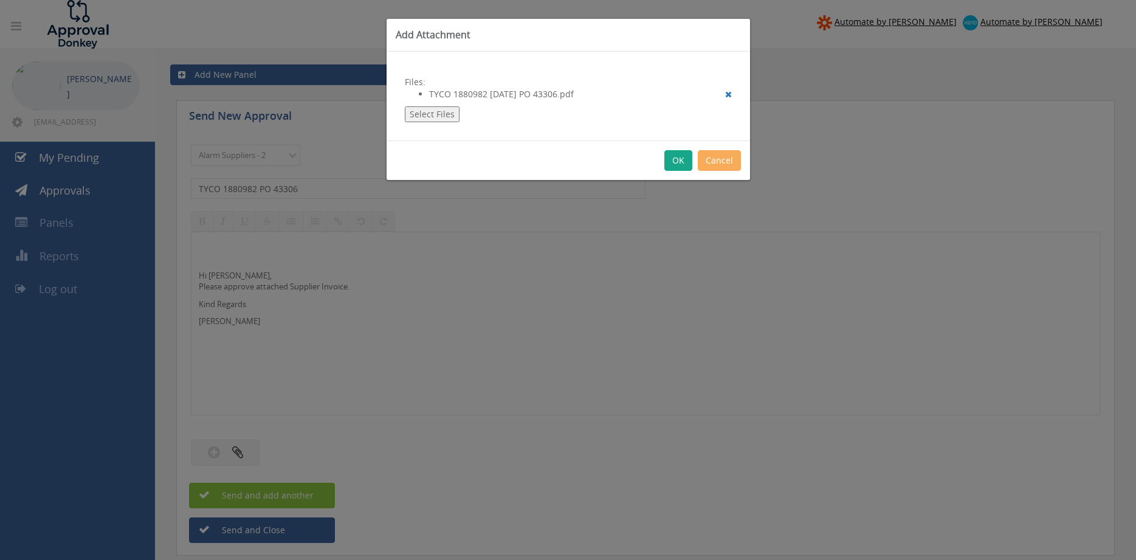
click at [675, 157] on button "OK" at bounding box center [679, 160] width 28 height 21
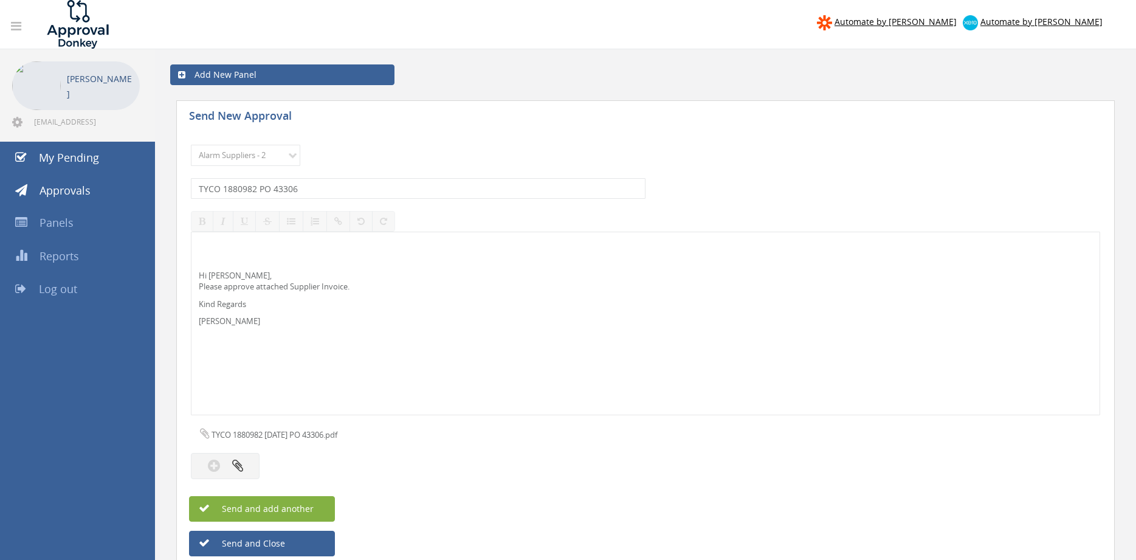
click at [318, 502] on button "Send and add another" at bounding box center [262, 509] width 146 height 26
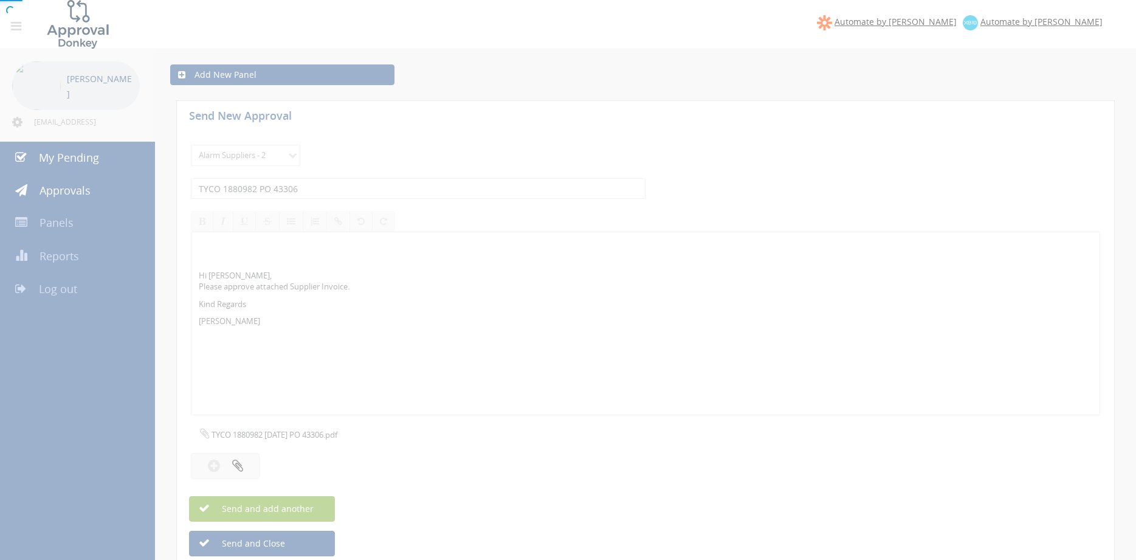
select select
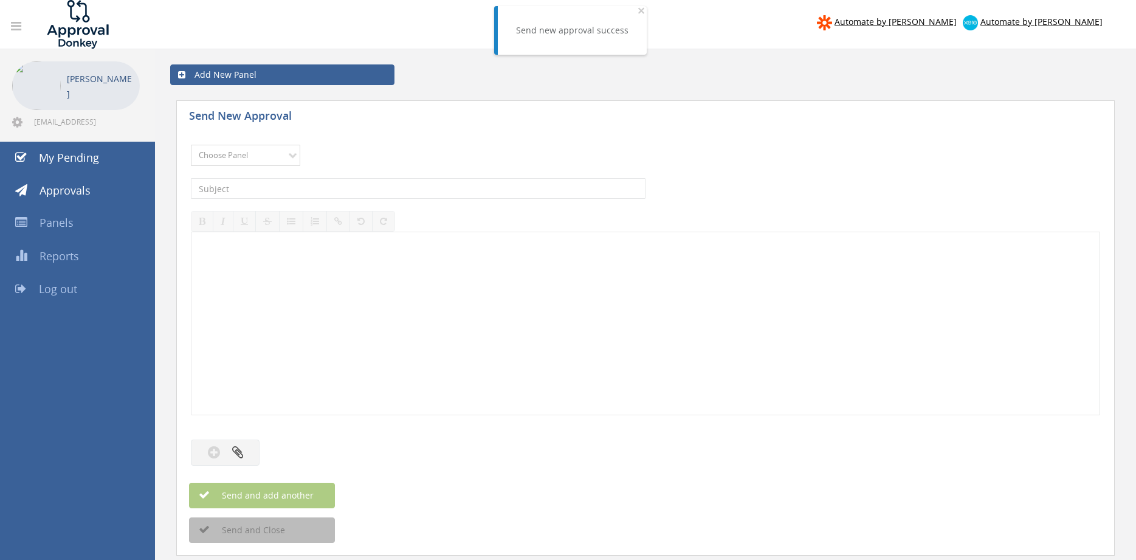
select select "9680"
click option "Alarm Suppliers - 2" at bounding box center [0, 0] width 0 height 0
click at [330, 192] on input "text" at bounding box center [418, 188] width 455 height 21
type input "TYCO 1880923 PO 43295"
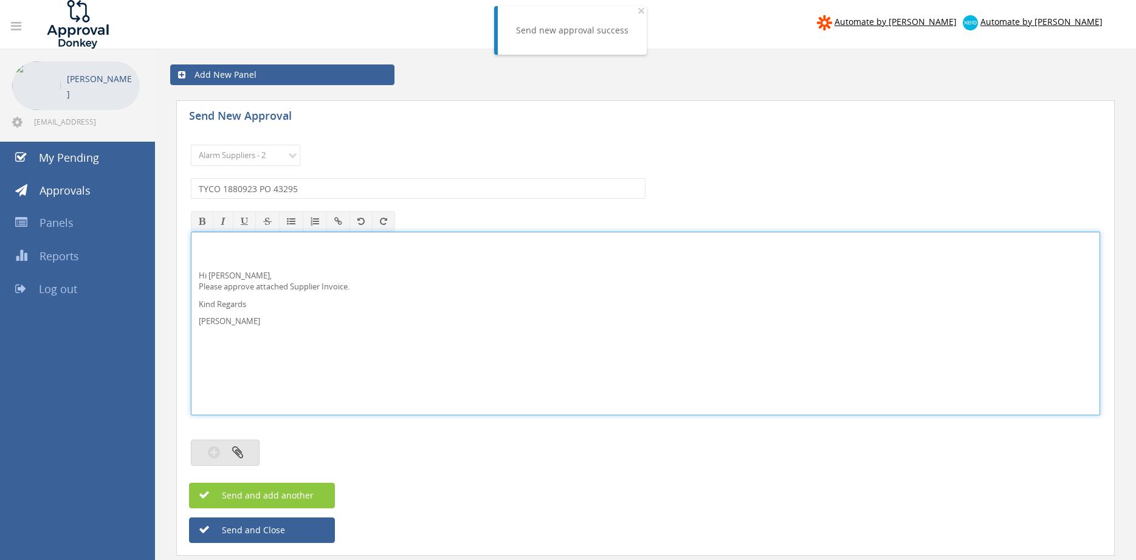
click at [243, 444] on button "button" at bounding box center [225, 453] width 69 height 26
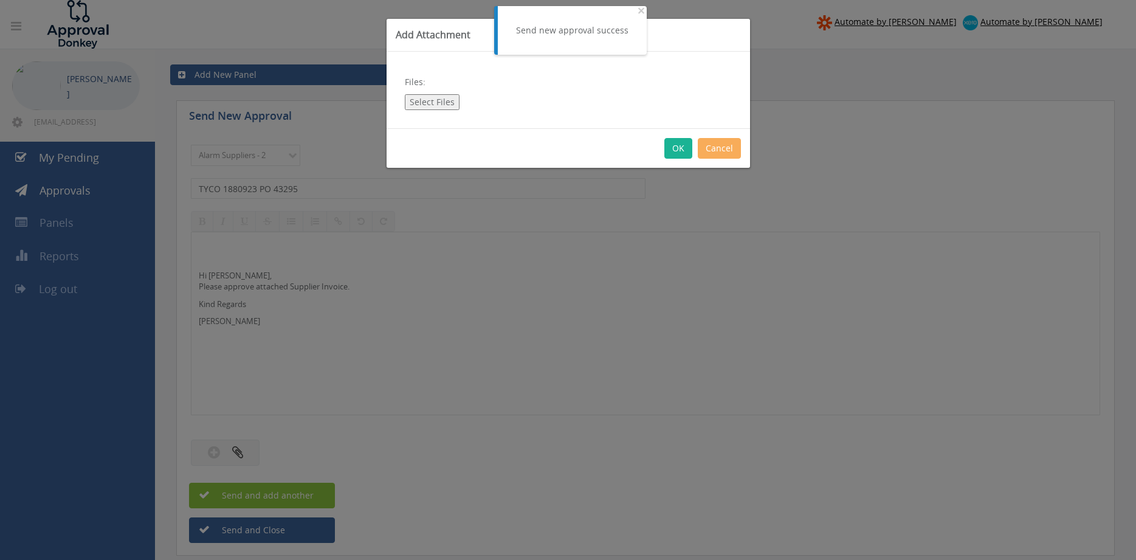
click at [438, 103] on button "Select Files" at bounding box center [432, 102] width 55 height 16
type input "C:\fakepath\TYCO 1880923 03.09.25 PO 43295.pdf"
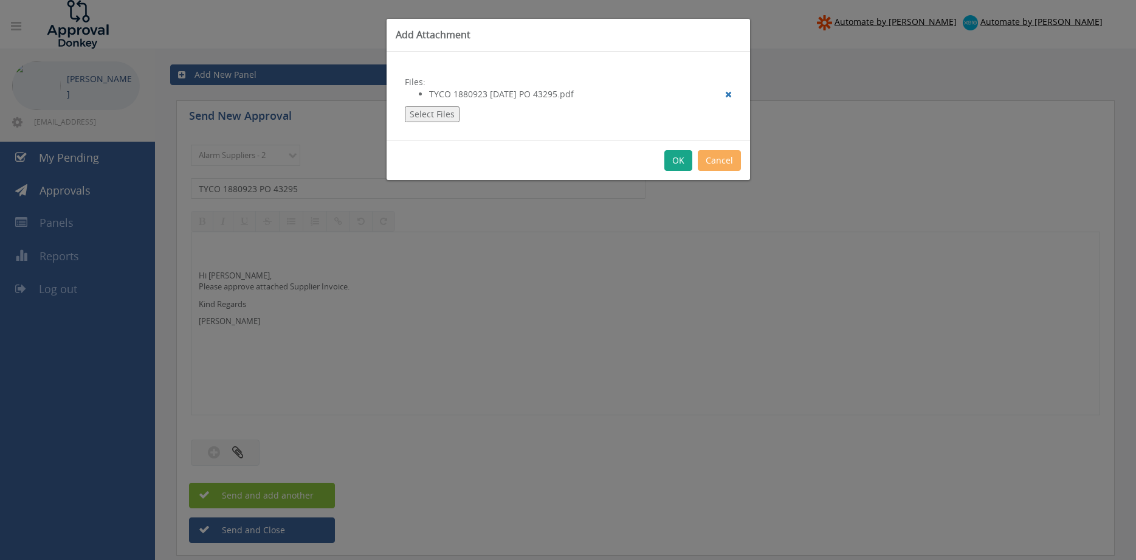
click at [678, 161] on button "OK" at bounding box center [679, 160] width 28 height 21
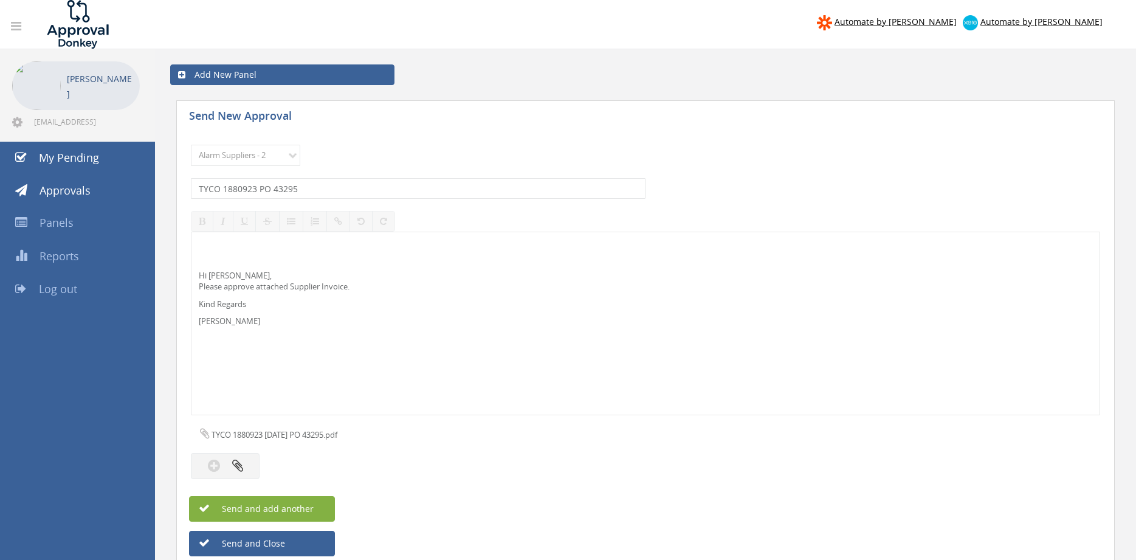
click at [308, 506] on span "Send and add another" at bounding box center [255, 509] width 118 height 12
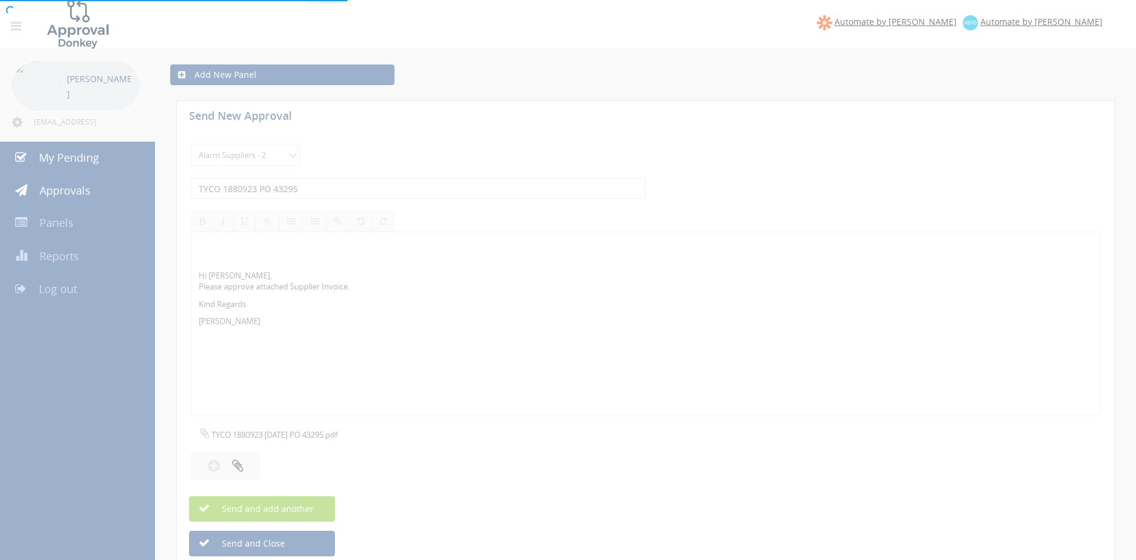
select select
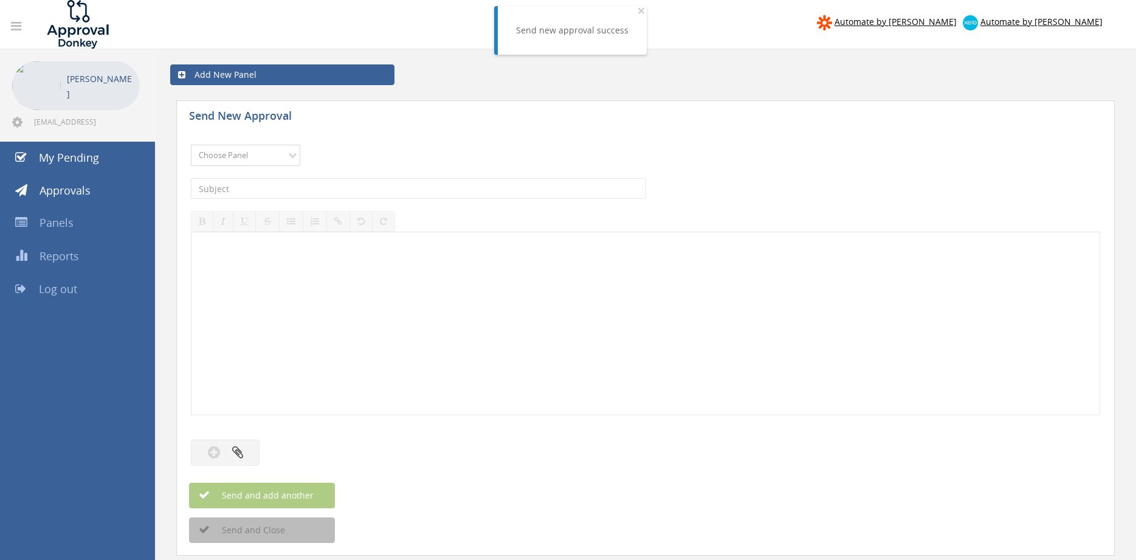
select select "9680"
click option "Alarm Suppliers - 2" at bounding box center [0, 0] width 0 height 0
click at [332, 190] on input "text" at bounding box center [418, 188] width 455 height 21
type input "TYCO 1880849 PO 43273"
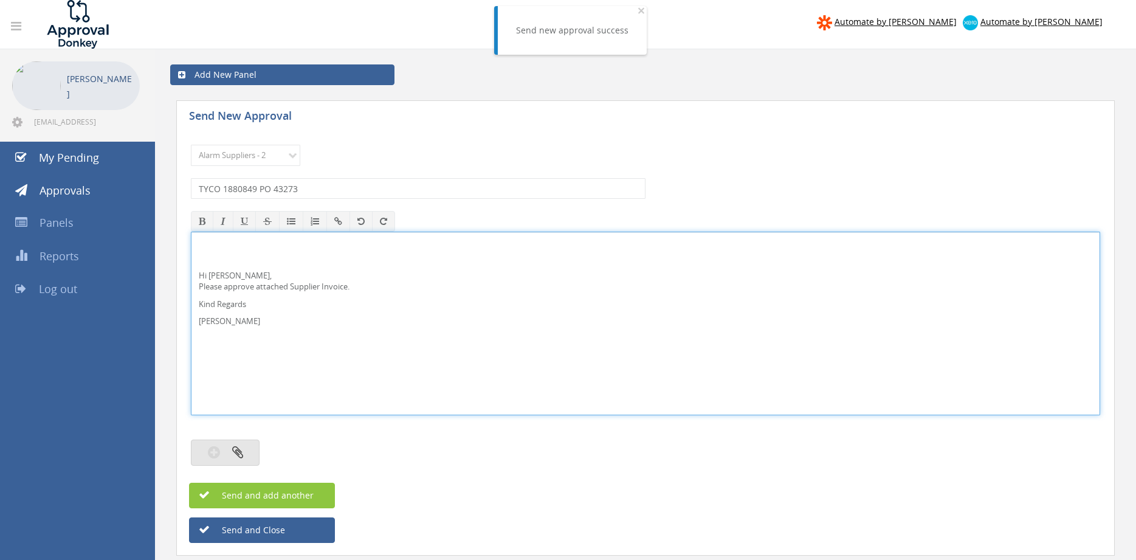
click at [234, 448] on icon "button" at bounding box center [237, 452] width 11 height 14
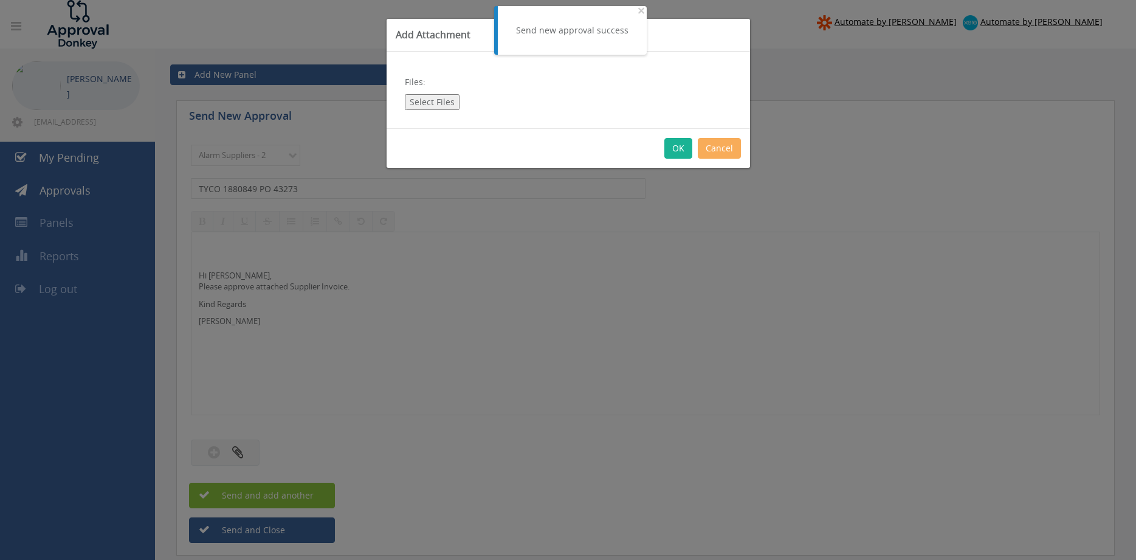
click at [443, 103] on button "Select Files" at bounding box center [432, 102] width 55 height 16
type input "C:\fakepath\TYCO 1880849 02.09.25 PO 43273.pdf"
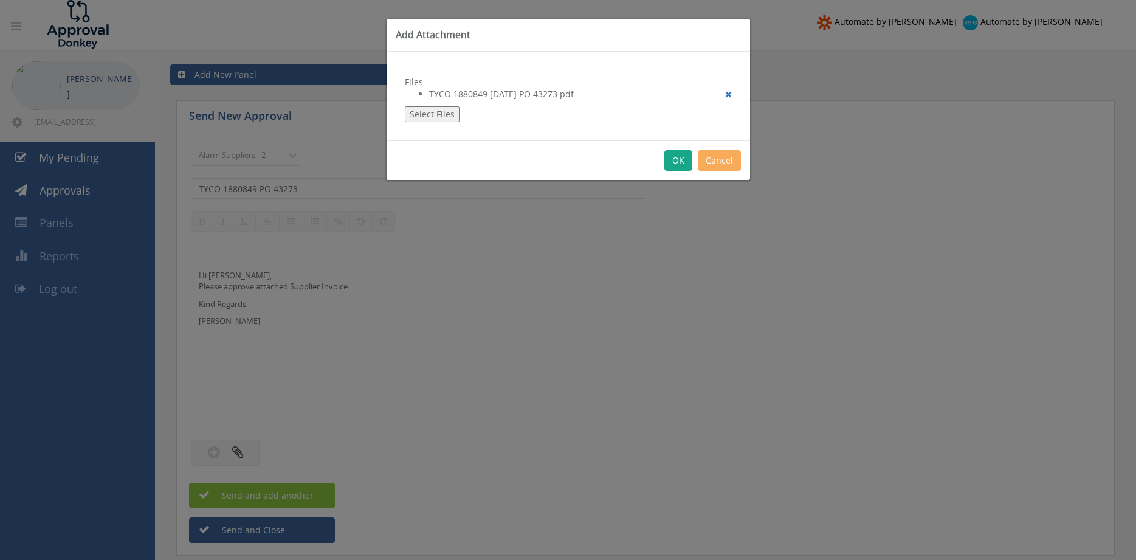
click at [681, 161] on button "OK" at bounding box center [679, 160] width 28 height 21
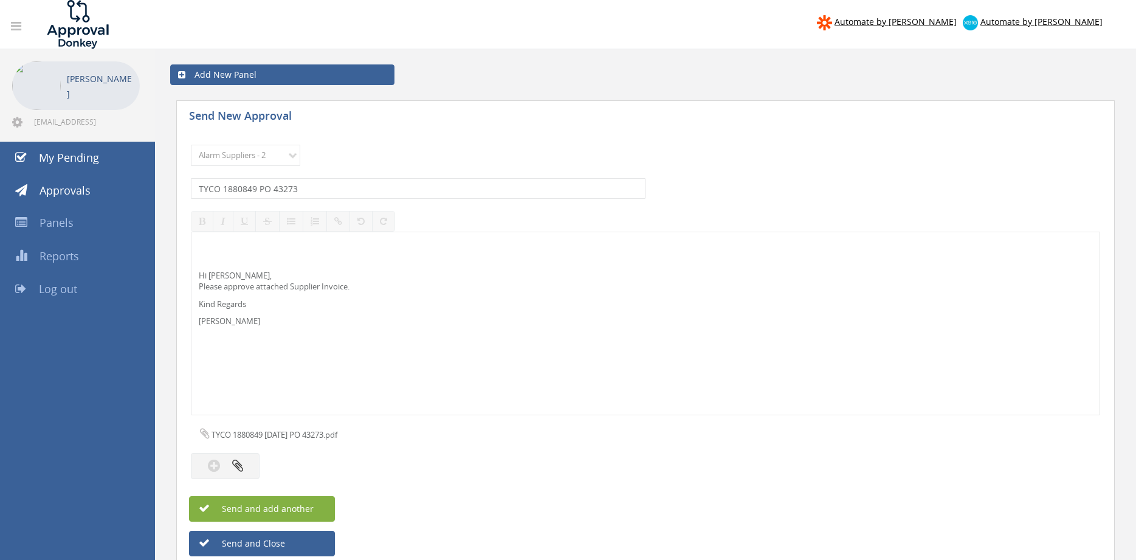
click at [310, 507] on span "Send and add another" at bounding box center [255, 509] width 118 height 12
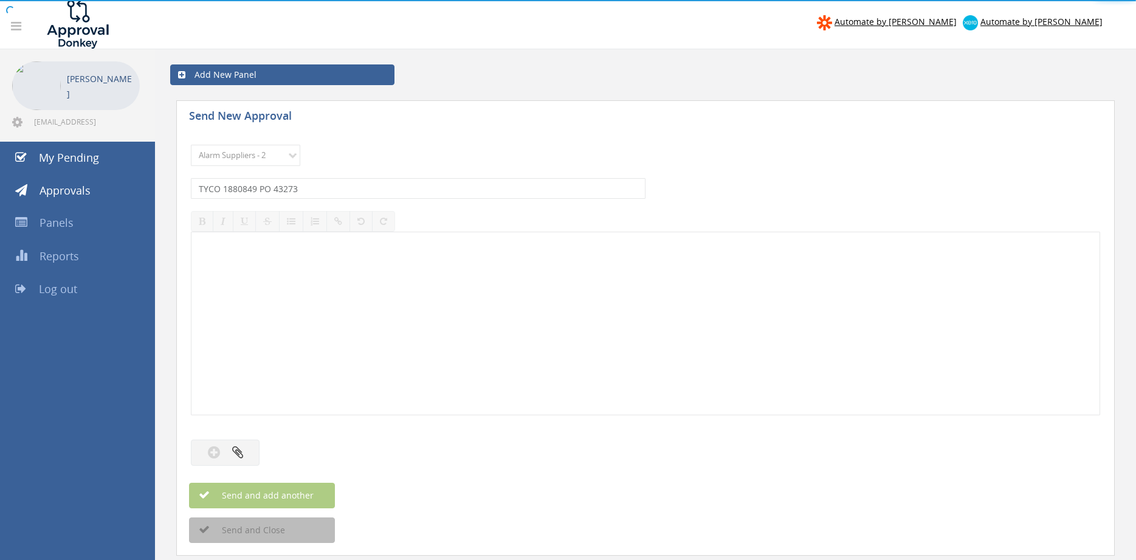
select select
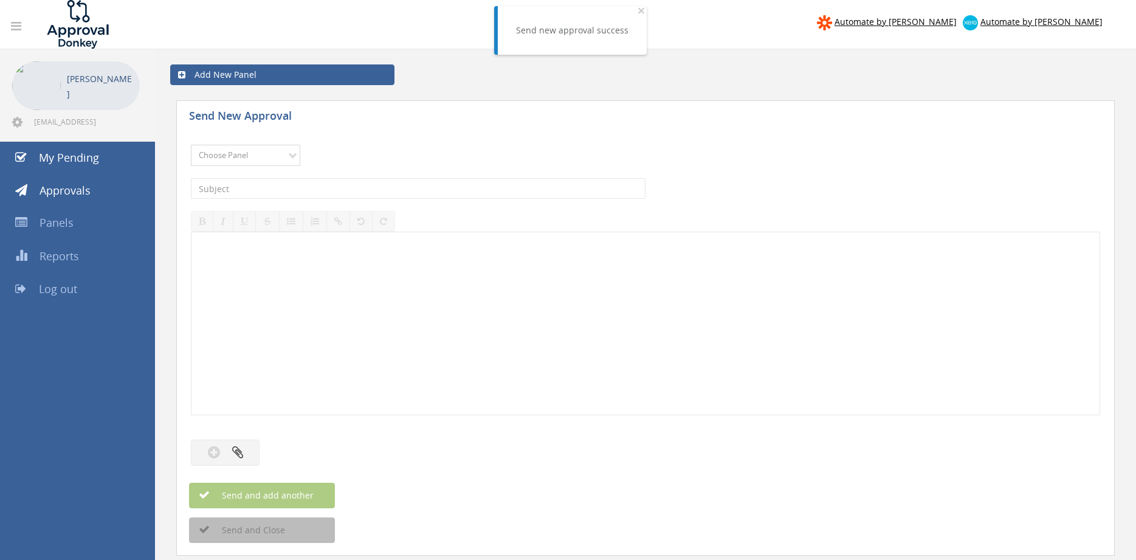
select select "9680"
click option "Alarm Suppliers - 2" at bounding box center [0, 0] width 0 height 0
click at [325, 192] on input "text" at bounding box center [418, 188] width 455 height 21
type input "TYCO 1880843 PO 43276"
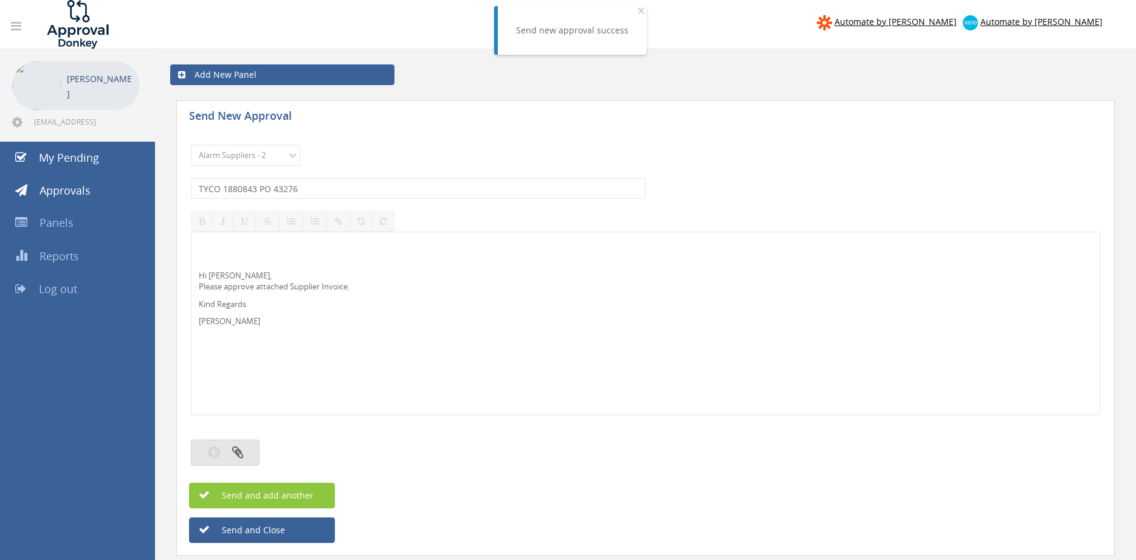
click at [234, 459] on icon "button" at bounding box center [237, 452] width 11 height 14
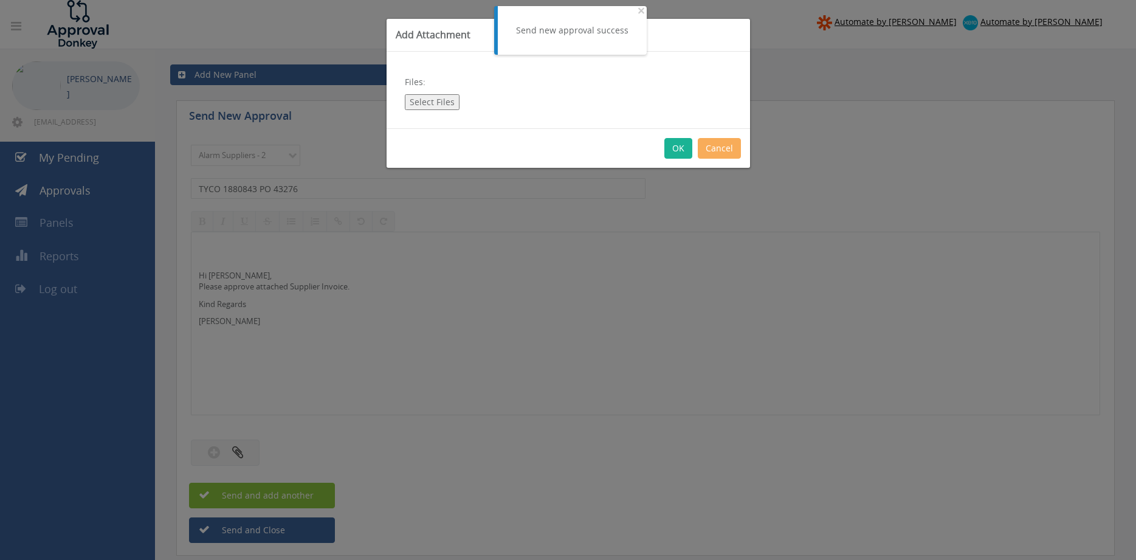
click at [440, 99] on button "Select Files" at bounding box center [432, 102] width 55 height 16
type input "C:\fakepath\TYCO 1880843 02.09.25 PO 43276.pdf"
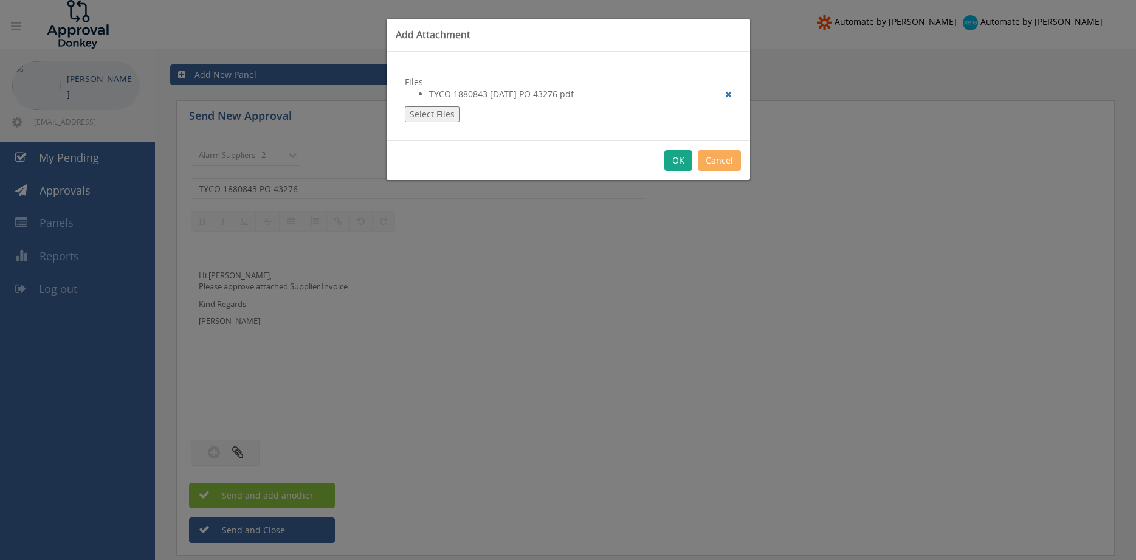
click at [677, 159] on button "OK" at bounding box center [679, 160] width 28 height 21
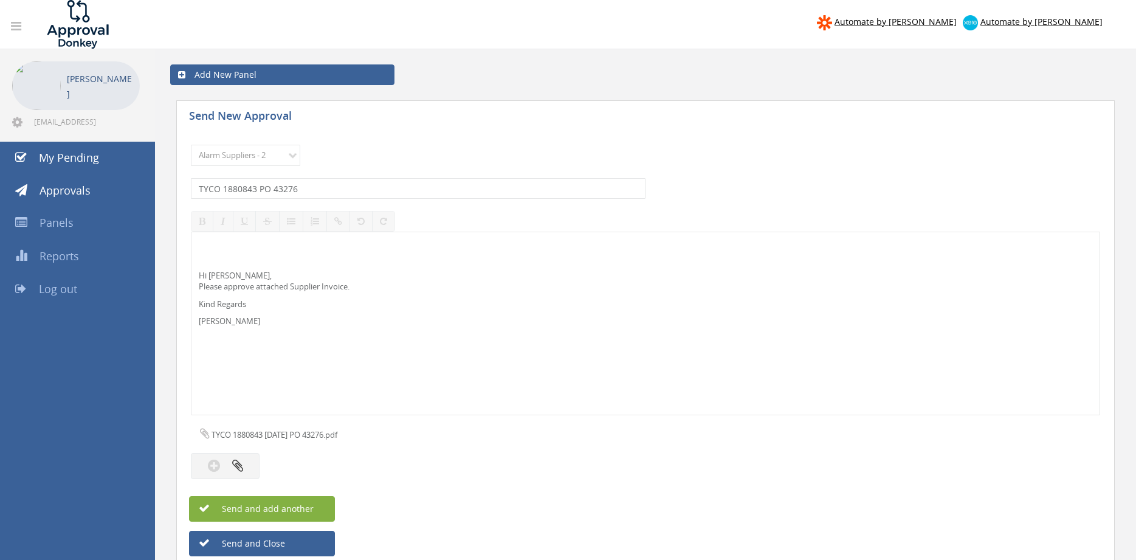
click at [324, 506] on button "Send and add another" at bounding box center [262, 509] width 146 height 26
select select
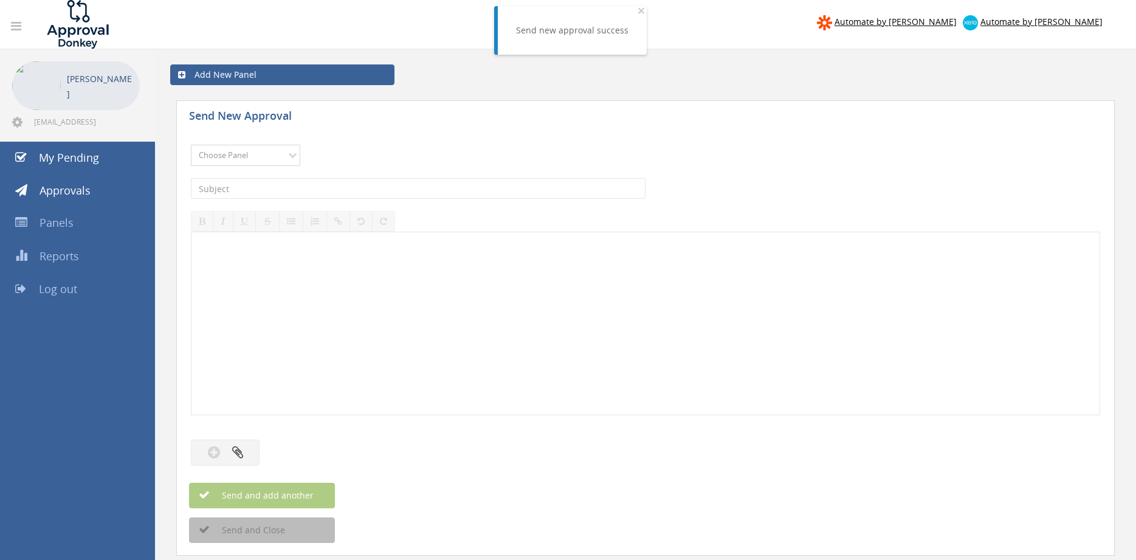
select select "9680"
click option "Alarm Suppliers - 2" at bounding box center [0, 0] width 0 height 0
click at [339, 184] on input "text" at bounding box center [418, 188] width 455 height 21
type input "TYCO 1880817 PO 43264"
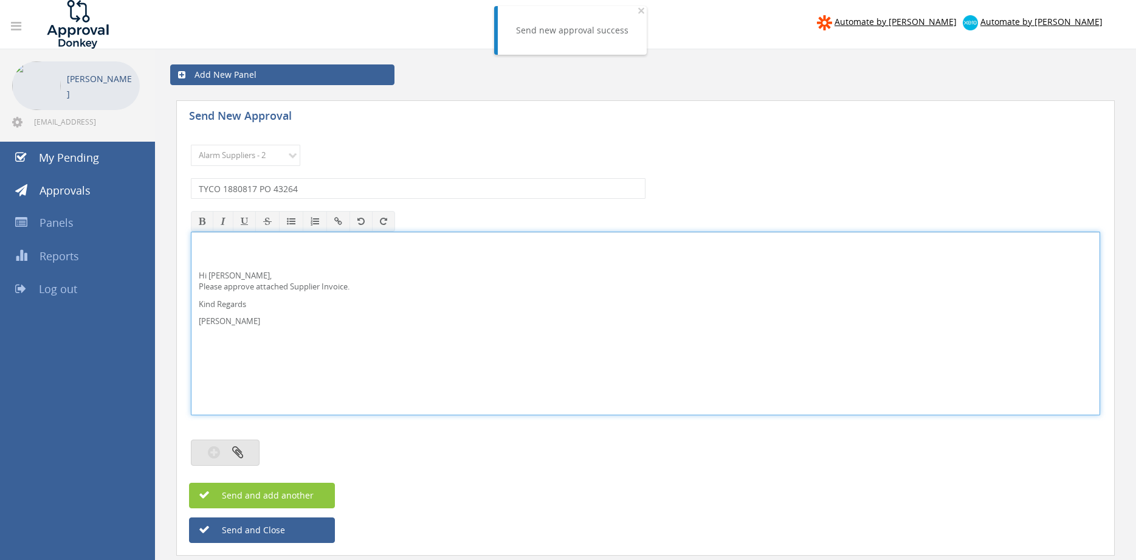
click at [250, 447] on button "button" at bounding box center [225, 453] width 69 height 26
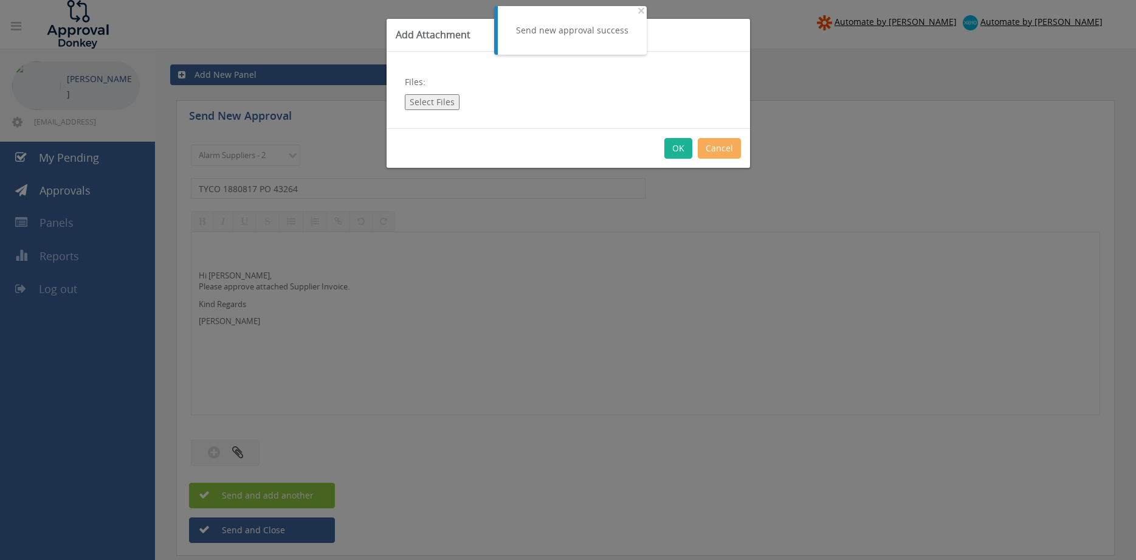
click at [436, 102] on button "Select Files" at bounding box center [432, 102] width 55 height 16
type input "C:\fakepath\TYCO 1880817 02.09.25 PO 43264.pdf"
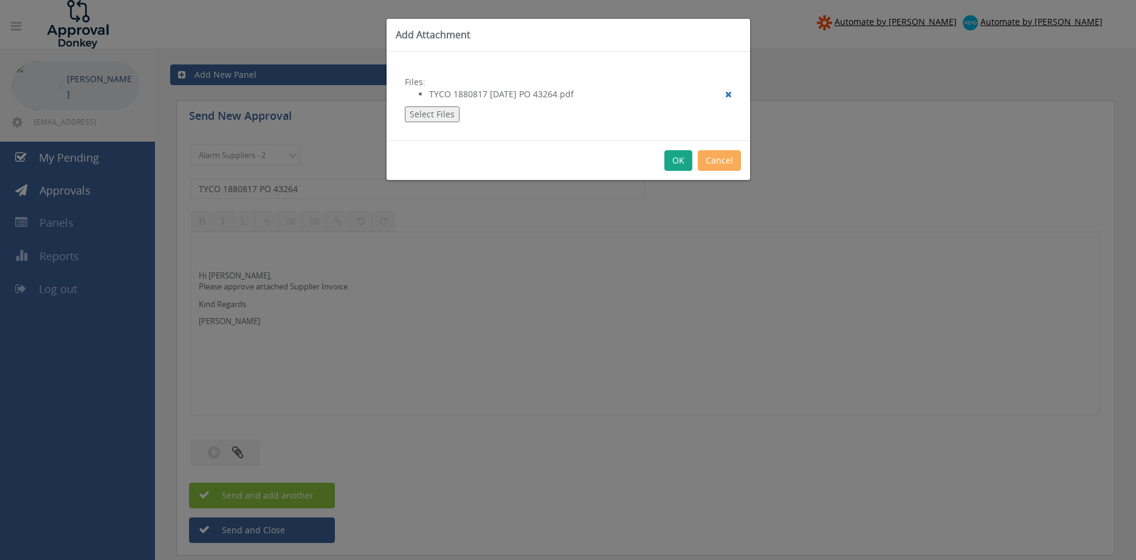
click at [680, 159] on button "OK" at bounding box center [679, 160] width 28 height 21
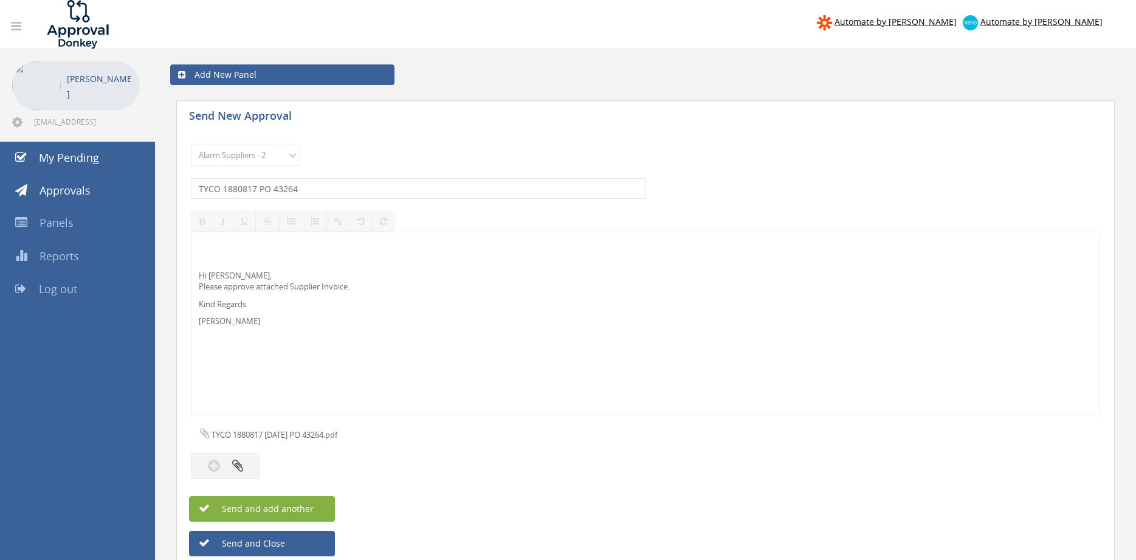
click at [317, 506] on button "Send and add another" at bounding box center [262, 509] width 146 height 26
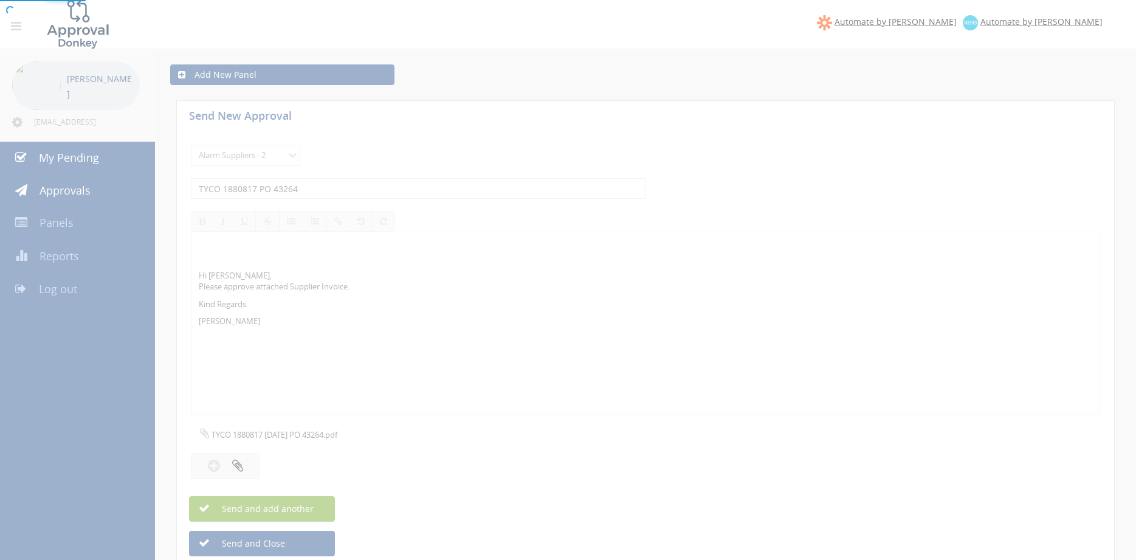
select select
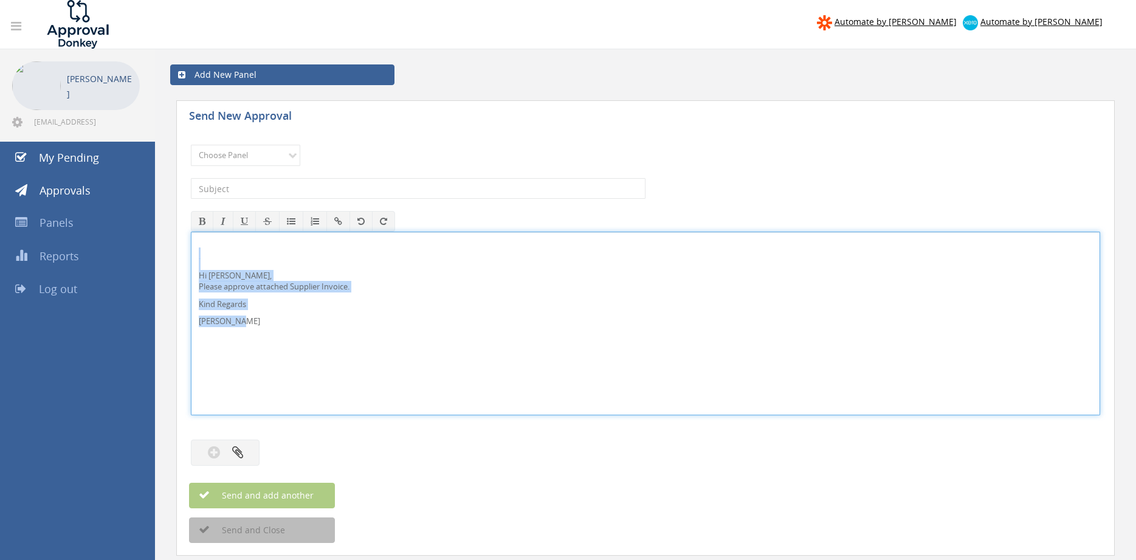
drag, startPoint x: 264, startPoint y: 329, endPoint x: 213, endPoint y: 271, distance: 77.5
click at [191, 255] on div "Hi Rob, Please approve attached Supplier Invoice. Kind Regards Pam Walker" at bounding box center [646, 324] width 910 height 184
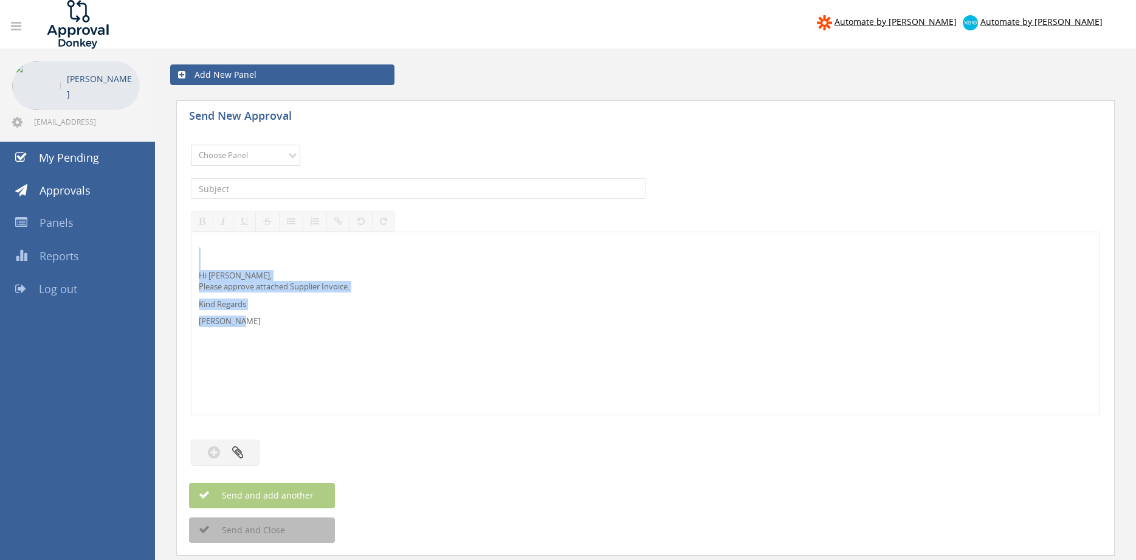
click at [191, 145] on select "Choose Panel Alarm Credits RG - 3 NZ Utilities Cable and SAI Global NZ Alarms-1…" at bounding box center [245, 155] width 109 height 21
select select "9680"
click option "Alarm Suppliers - 2" at bounding box center [0, 0] width 0 height 0
click at [315, 190] on input "text" at bounding box center [418, 188] width 455 height 21
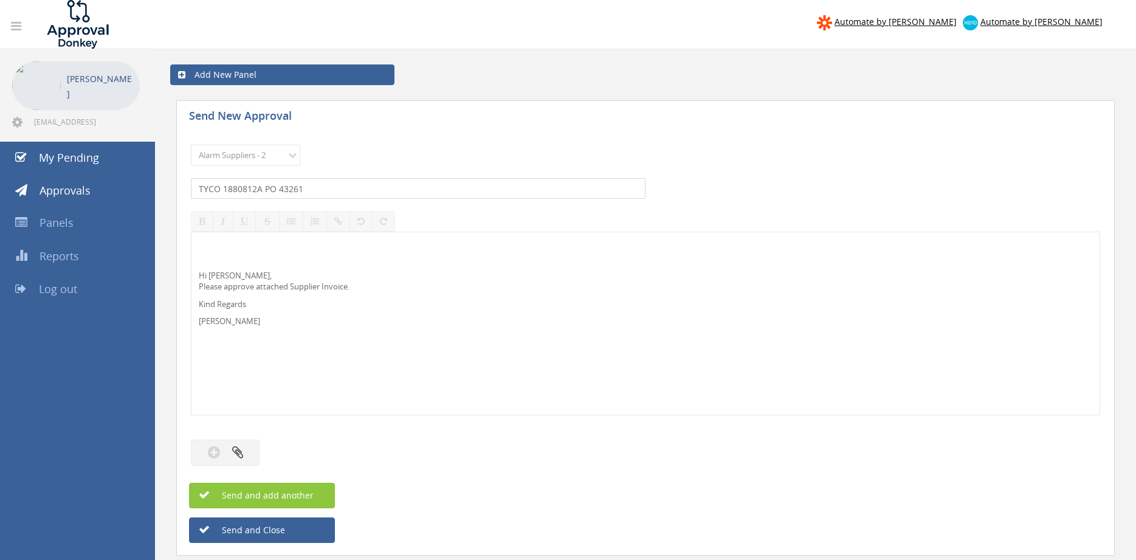
type input "TYCO 1880812A PO 43261"
click at [245, 453] on button "button" at bounding box center [225, 453] width 69 height 26
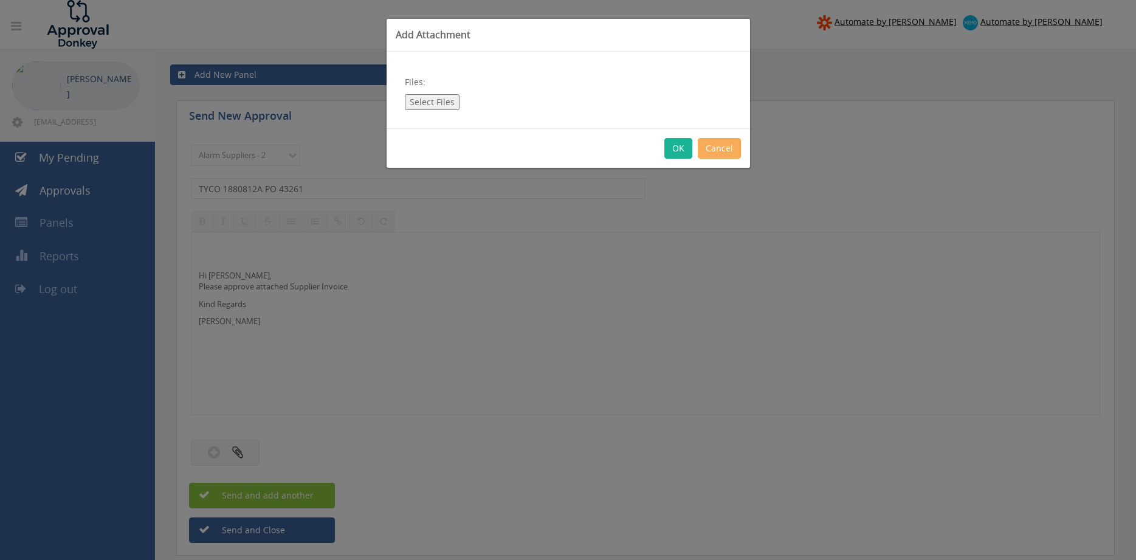
click at [440, 105] on button "Select Files" at bounding box center [432, 102] width 55 height 16
type input "C:\fakepath\TYCO 1880812A 02.09.25 PO 43261.pdf"
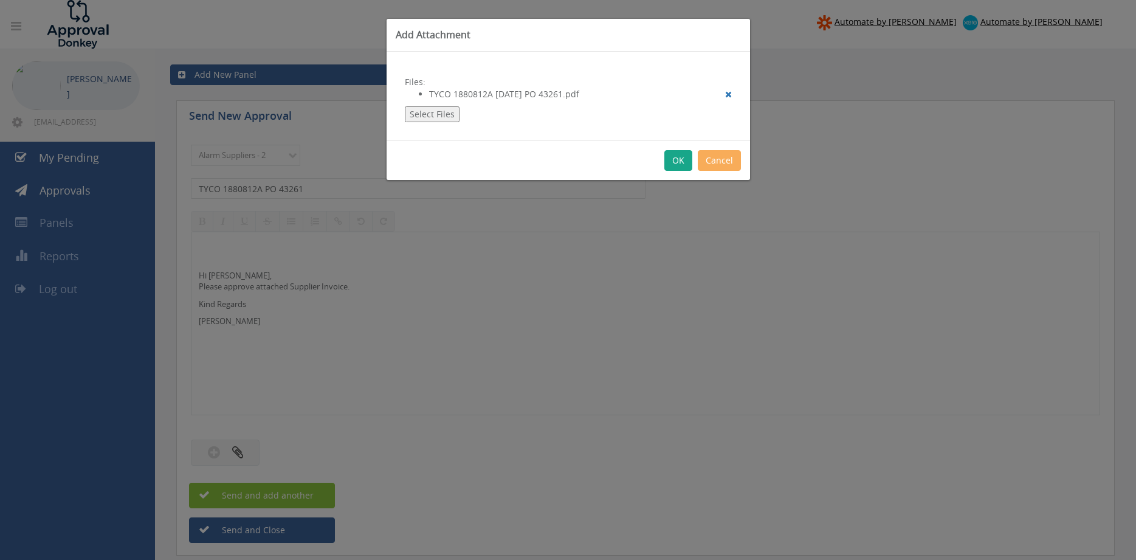
click at [677, 158] on button "OK" at bounding box center [679, 160] width 28 height 21
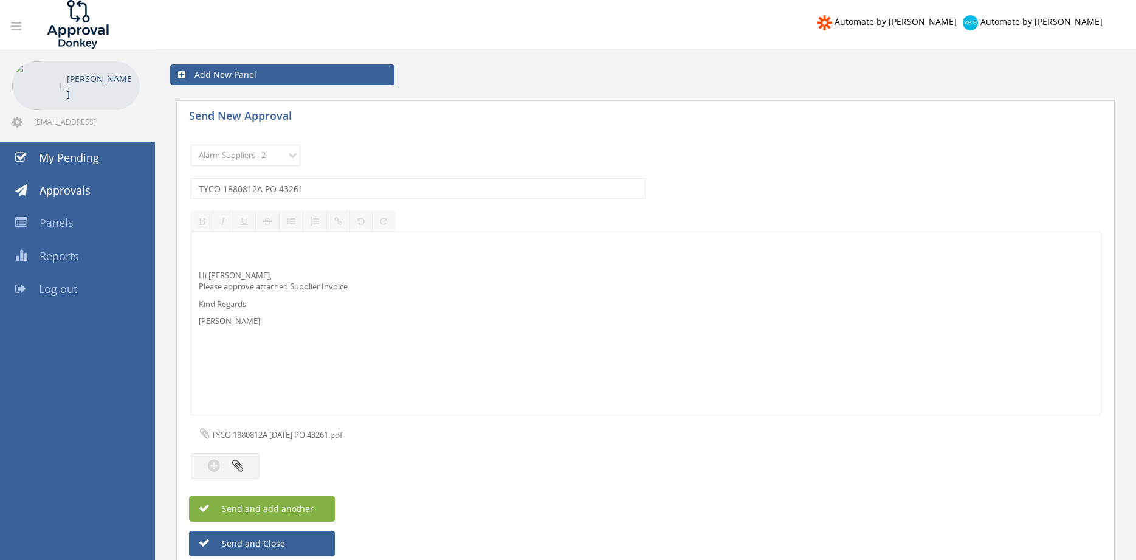
click at [312, 505] on span "Send and add another" at bounding box center [255, 509] width 118 height 12
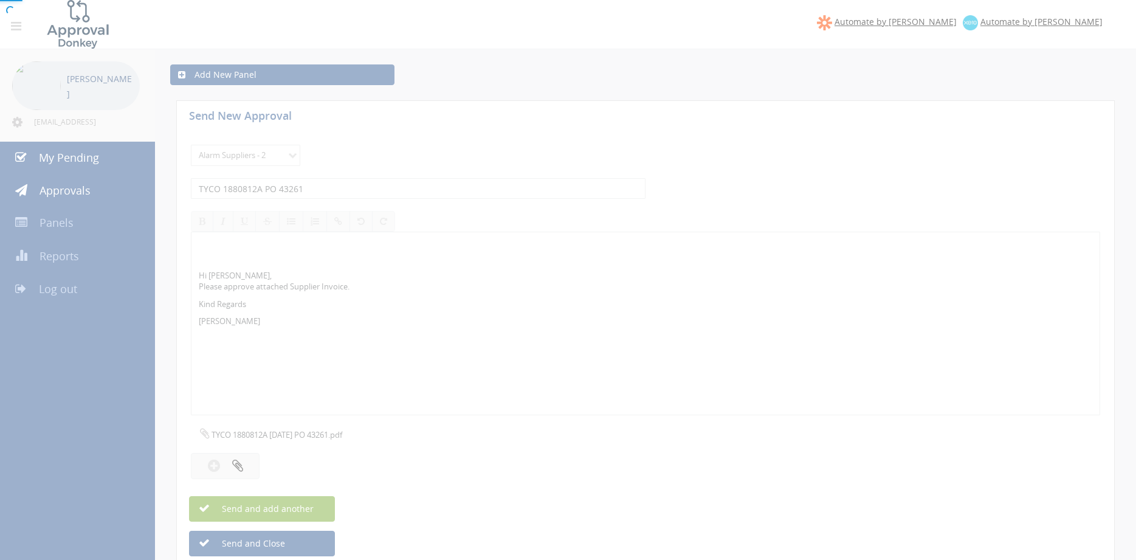
select select
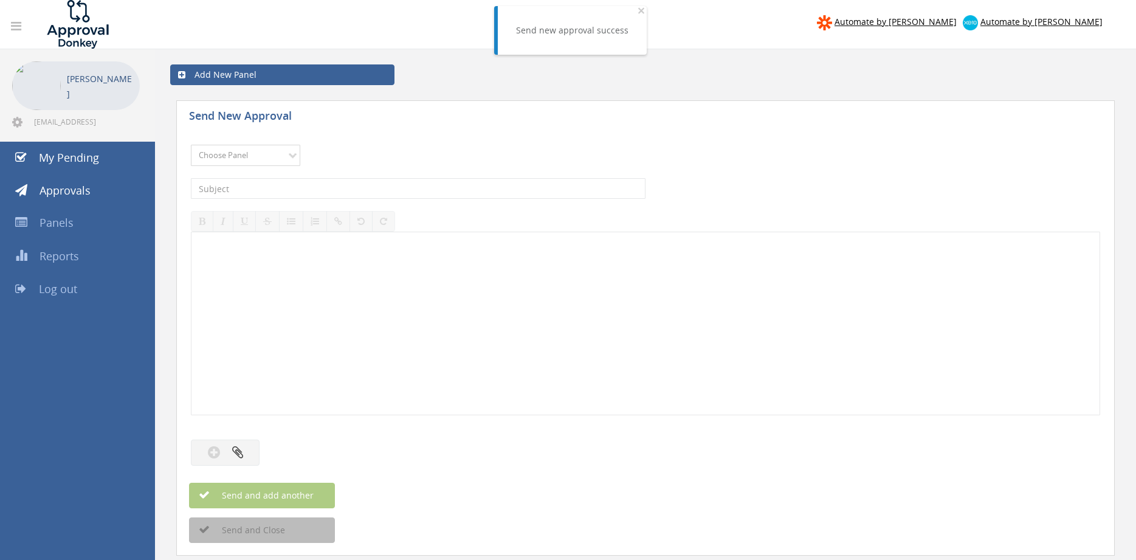
click at [191, 145] on select "Choose Panel Alarm Credits RG - 3 NZ Utilities Cable and SAI Global NZ Alarms-1…" at bounding box center [245, 155] width 109 height 21
select select "9680"
click option "Alarm Suppliers - 2" at bounding box center [0, 0] width 0 height 0
click at [327, 187] on input "text" at bounding box center [418, 188] width 455 height 21
type input "TYCO 1880812 PO 43261"
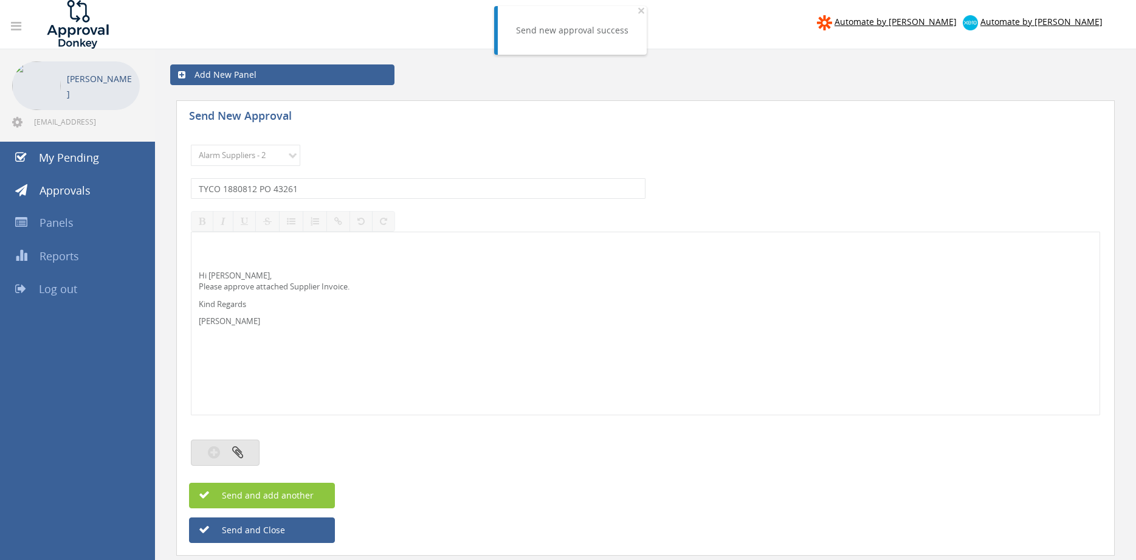
click at [235, 450] on icon "button" at bounding box center [237, 452] width 11 height 14
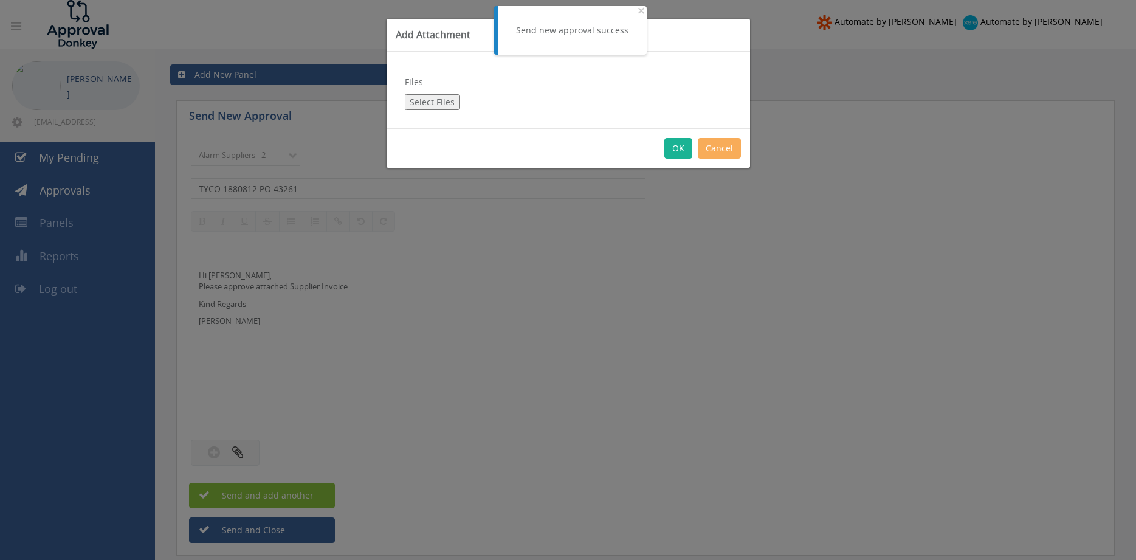
click at [446, 103] on button "Select Files" at bounding box center [432, 102] width 55 height 16
type input "C:\fakepath\TYCO 1880812 02.09.25 PO 43261.pdf"
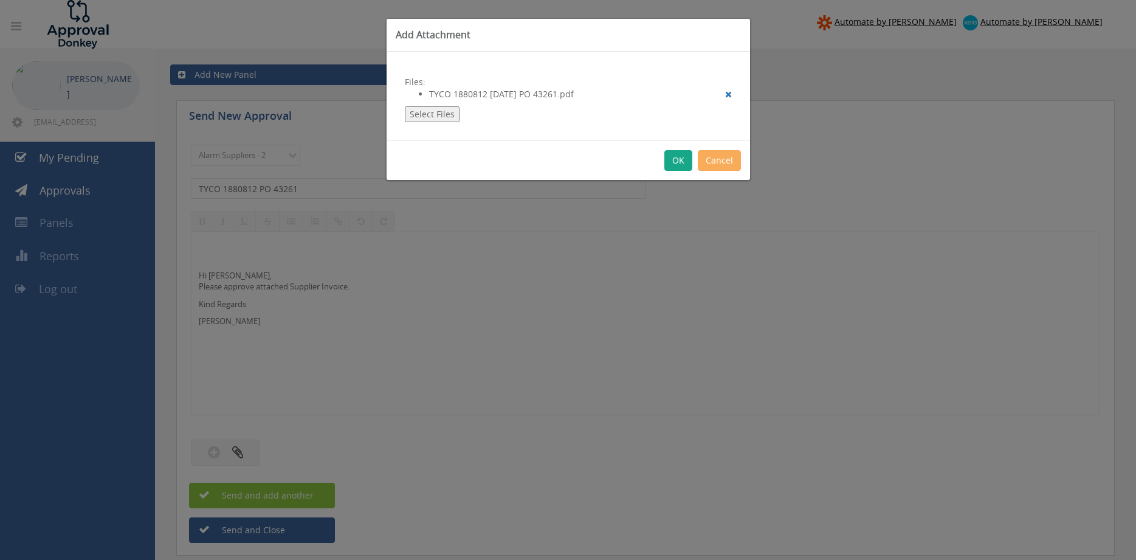
click at [683, 160] on button "OK" at bounding box center [679, 160] width 28 height 21
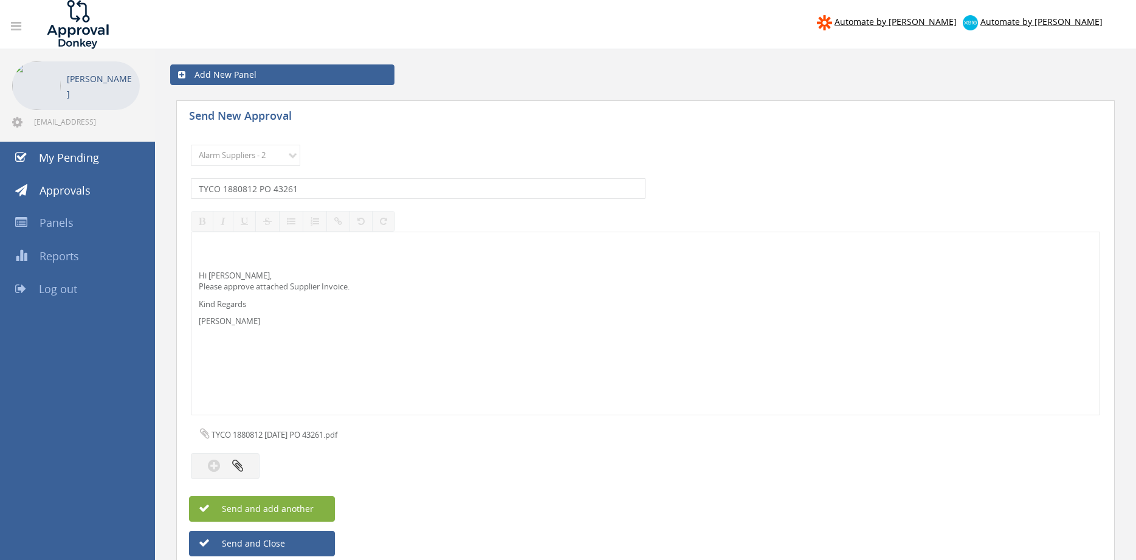
click at [310, 509] on span "Send and add another" at bounding box center [255, 509] width 118 height 12
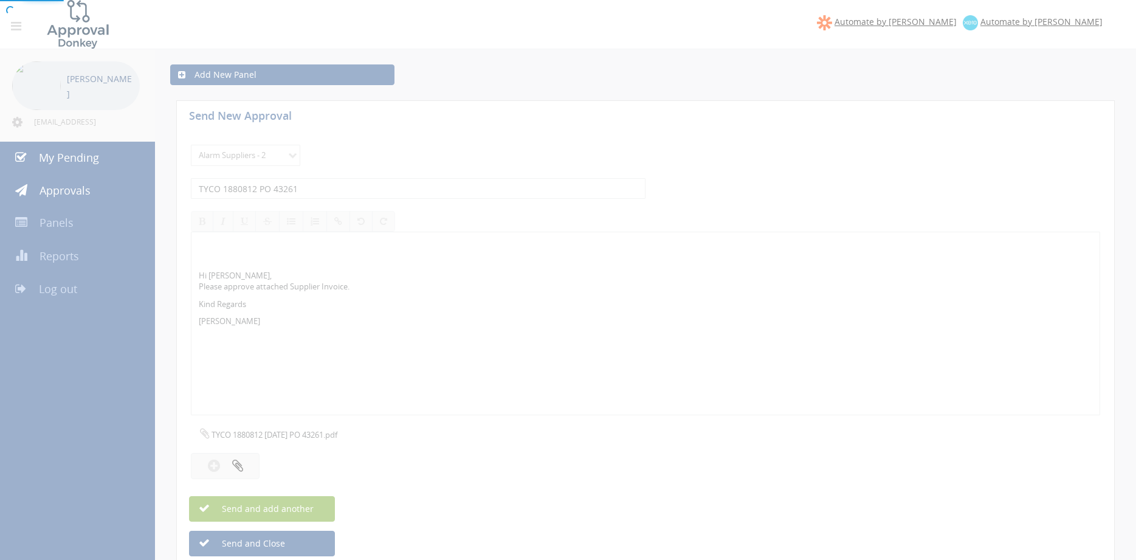
select select
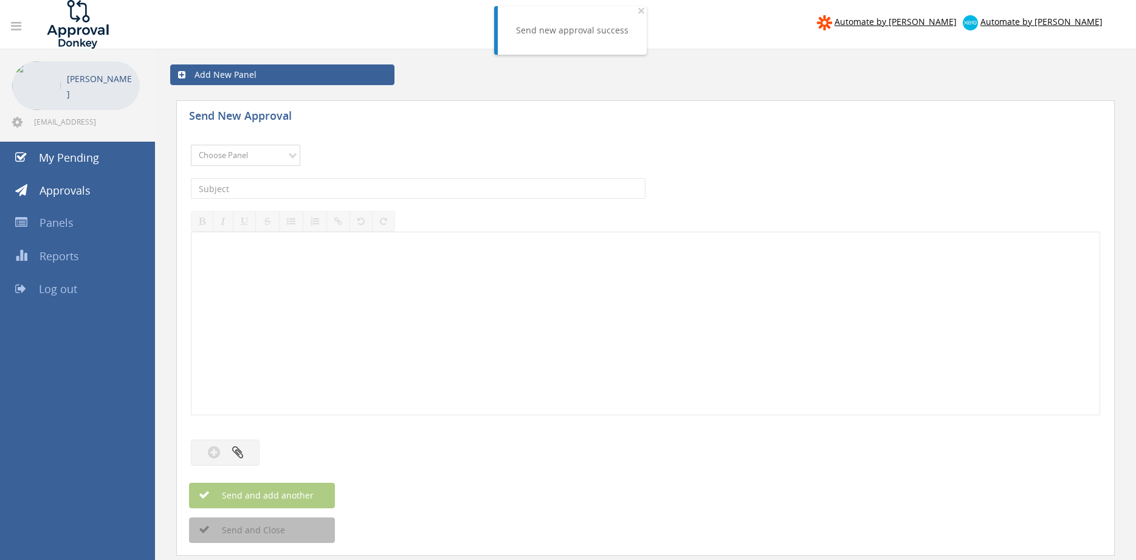
select select "9680"
click option "Alarm Suppliers - 2" at bounding box center [0, 0] width 0 height 0
click at [334, 189] on input "text" at bounding box center [418, 188] width 455 height 21
type input "TYCO 1880776A PO 43250"
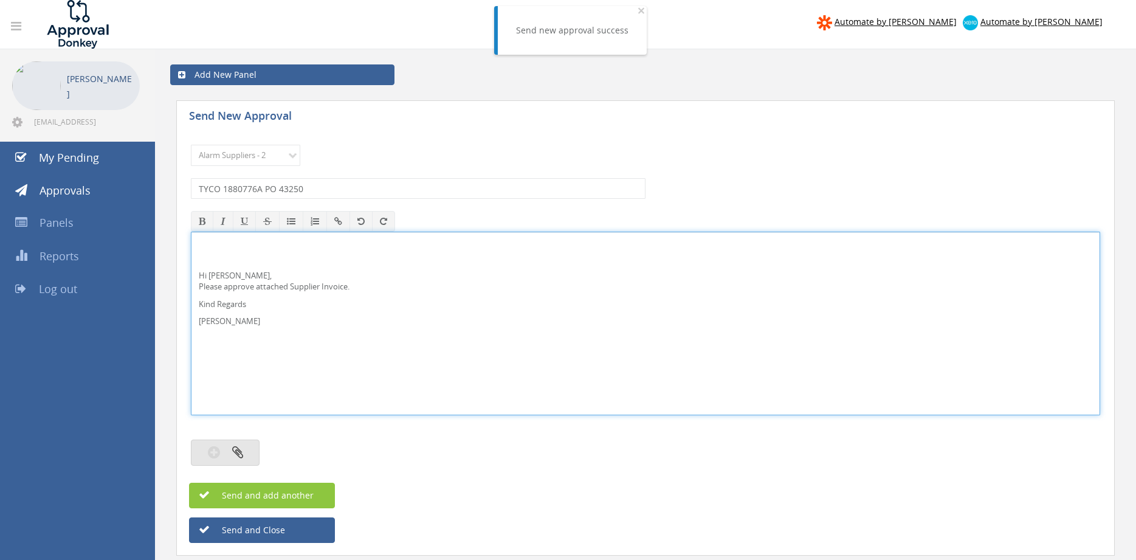
click at [230, 449] on button "button" at bounding box center [225, 453] width 69 height 26
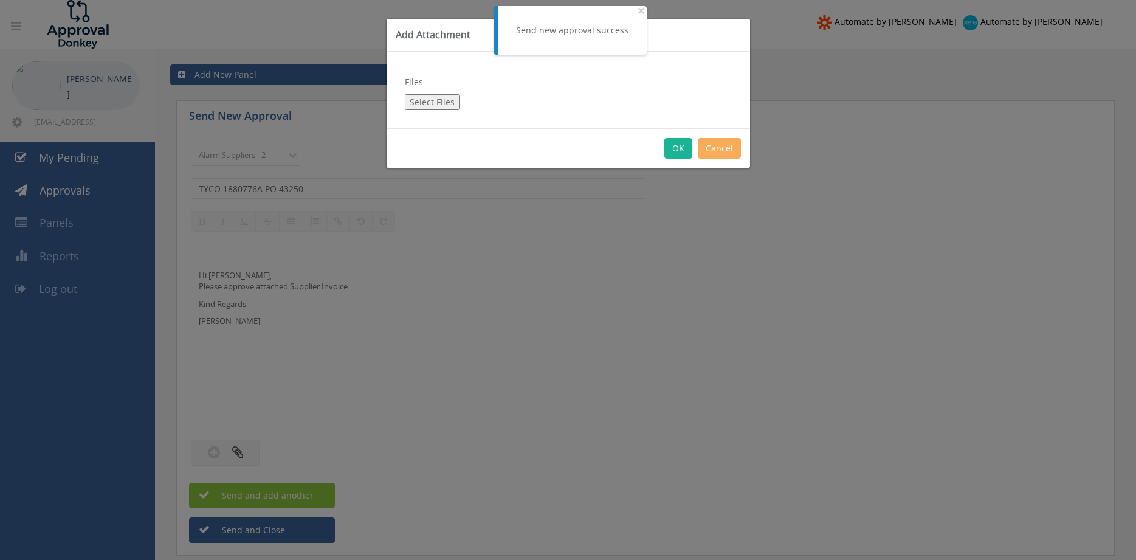
click at [428, 98] on button "Select Files" at bounding box center [432, 102] width 55 height 16
type input "C:\fakepath\TYCO 1880776A 08.09.25 PO 43250.pdf"
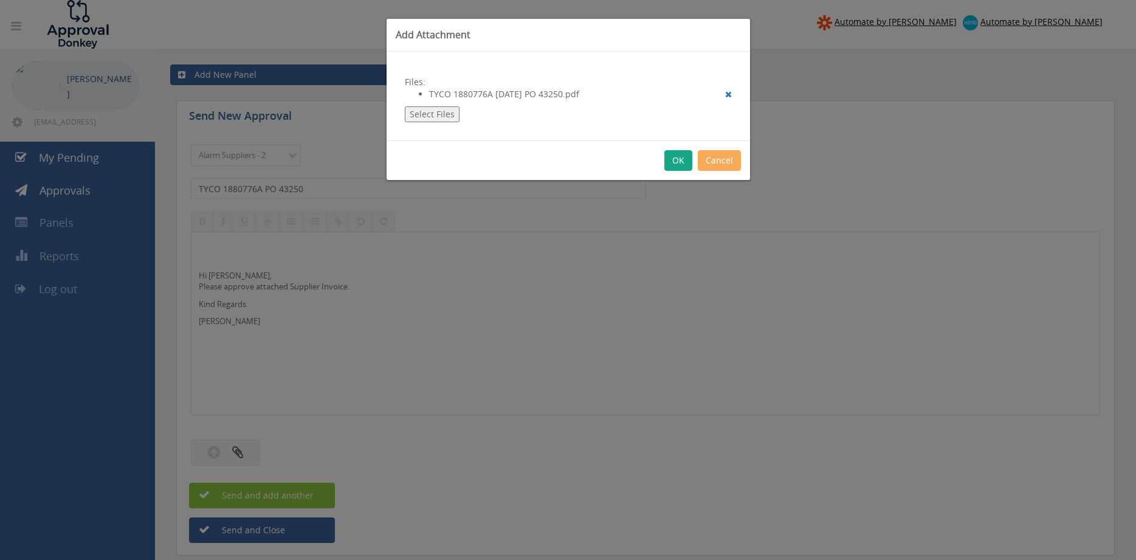
click at [675, 156] on button "OK" at bounding box center [679, 160] width 28 height 21
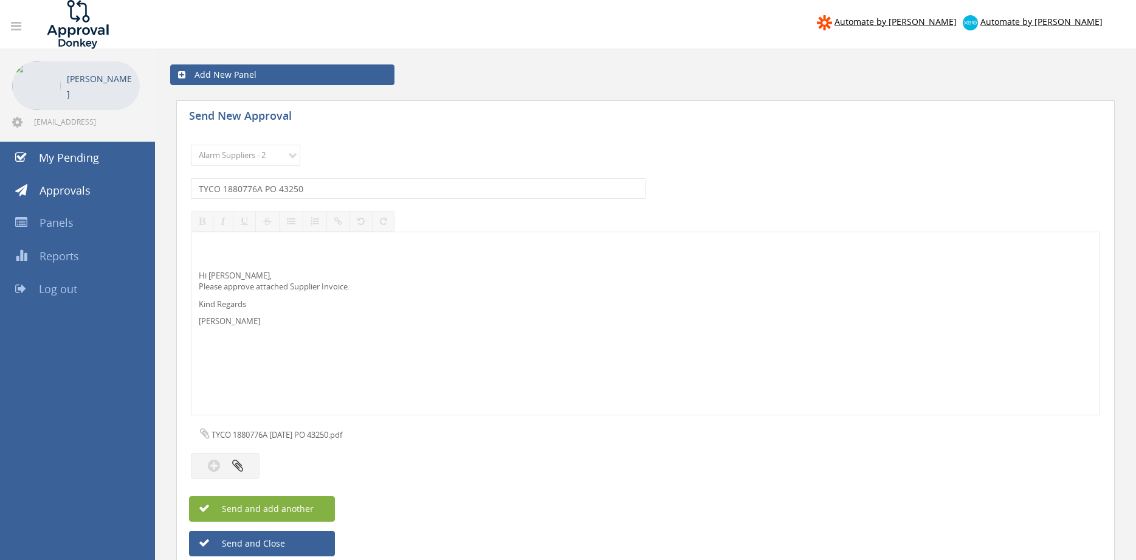
click at [310, 506] on span "Send and add another" at bounding box center [255, 509] width 118 height 12
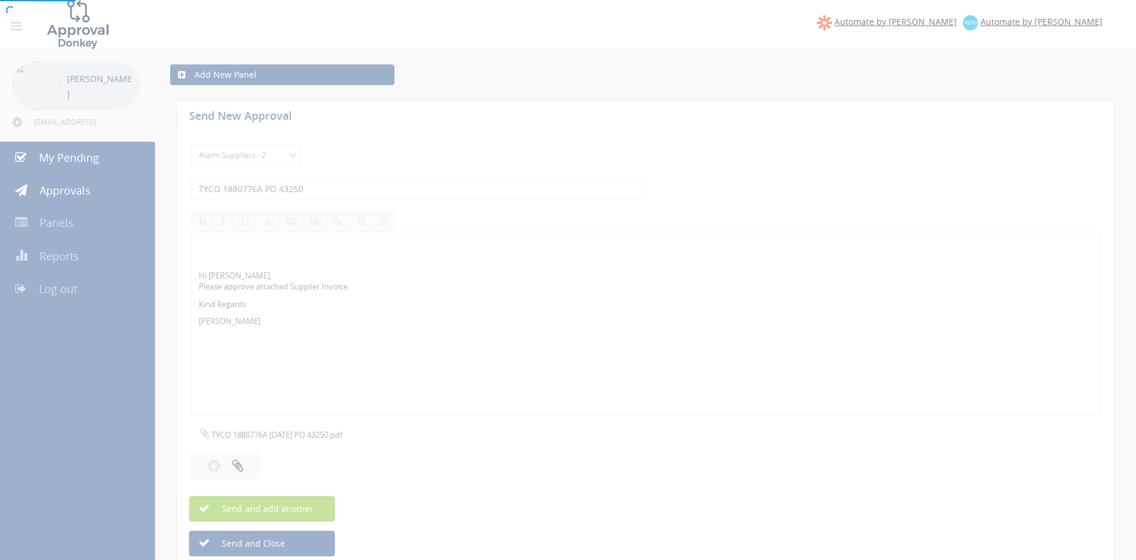
select select
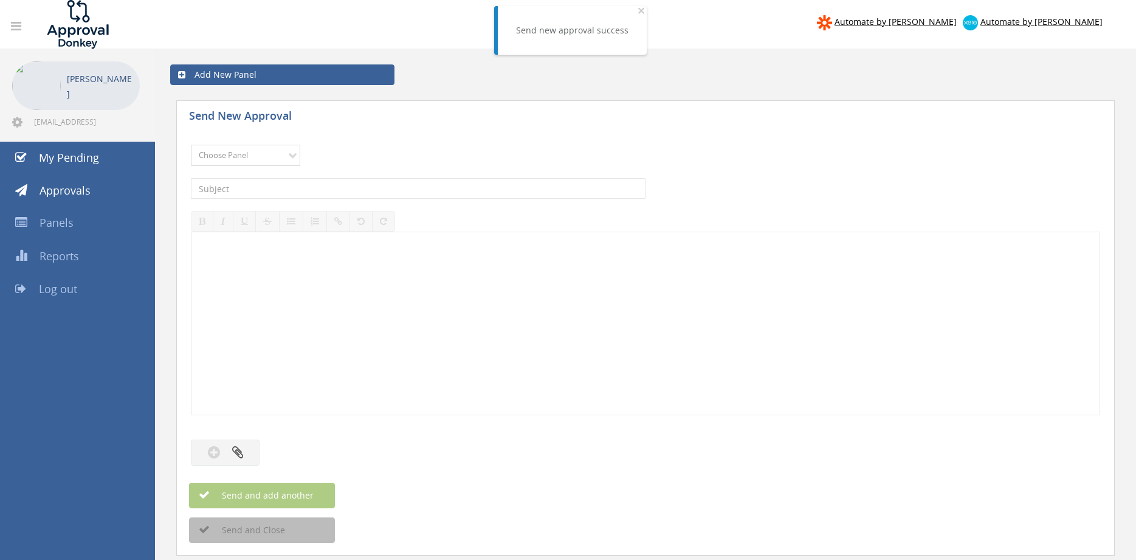
select select "9680"
click option "Alarm Suppliers - 2" at bounding box center [0, 0] width 0 height 0
click at [285, 184] on input "text" at bounding box center [418, 188] width 455 height 21
type input "TYCO 1880776 PO 43250"
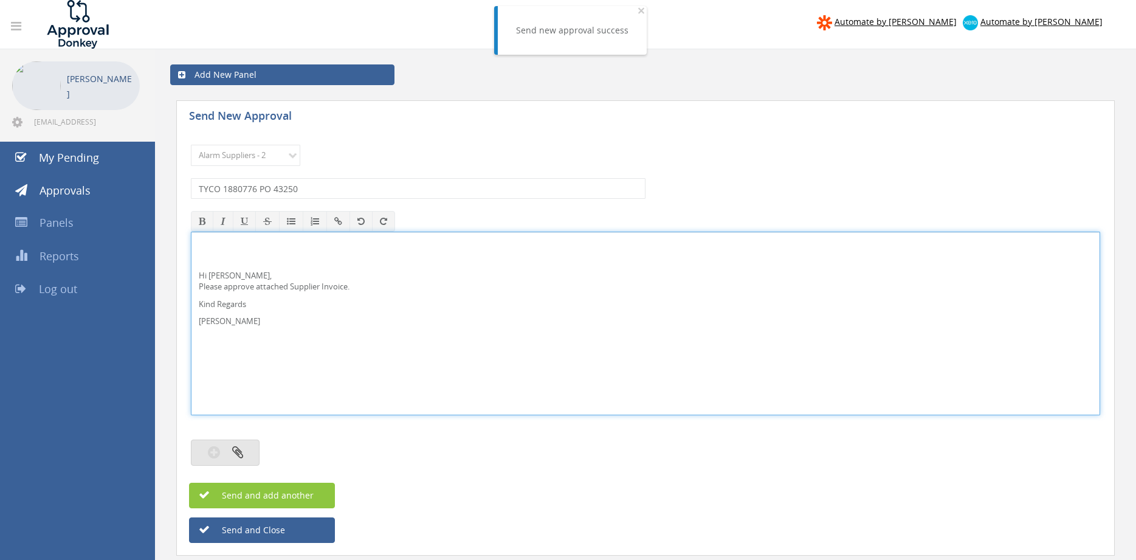
click at [246, 452] on button "button" at bounding box center [225, 453] width 69 height 26
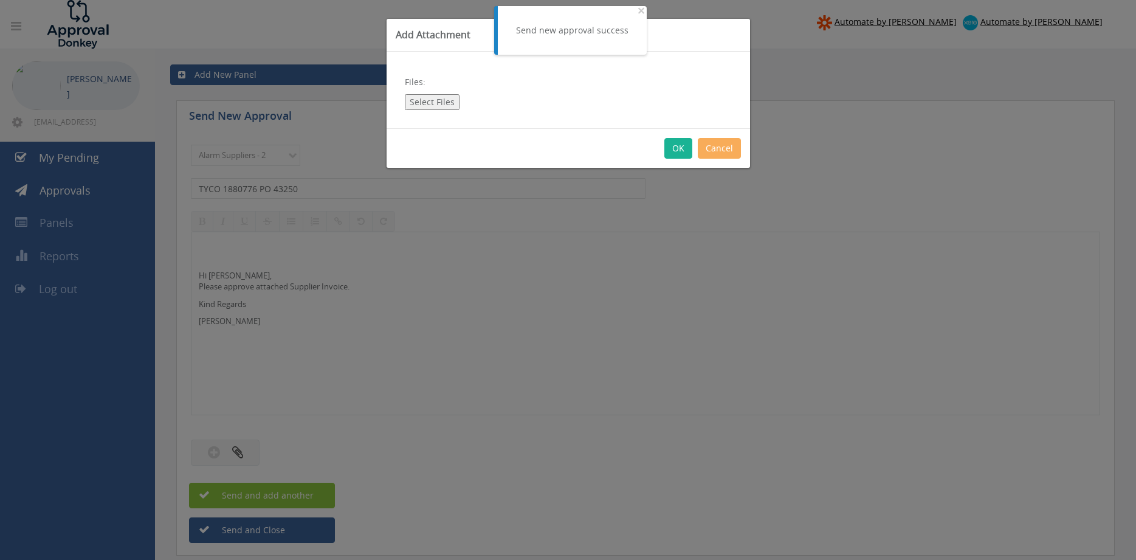
click at [443, 105] on button "Select Files" at bounding box center [432, 102] width 55 height 16
type input "C:\fakepath\TYCO 1880776 01.09.25 PO 43250.pdf"
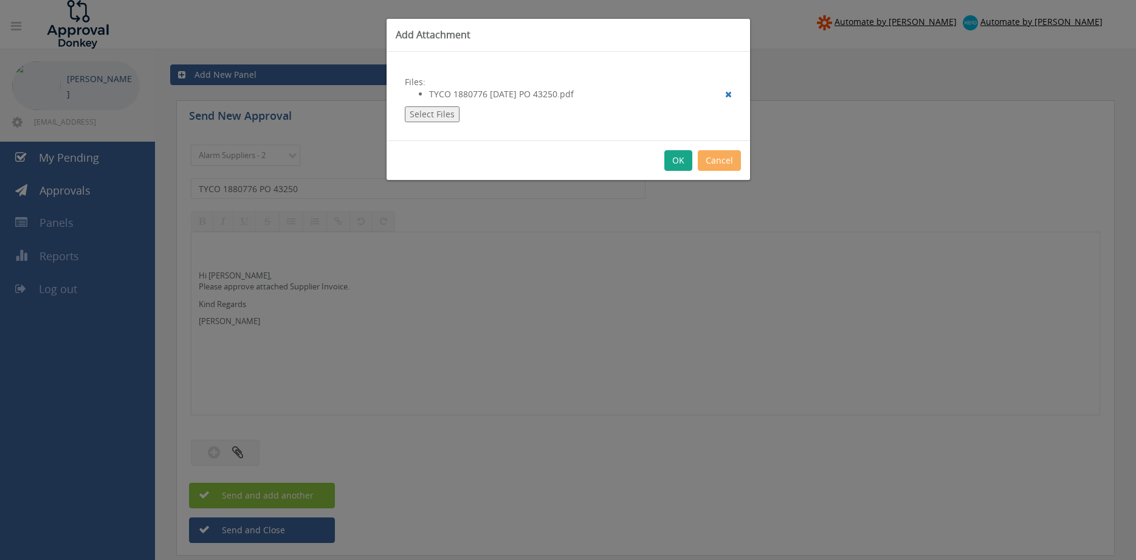
click at [676, 157] on button "OK" at bounding box center [679, 160] width 28 height 21
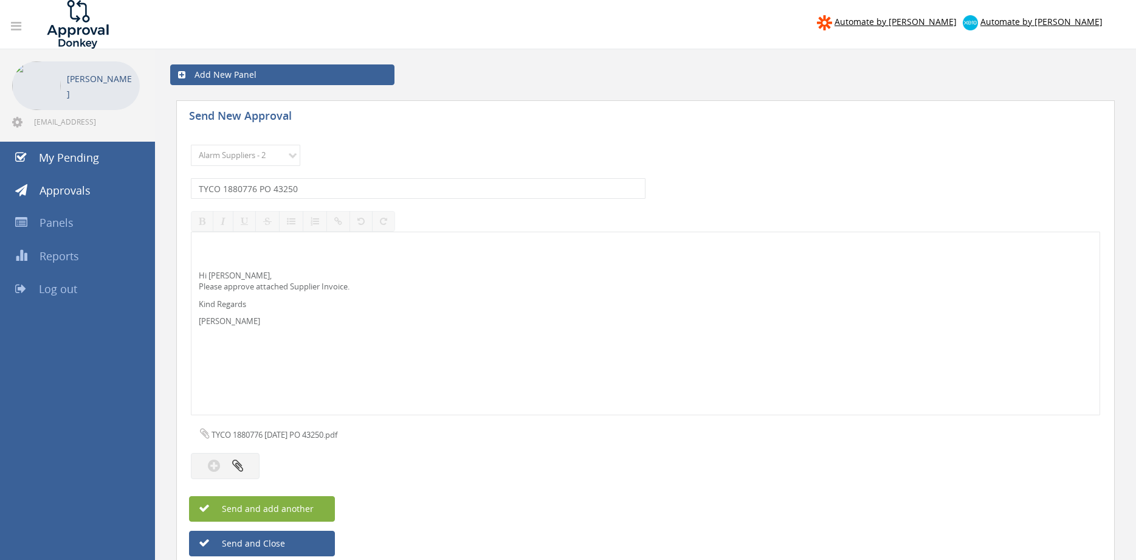
click at [309, 506] on span "Send and add another" at bounding box center [255, 509] width 118 height 12
select select
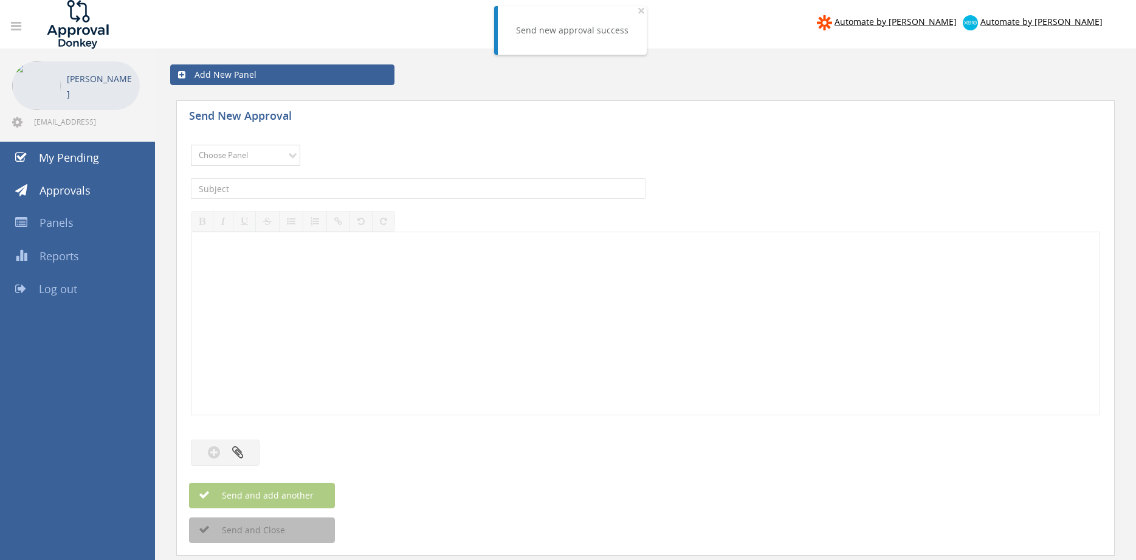
click at [191, 145] on select "Choose Panel Alarm Credits RG - 3 NZ Utilities Cable and SAI Global NZ Alarms-1…" at bounding box center [245, 155] width 109 height 21
select select "9680"
click option "Alarm Suppliers - 2" at bounding box center [0, 0] width 0 height 0
click at [299, 182] on input "text" at bounding box center [418, 188] width 455 height 21
type input "TYCO 1880688A PO 43232"
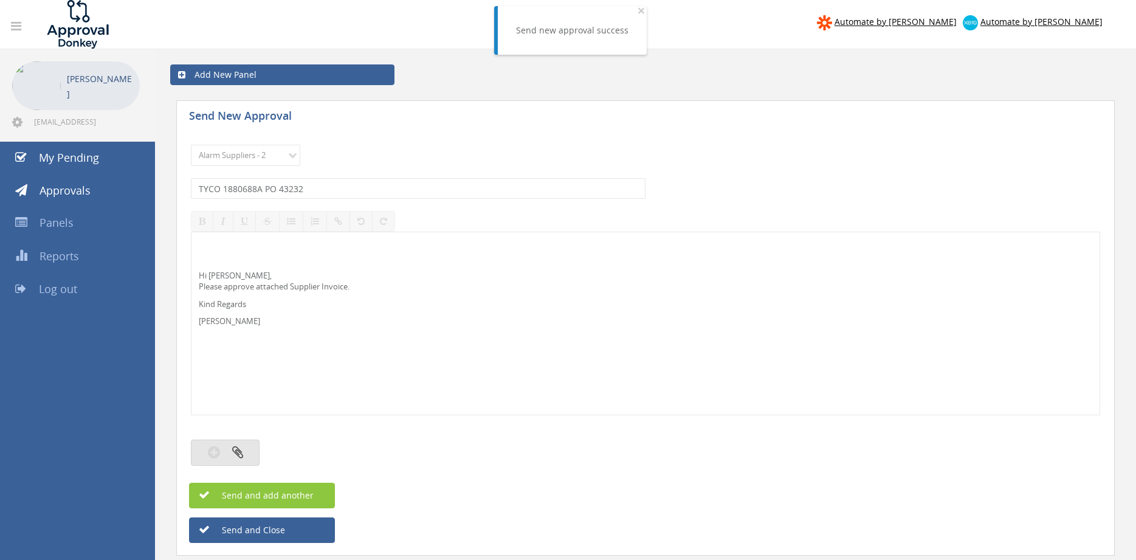
click at [238, 452] on icon "button" at bounding box center [237, 452] width 11 height 14
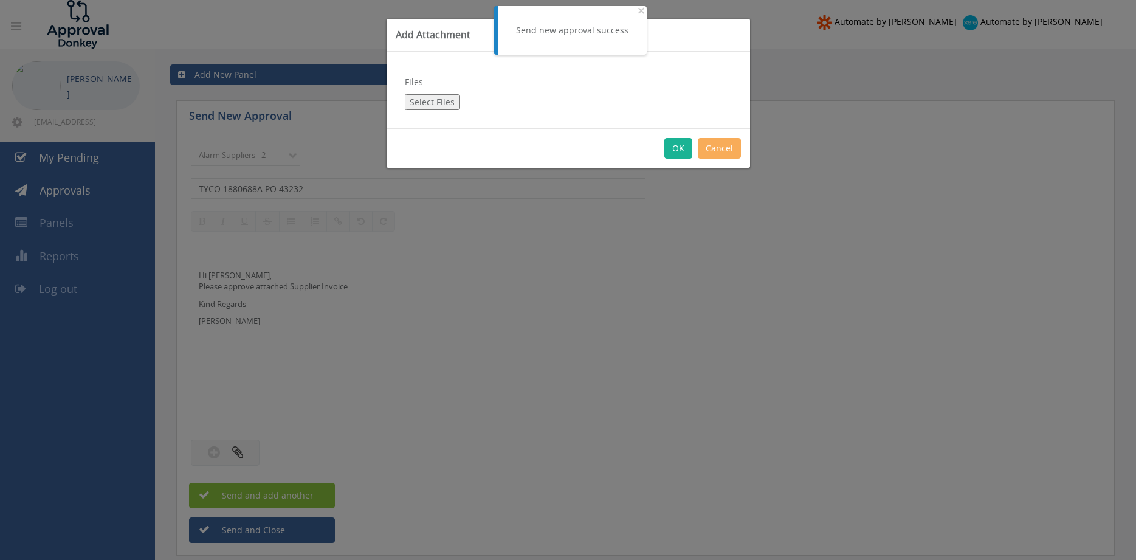
click at [424, 93] on div "Files: Select Files" at bounding box center [569, 90] width 364 height 77
click at [423, 101] on button "Select Files" at bounding box center [432, 102] width 55 height 16
type input "C:\fakepath\TYCO 1880688A 08.09.25 PO 43232.pdf"
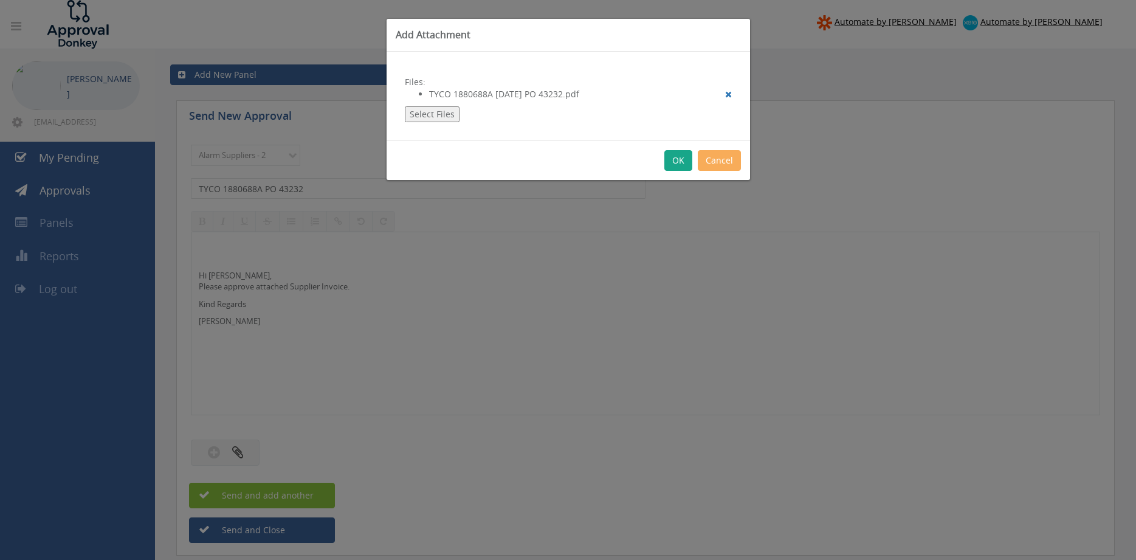
click at [671, 159] on button "OK" at bounding box center [679, 160] width 28 height 21
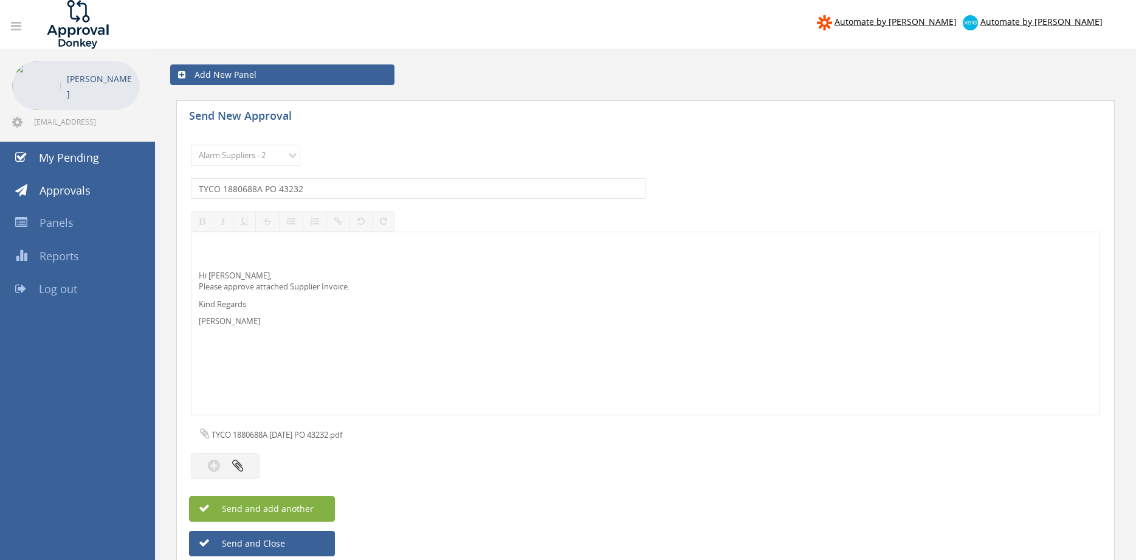
click at [316, 506] on button "Send and add another" at bounding box center [262, 509] width 146 height 26
select select
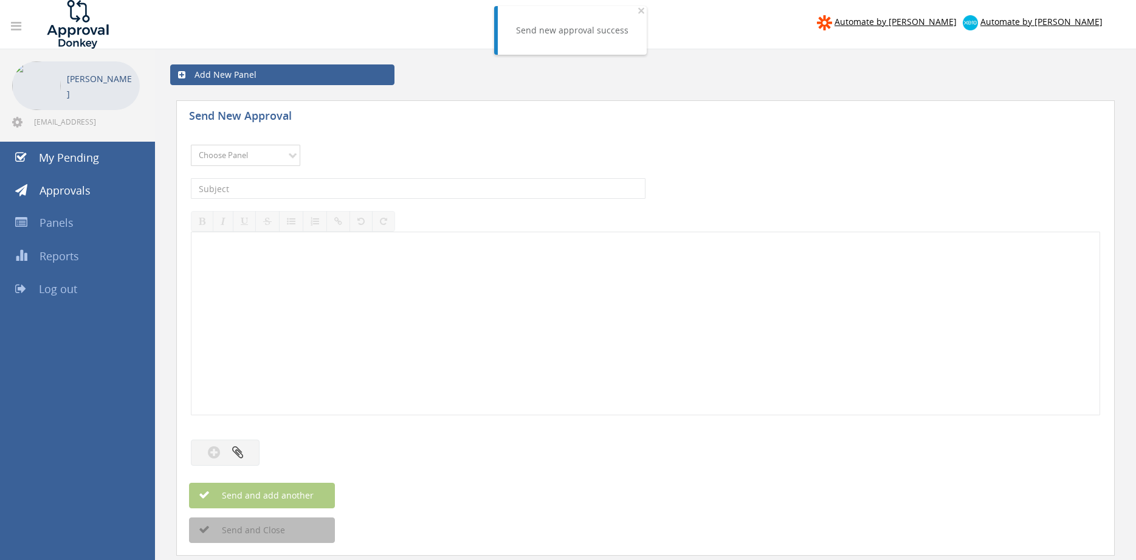
select select "9680"
click option "Alarm Suppliers - 2" at bounding box center [0, 0] width 0 height 0
click at [339, 185] on input "text" at bounding box center [418, 188] width 455 height 21
type input "TYCO 1880273A PO 43101"
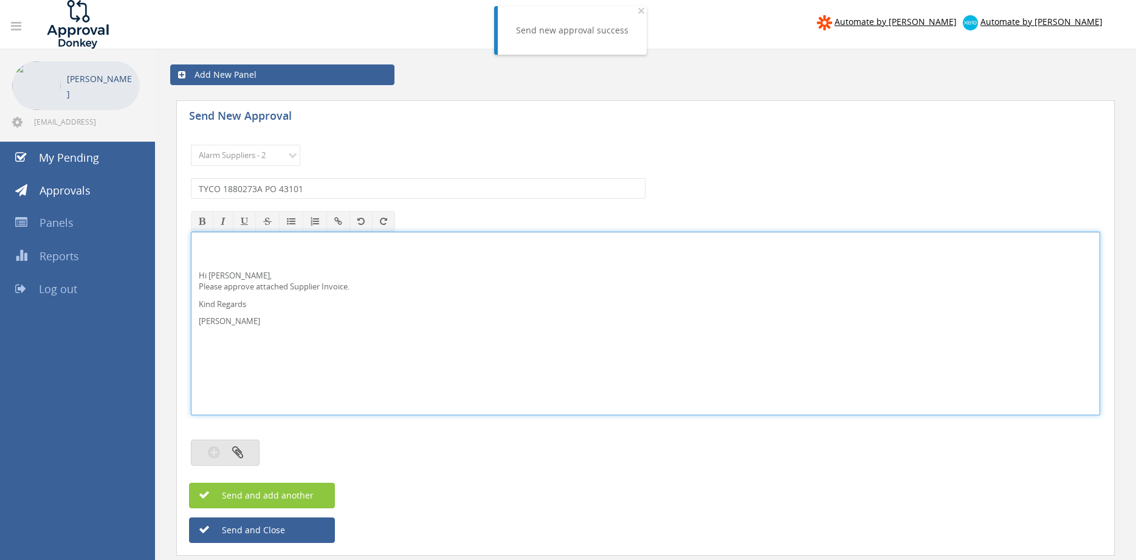
click at [238, 451] on icon "button" at bounding box center [237, 452] width 11 height 14
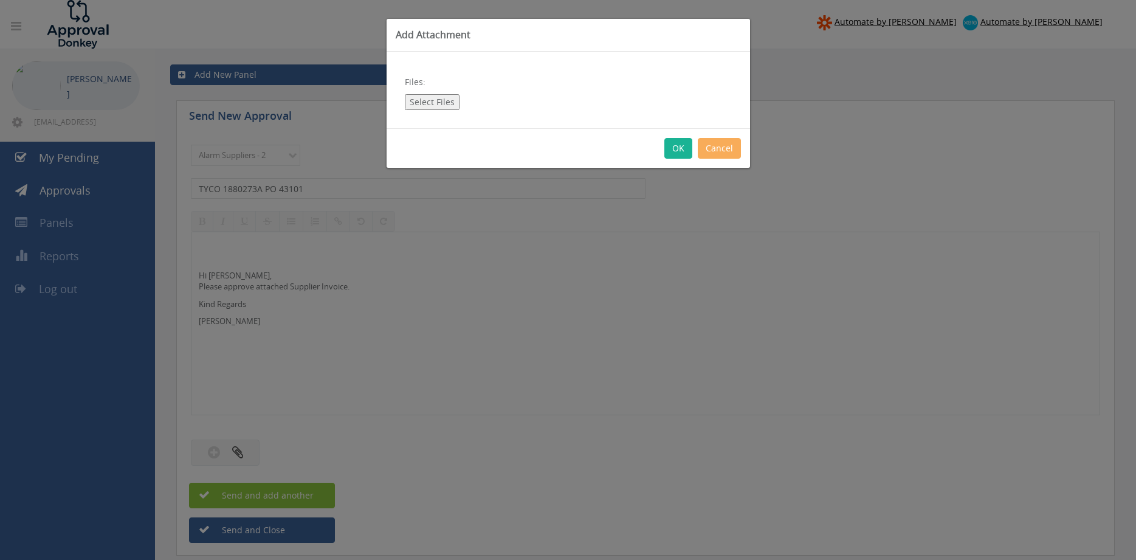
click at [443, 100] on button "Select Files" at bounding box center [432, 102] width 55 height 16
type input "C:\fakepath\TYCO 1880273A 08.09.25 PO 43101.pdf"
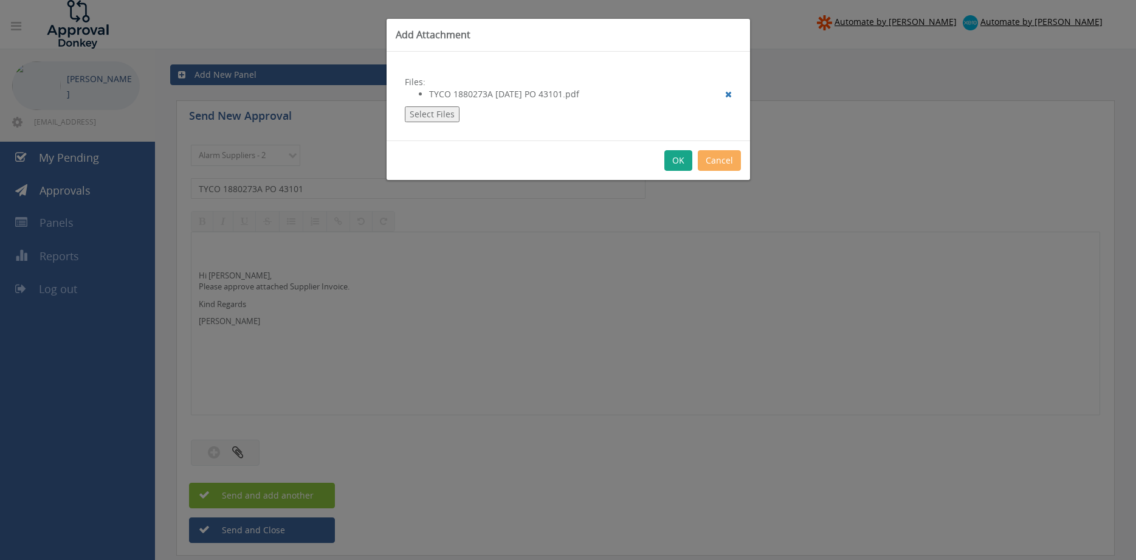
click at [679, 164] on button "OK" at bounding box center [679, 160] width 28 height 21
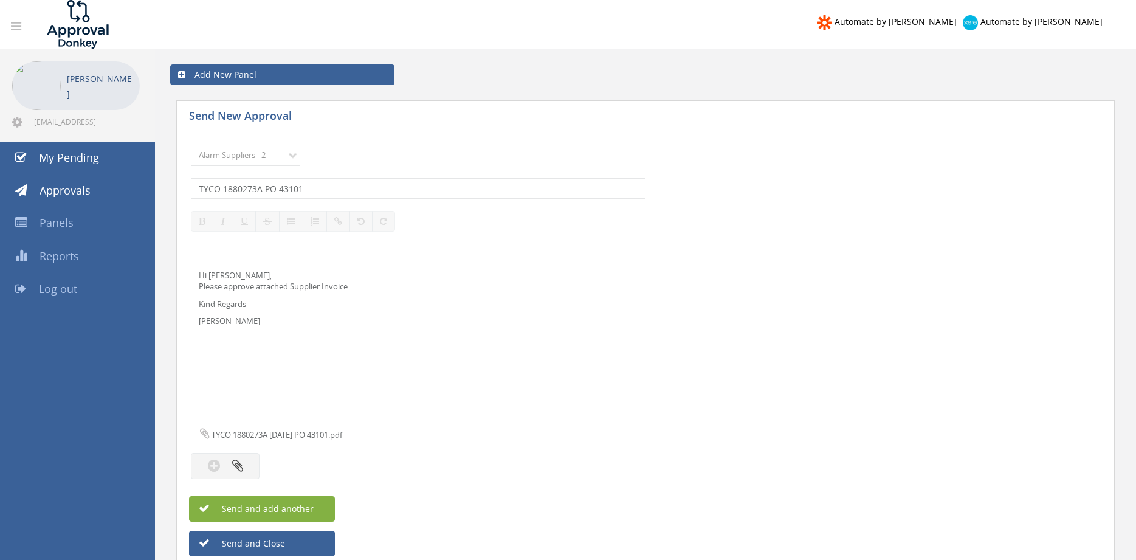
click at [309, 501] on button "Send and add another" at bounding box center [262, 509] width 146 height 26
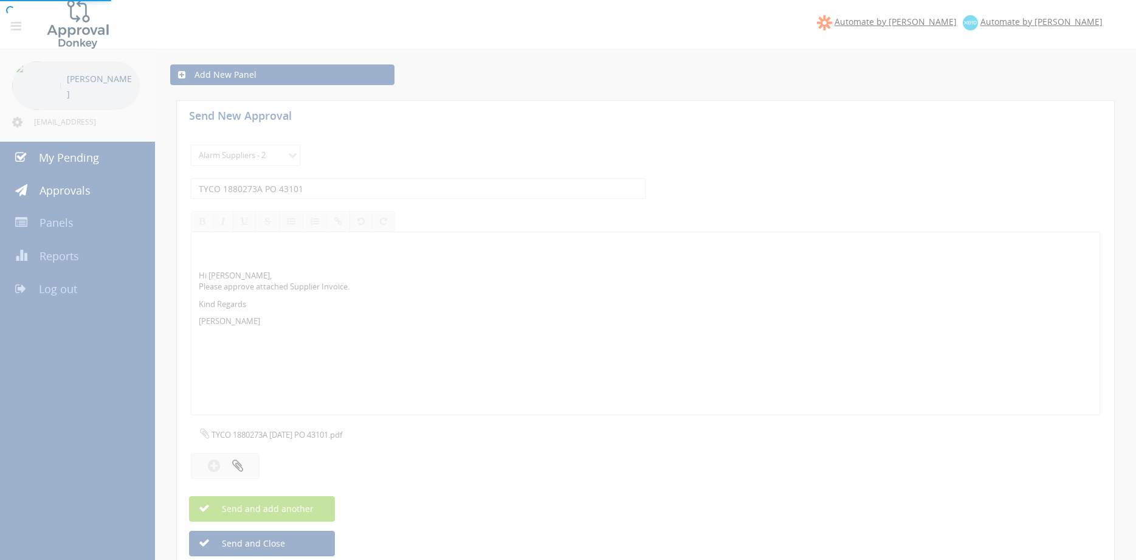
select select
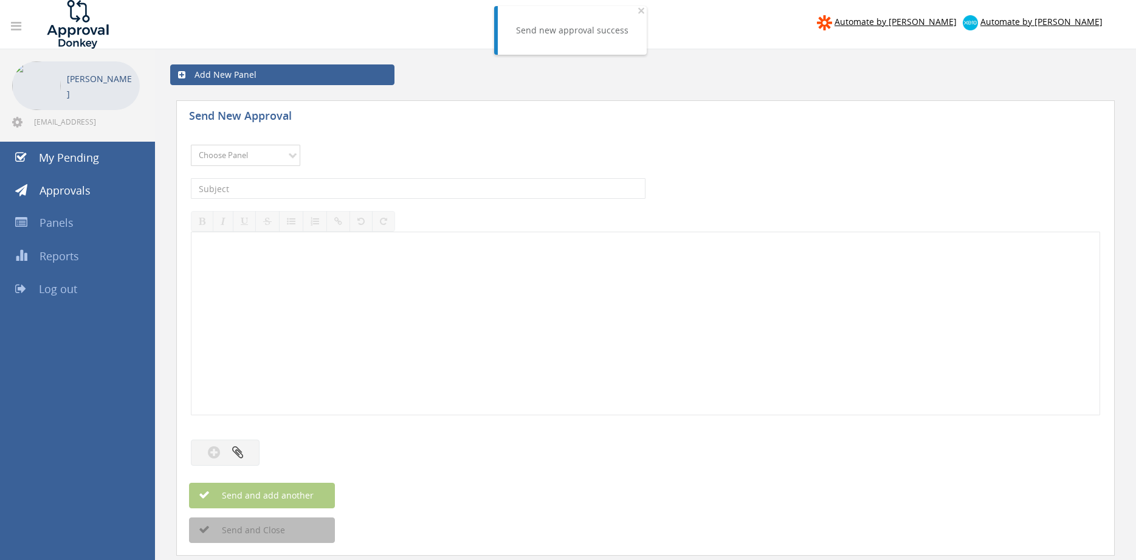
select select "9680"
click option "Alarm Suppliers - 2" at bounding box center [0, 0] width 0 height 0
click at [289, 192] on input "text" at bounding box center [418, 188] width 455 height 21
type input "TYCO 1880128B PO 43109"
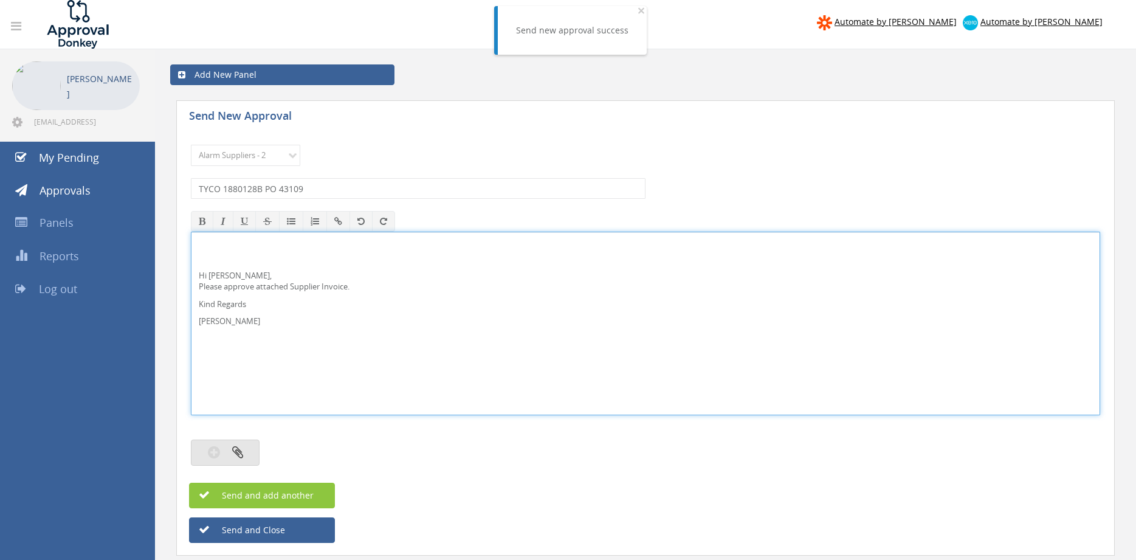
click at [246, 447] on button "button" at bounding box center [225, 453] width 69 height 26
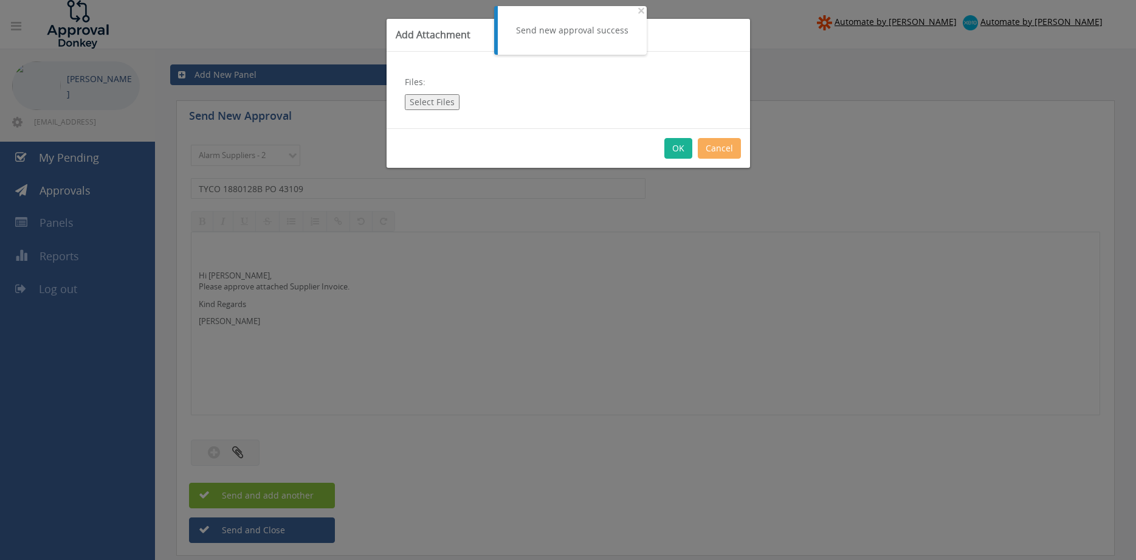
click at [433, 103] on button "Select Files" at bounding box center [432, 102] width 55 height 16
type input "C:\fakepath\TYCO 1880128B 08.09.25 PO 43109.pdf"
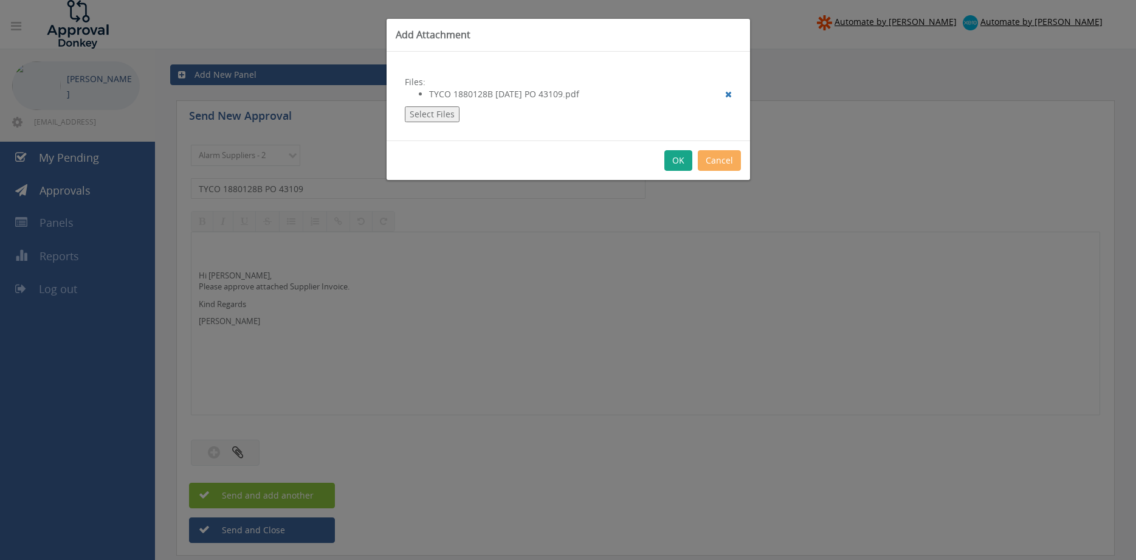
click at [679, 165] on button "OK" at bounding box center [679, 160] width 28 height 21
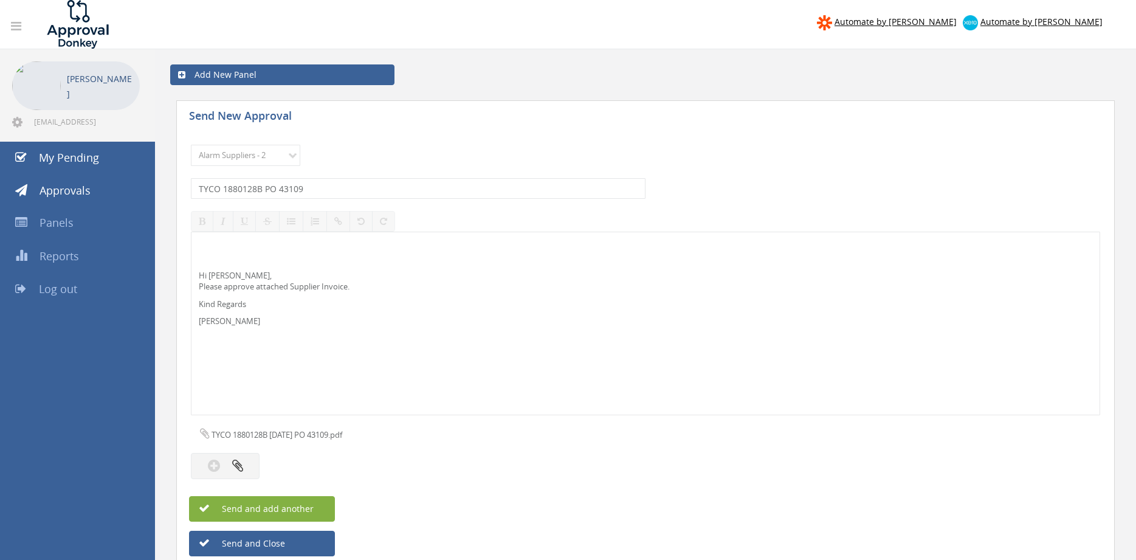
click at [311, 505] on span "Send and add another" at bounding box center [255, 509] width 118 height 12
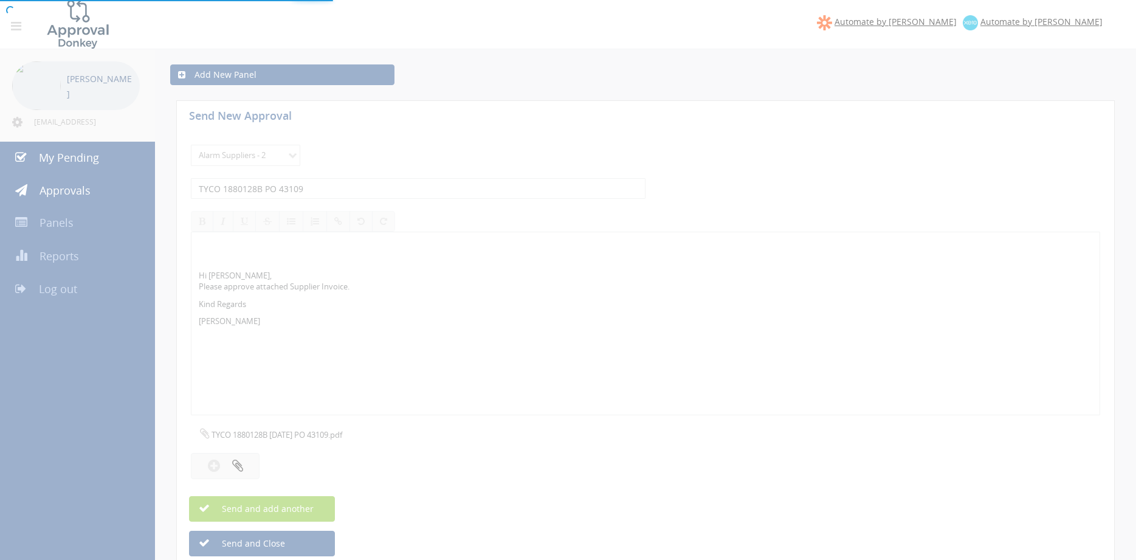
select select
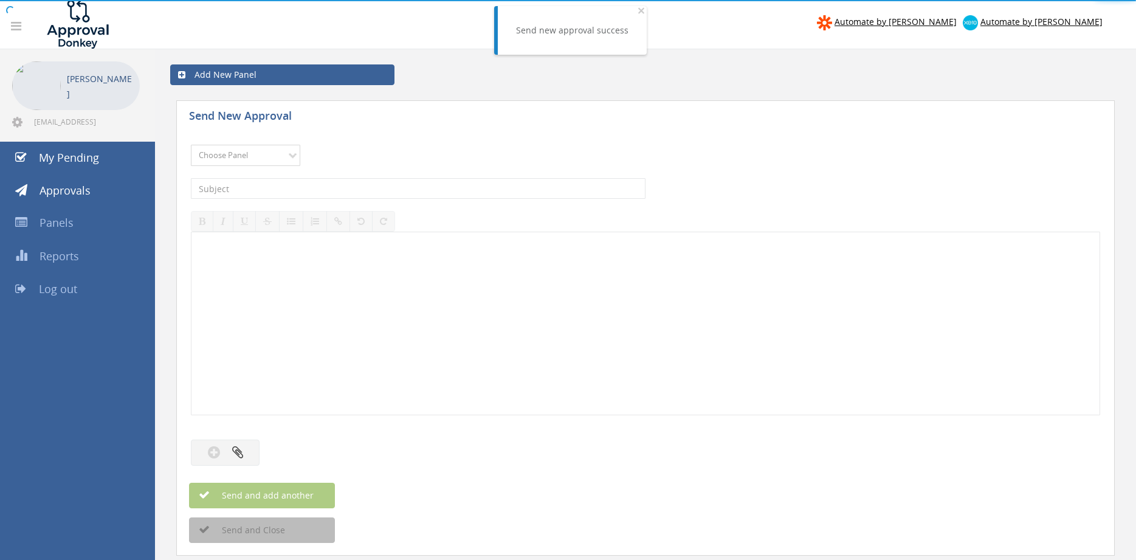
click at [191, 145] on select "Choose Panel Alarm Credits RG - 3 NZ Utilities Cable and SAI Global NZ Alarms-1…" at bounding box center [245, 155] width 109 height 21
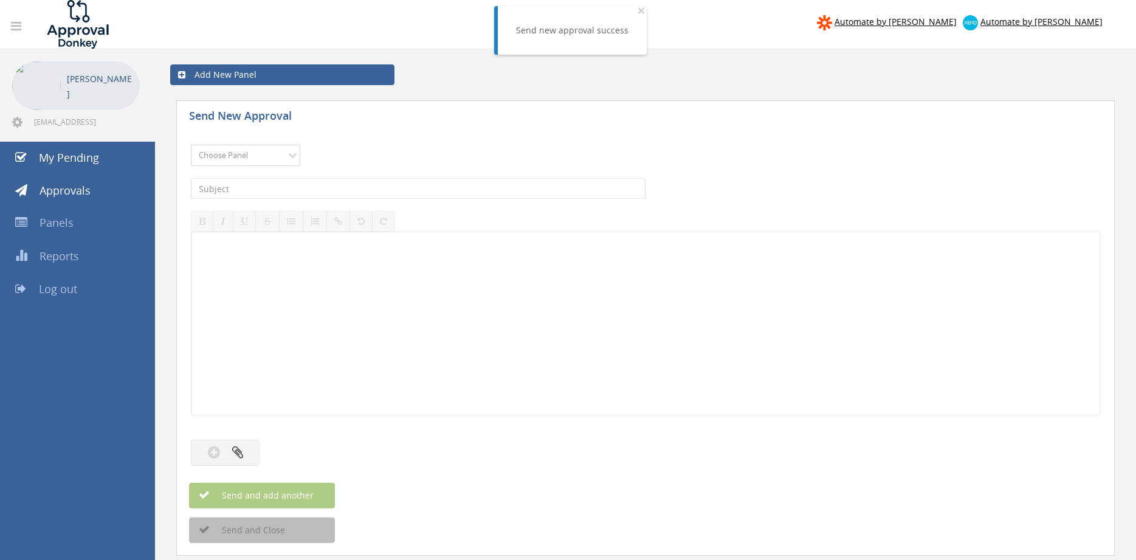
select select "9680"
click option "Alarm Suppliers - 2" at bounding box center [0, 0] width 0 height 0
click at [347, 190] on input "text" at bounding box center [418, 188] width 455 height 21
type input "TYCO 1879826A PO 43035"
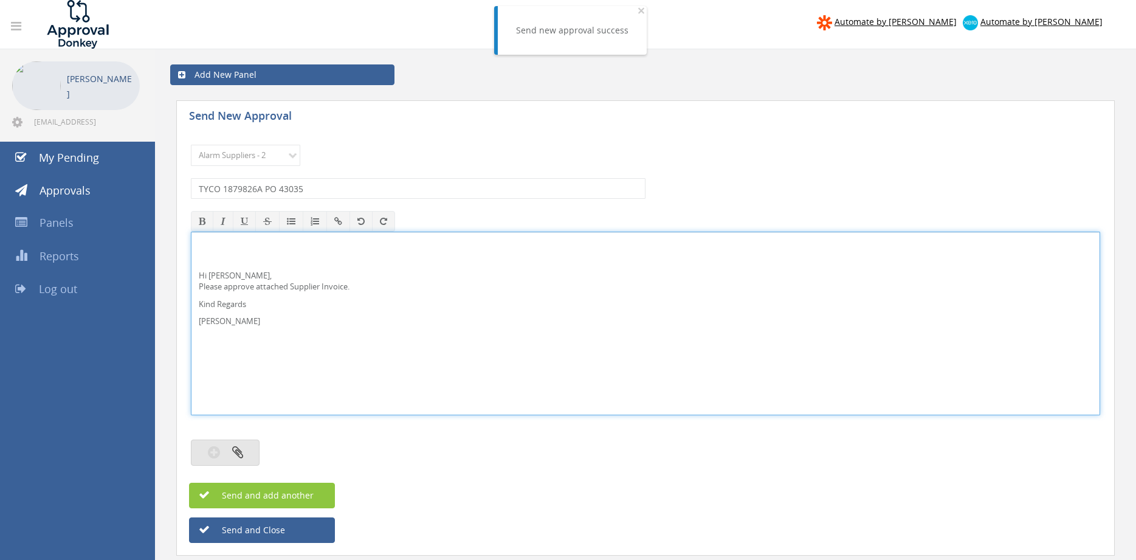
click at [252, 445] on button "button" at bounding box center [225, 453] width 69 height 26
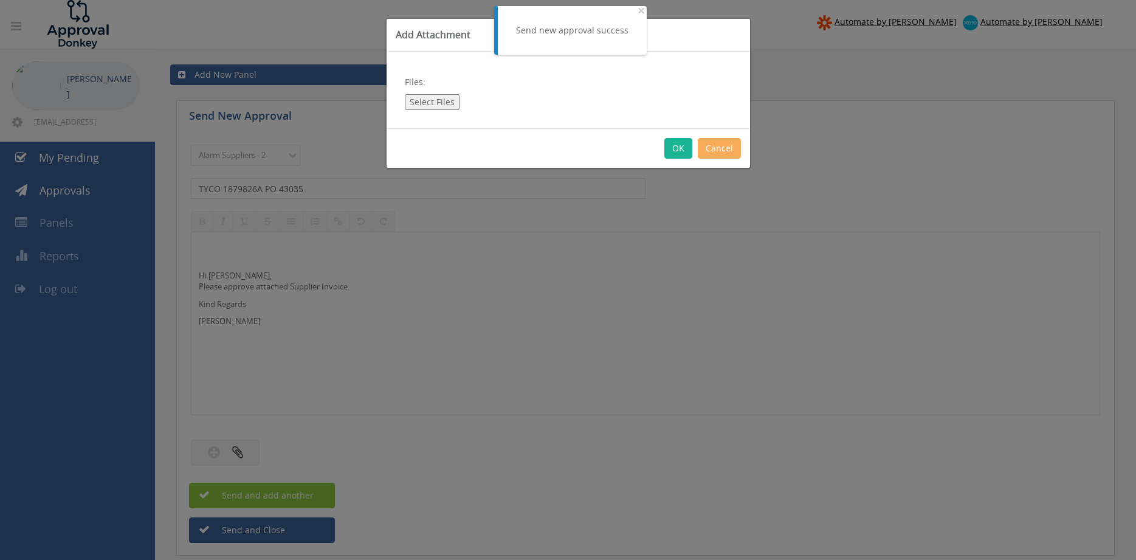
click at [435, 100] on button "Select Files" at bounding box center [432, 102] width 55 height 16
type input "C:\fakepath\TYCO 1879826A 09.09.25 PO 43035.pdf"
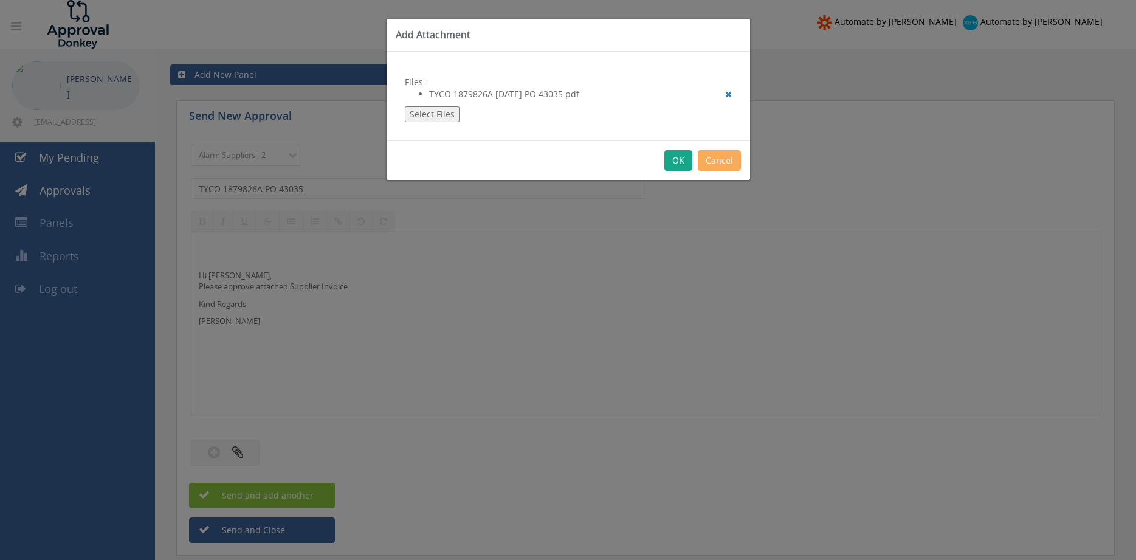
click at [678, 157] on button "OK" at bounding box center [679, 160] width 28 height 21
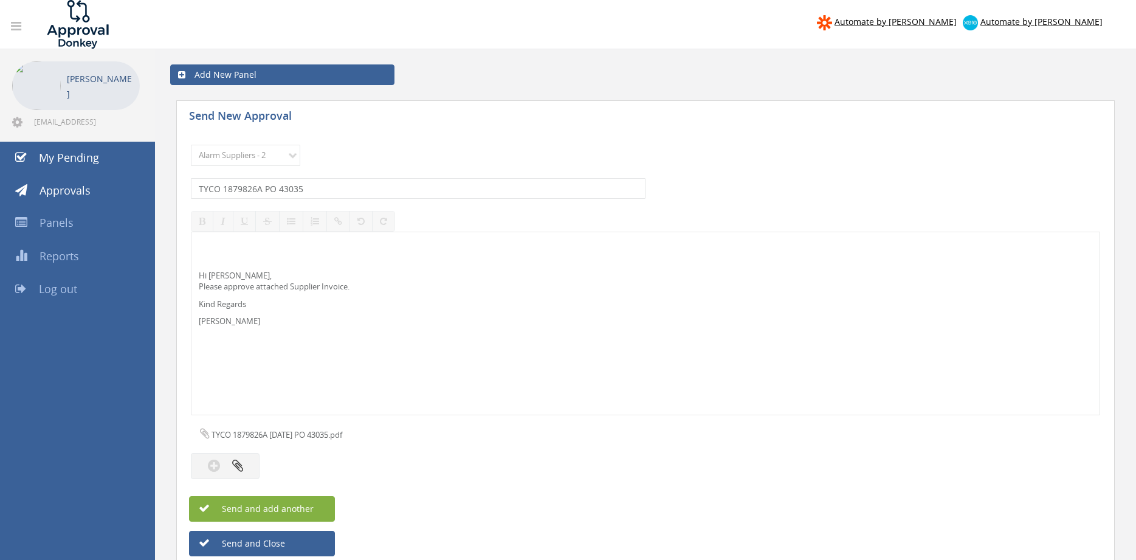
click at [317, 507] on button "Send and add another" at bounding box center [262, 509] width 146 height 26
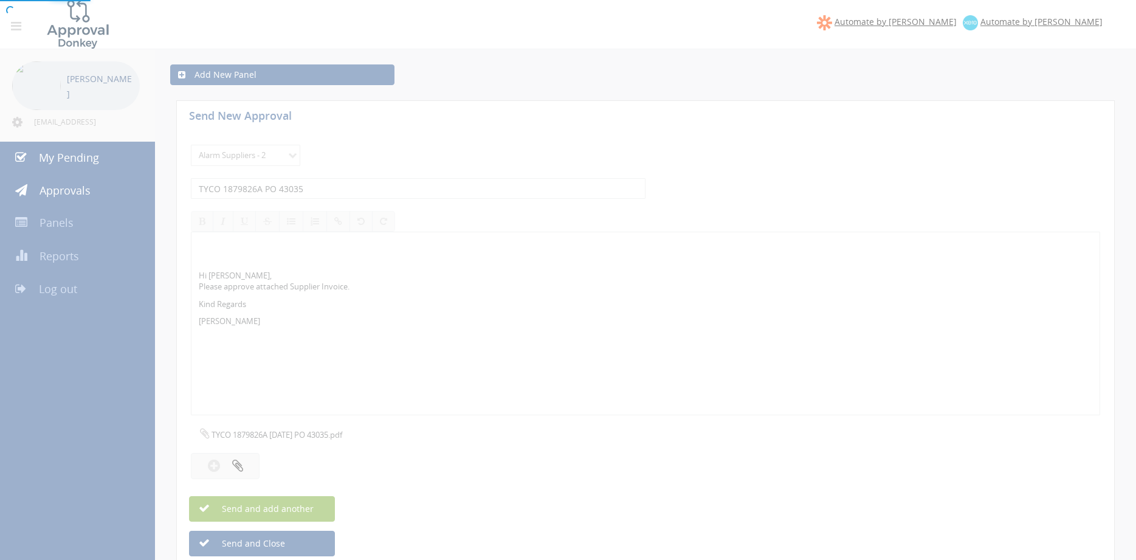
select select
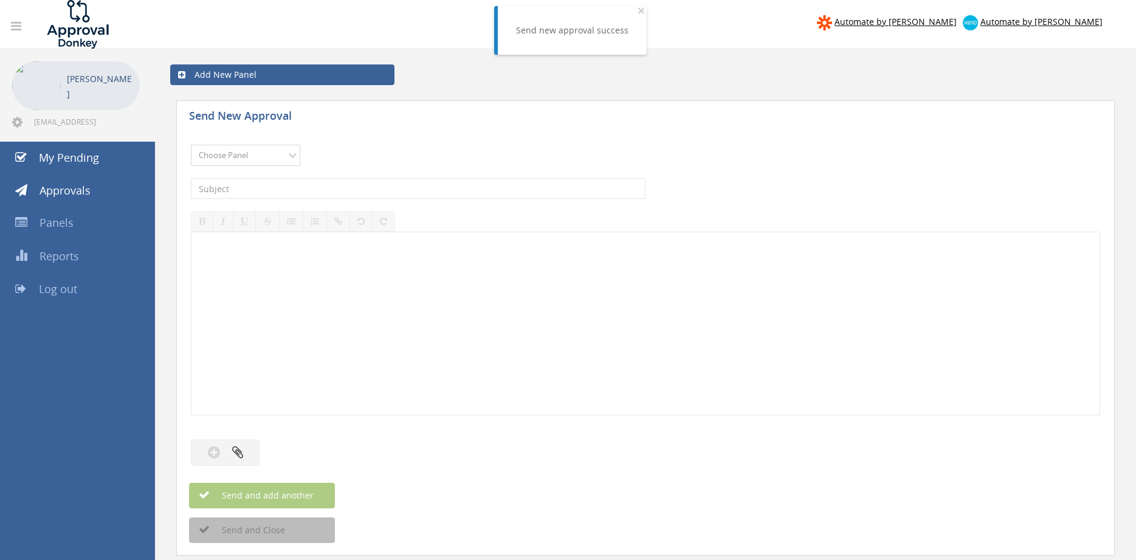
select select "9680"
click option "Alarm Suppliers - 2" at bounding box center [0, 0] width 0 height 0
click at [342, 186] on input "text" at bounding box center [418, 188] width 455 height 21
type input "TYCO 1879823A PO 43033"
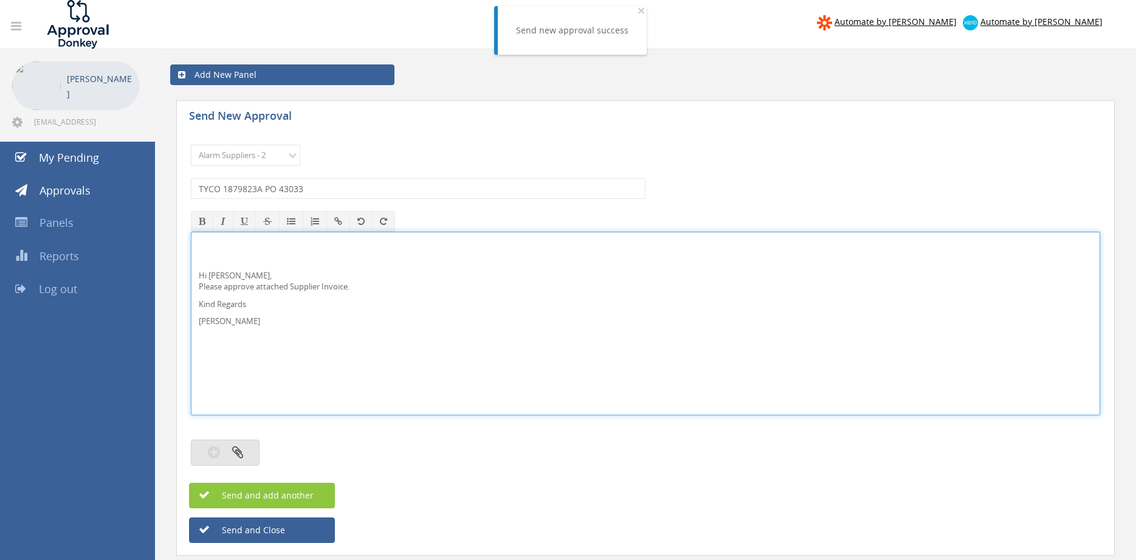
click at [247, 449] on button "button" at bounding box center [225, 453] width 69 height 26
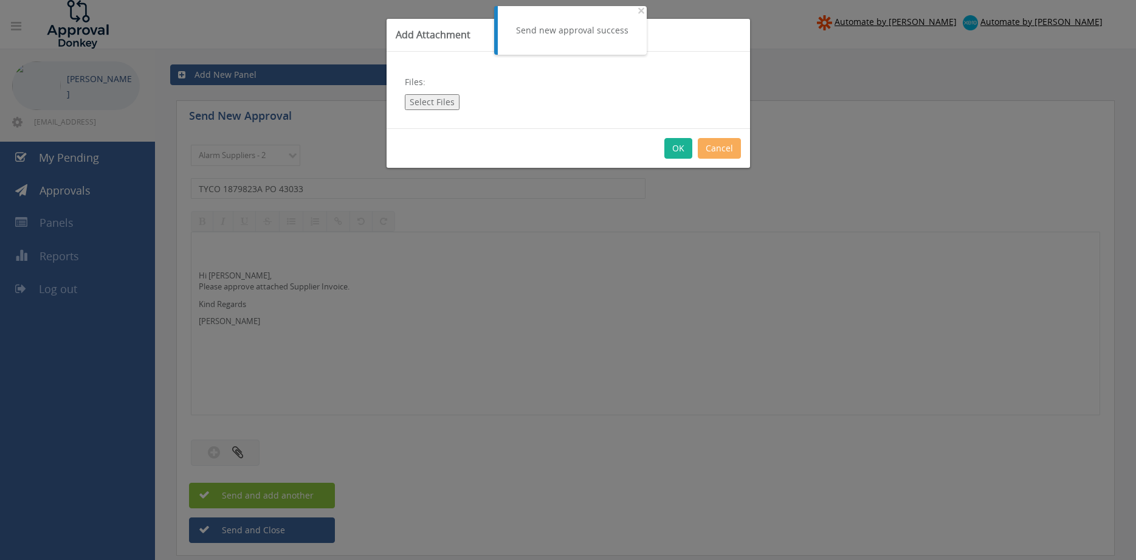
click at [425, 105] on button "Select Files" at bounding box center [432, 102] width 55 height 16
type input "C:\fakepath\TYCO 1879823A 09.09.25 PO 43033.pdf"
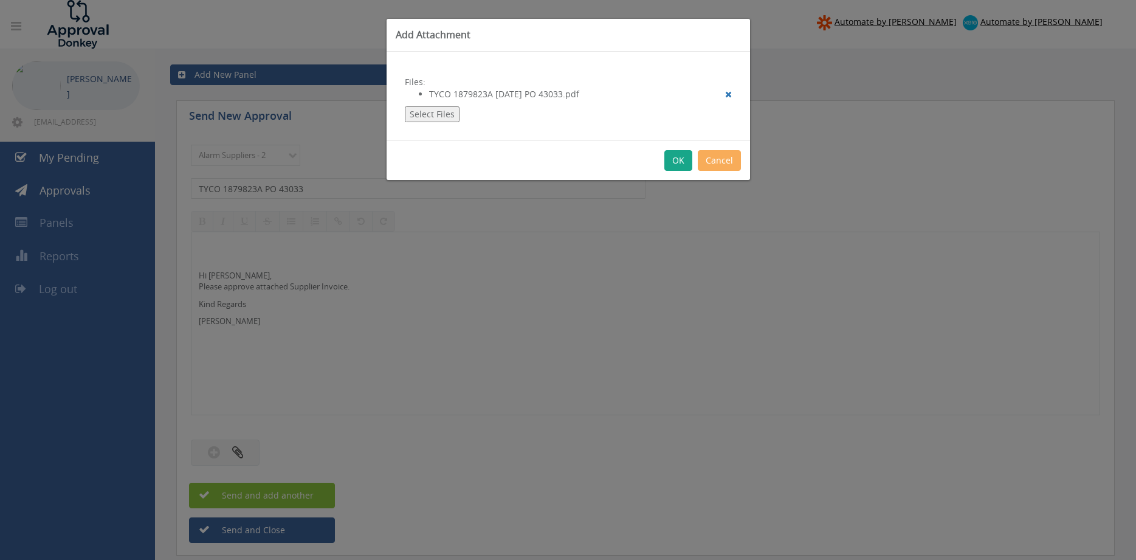
click at [681, 159] on button "OK" at bounding box center [679, 160] width 28 height 21
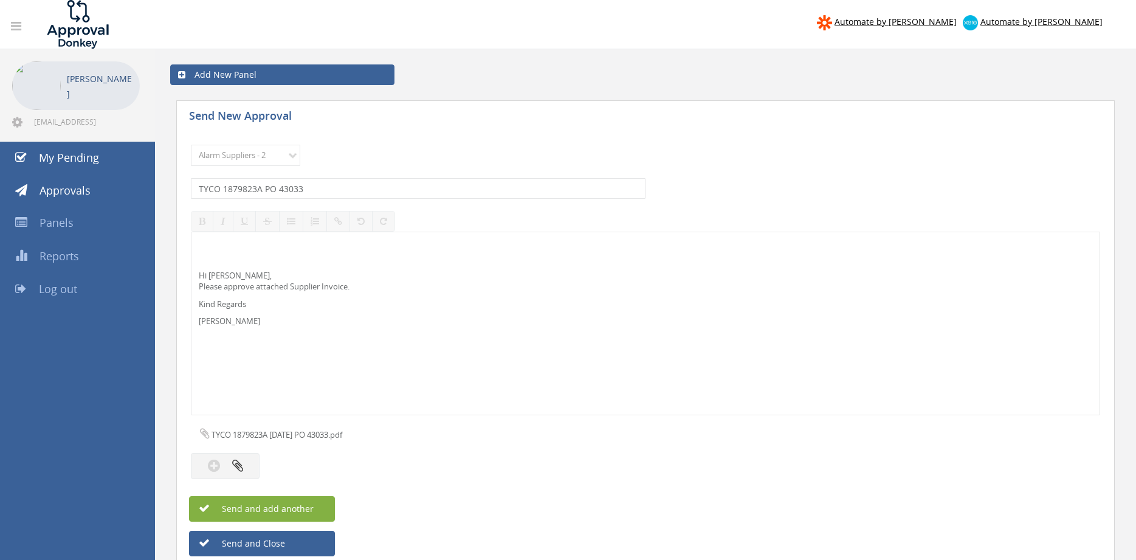
click at [314, 508] on button "Send and add another" at bounding box center [262, 509] width 146 height 26
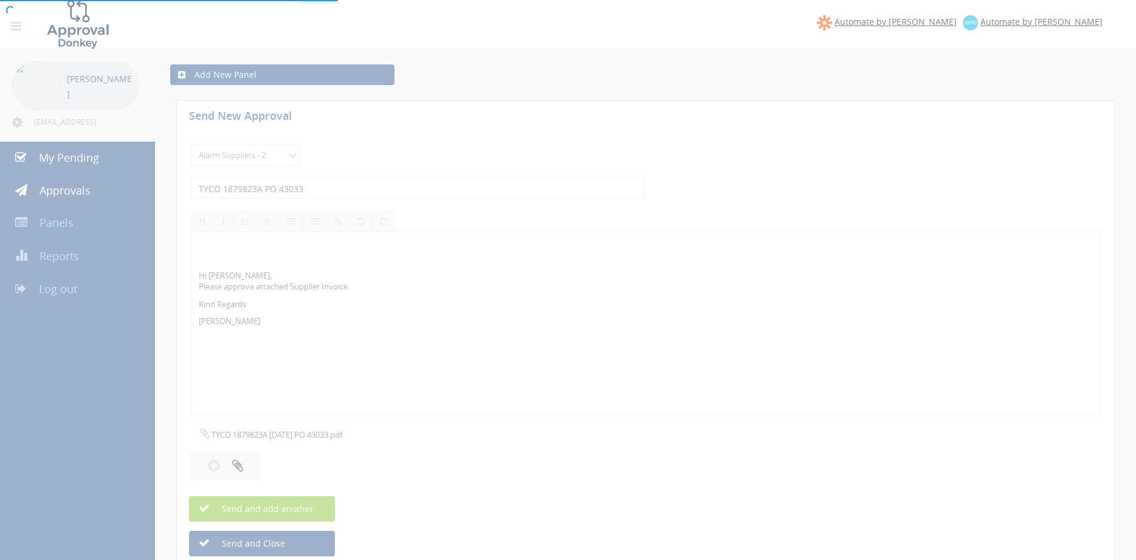
select select
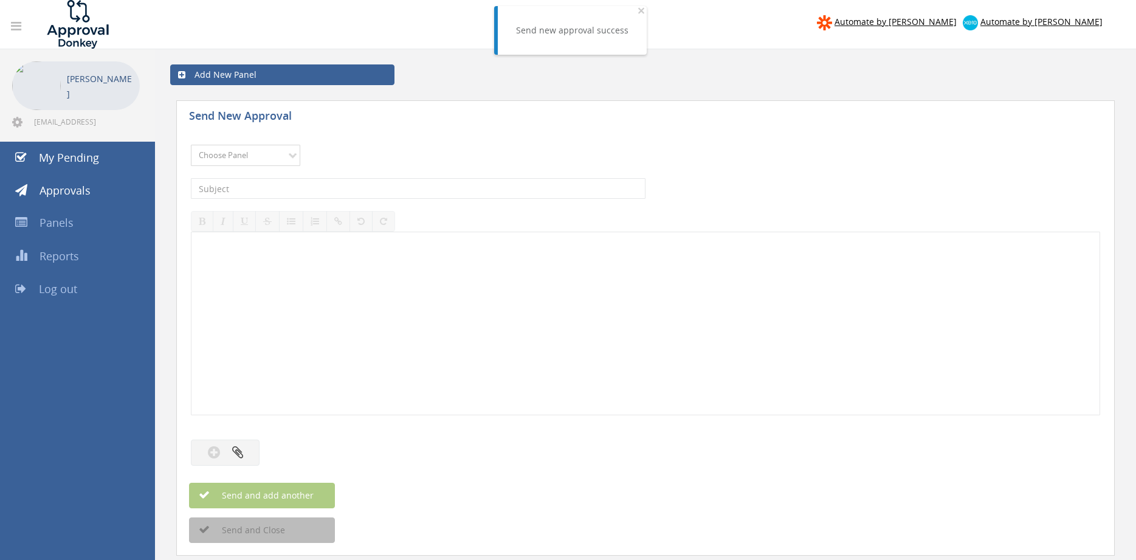
select select "9680"
click option "Alarm Suppliers - 2" at bounding box center [0, 0] width 0 height 0
click at [333, 186] on input "text" at bounding box center [418, 188] width 455 height 21
type input "TYCO 1879073A PO 42839"
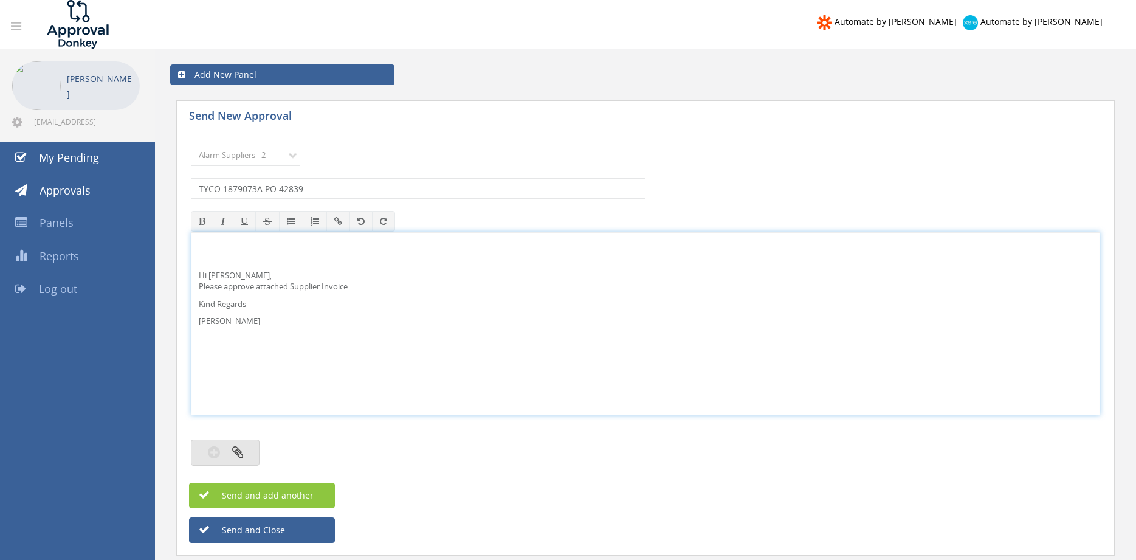
click at [233, 451] on icon "button" at bounding box center [237, 452] width 11 height 14
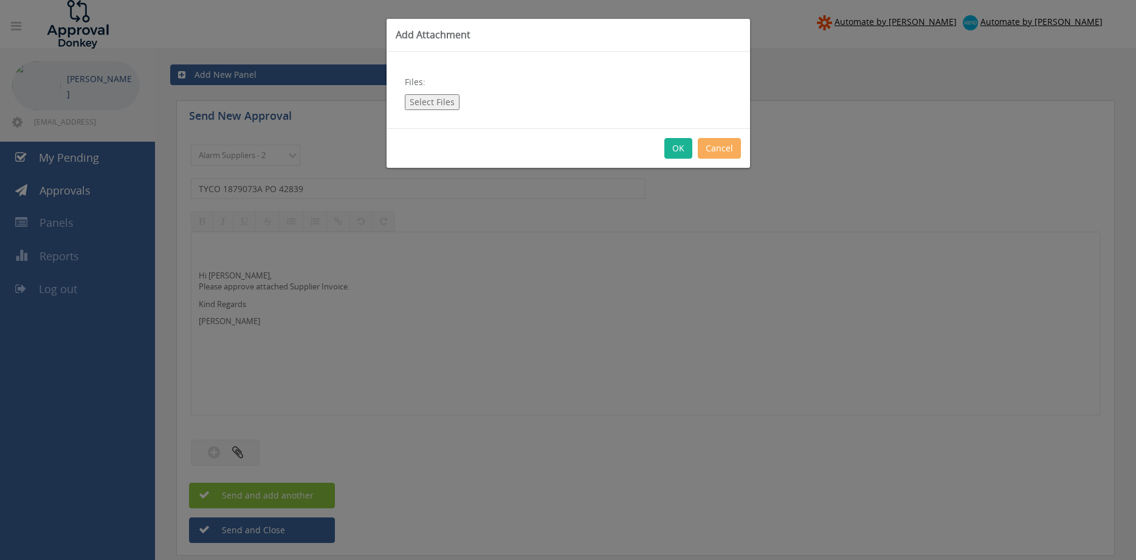
click at [432, 101] on button "Select Files" at bounding box center [432, 102] width 55 height 16
type input "C:\fakepath\TYCO 1879073A 02.09.25 PO 42839.pdf"
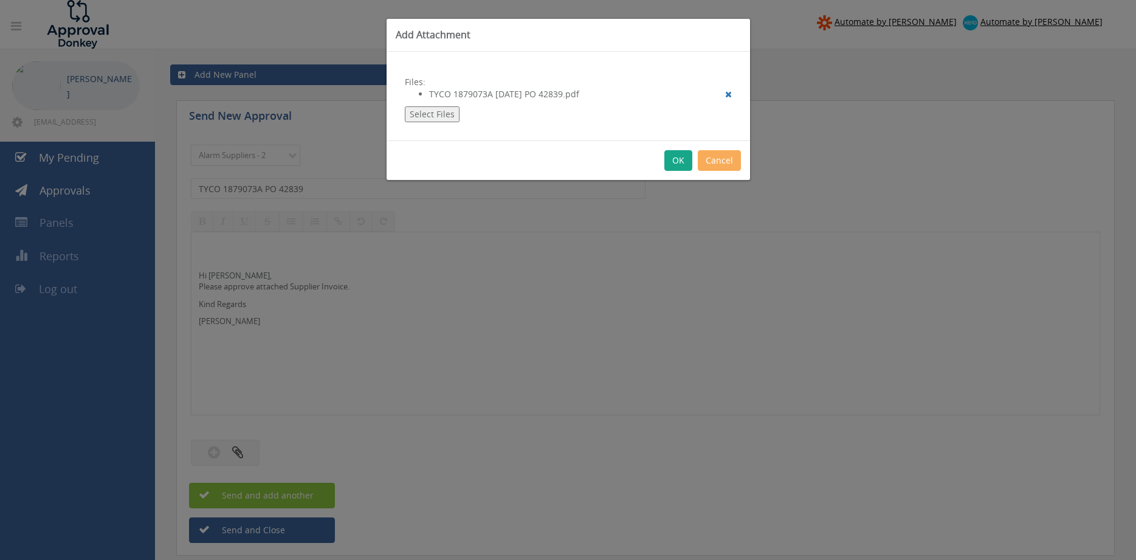
click at [673, 165] on button "OK" at bounding box center [679, 160] width 28 height 21
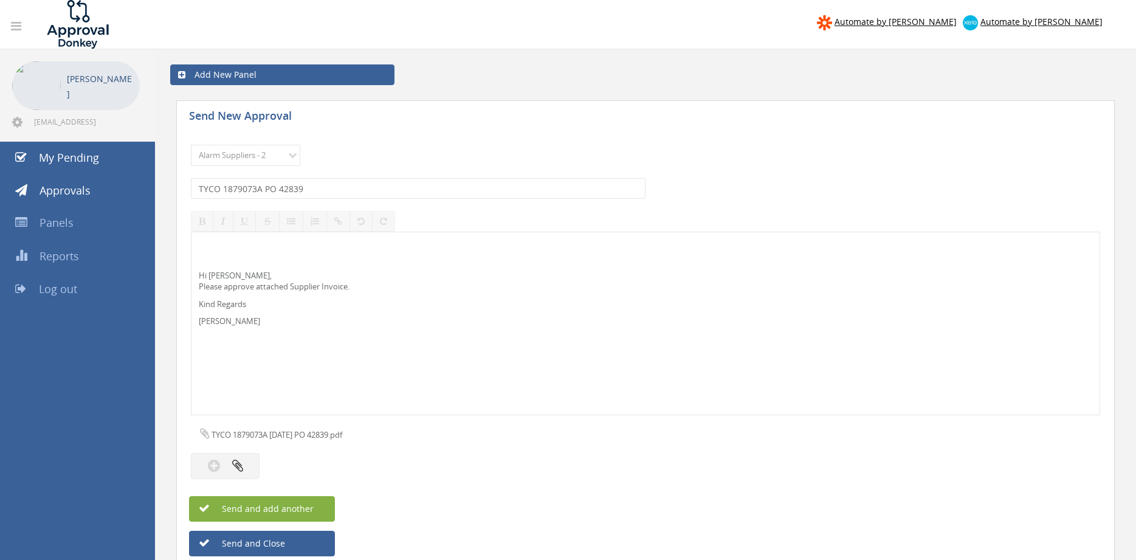
click at [307, 506] on span "Send and add another" at bounding box center [255, 509] width 118 height 12
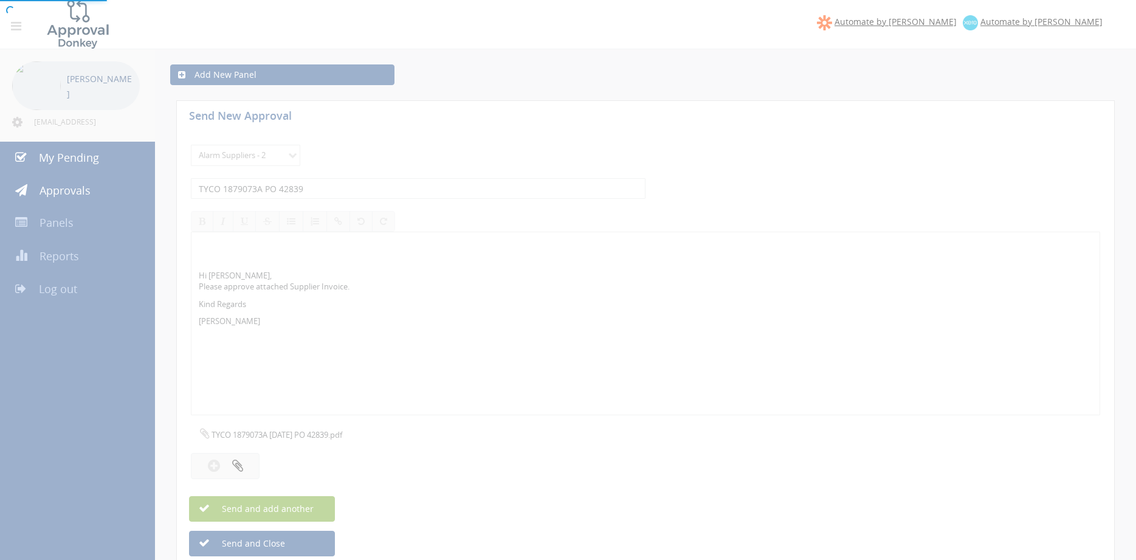
select select
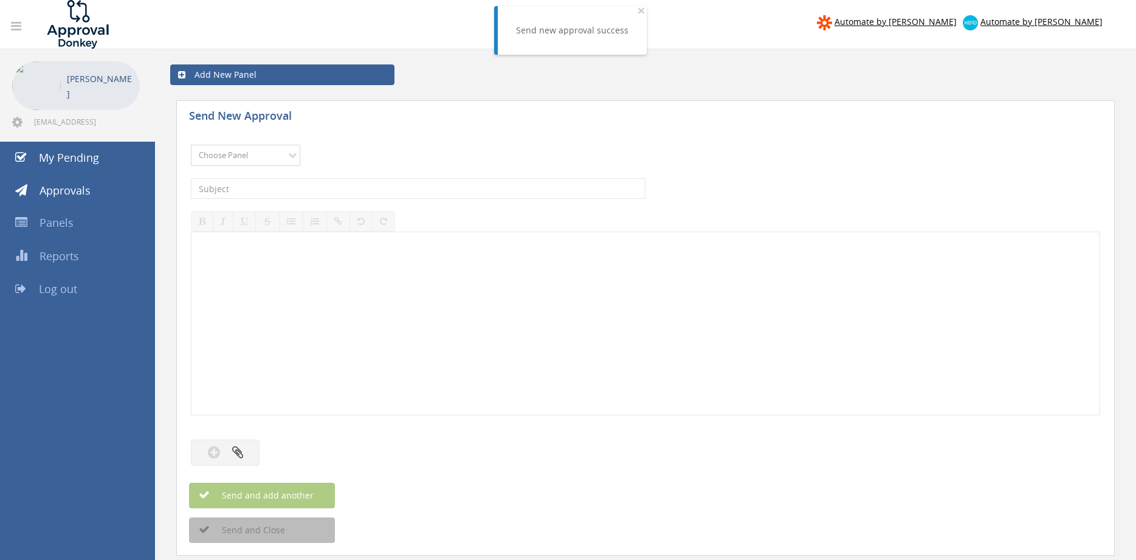
click at [272, 160] on select "Choose Panel Alarm Credits RG - 3 NZ Utilities Cable and SAI Global NZ Alarms-1…" at bounding box center [245, 155] width 109 height 21
select select "9680"
click option "Alarm Suppliers - 2" at bounding box center [0, 0] width 0 height 0
click at [320, 184] on input "text" at bounding box center [418, 188] width 455 height 21
type input "TYCO 1878180A PO 42635"
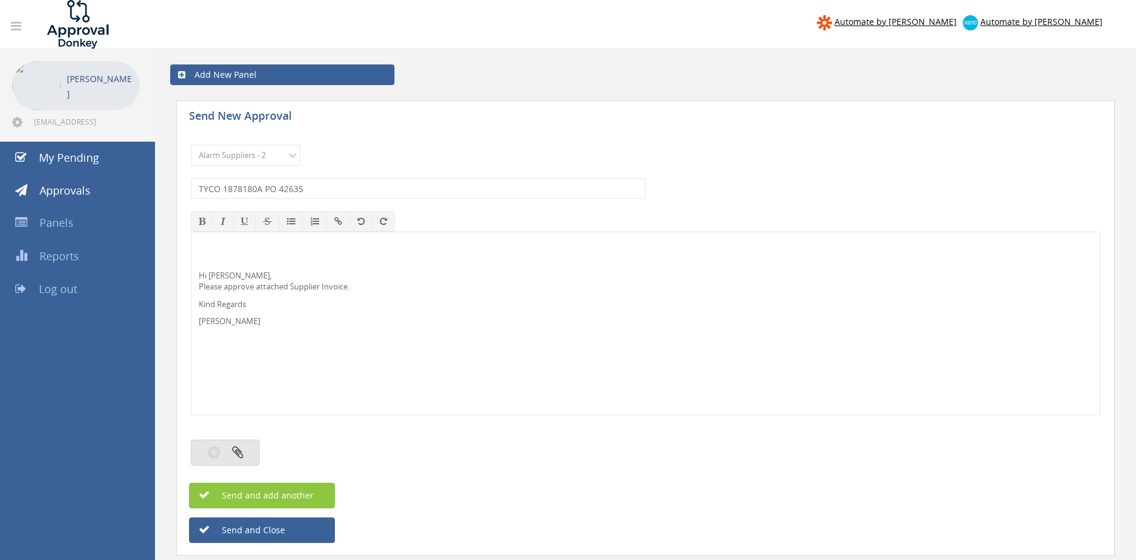
click at [246, 455] on button "button" at bounding box center [225, 453] width 69 height 26
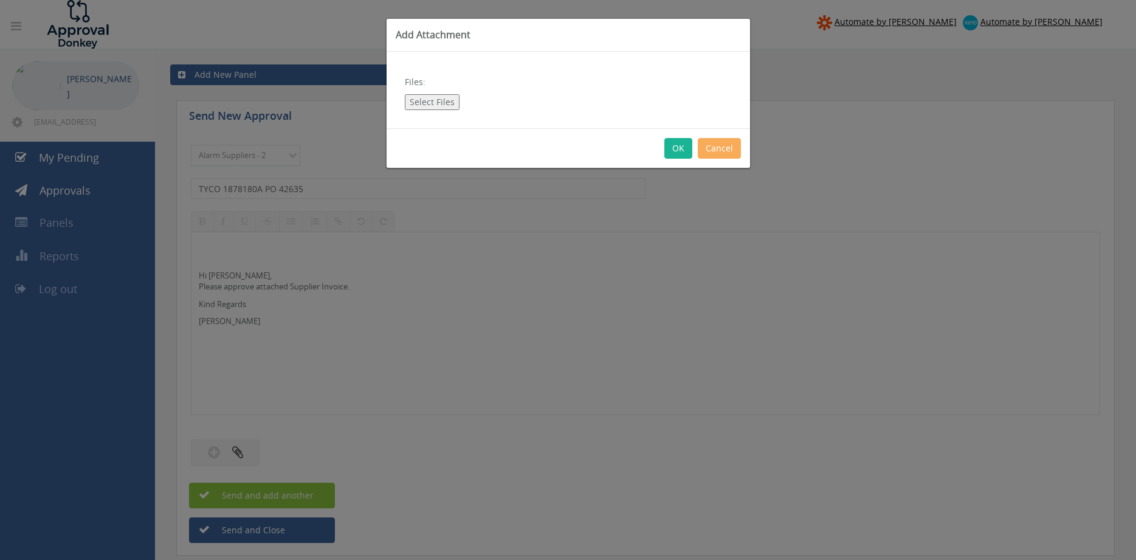
click at [440, 98] on button "Select Files" at bounding box center [432, 102] width 55 height 16
type input "C:\fakepath\TYCO 1878180A 09.09.25 PO 42635.pdf"
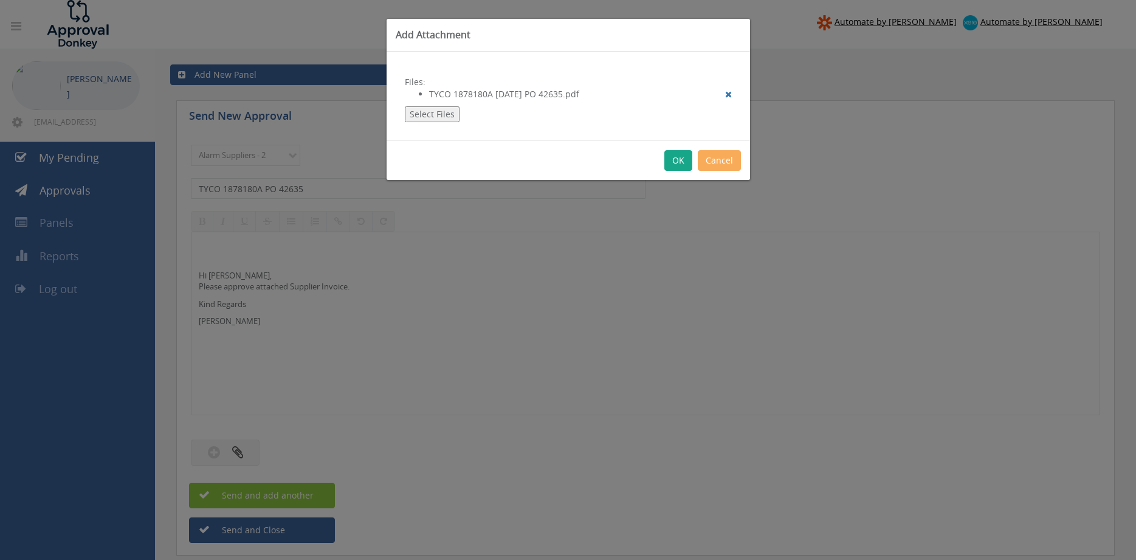
click at [675, 161] on button "OK" at bounding box center [679, 160] width 28 height 21
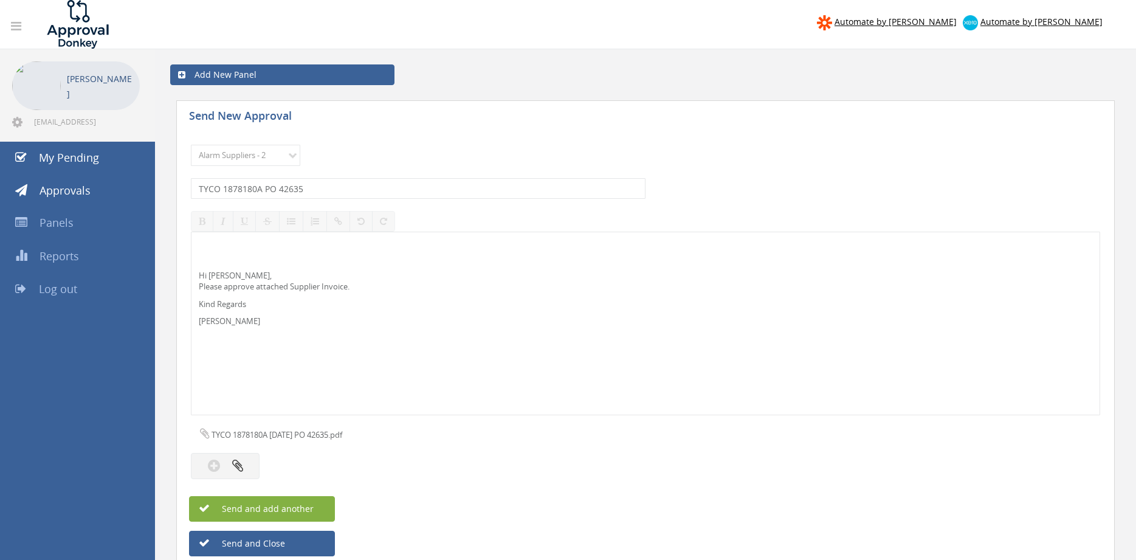
click at [323, 508] on button "Send and add another" at bounding box center [262, 509] width 146 height 26
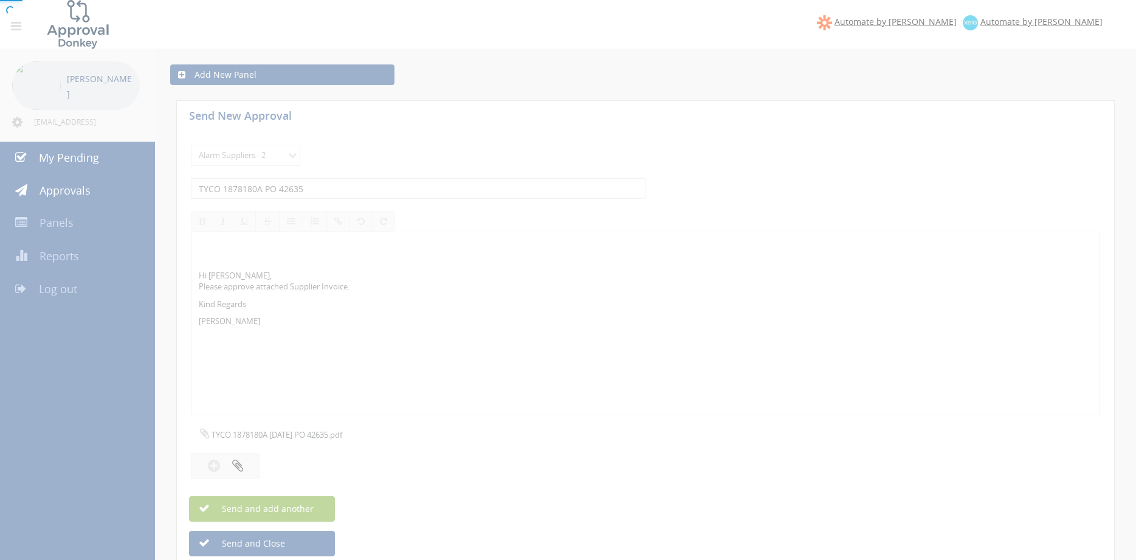
select select
